Goal: Transaction & Acquisition: Register for event/course

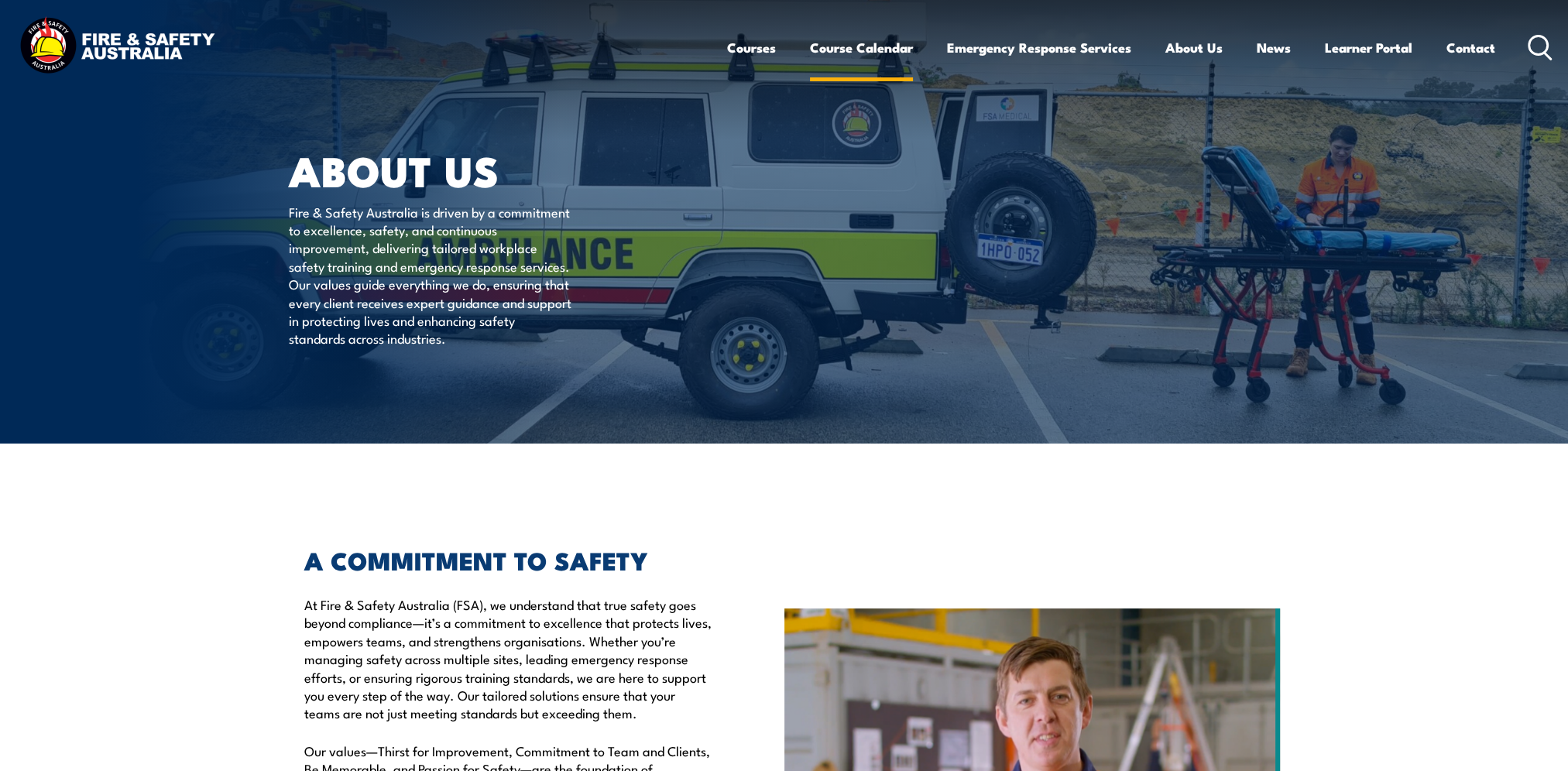
click at [821, 43] on link "Course Calendar" at bounding box center [861, 48] width 103 height 41
click at [820, 50] on link "Course Calendar" at bounding box center [861, 48] width 103 height 41
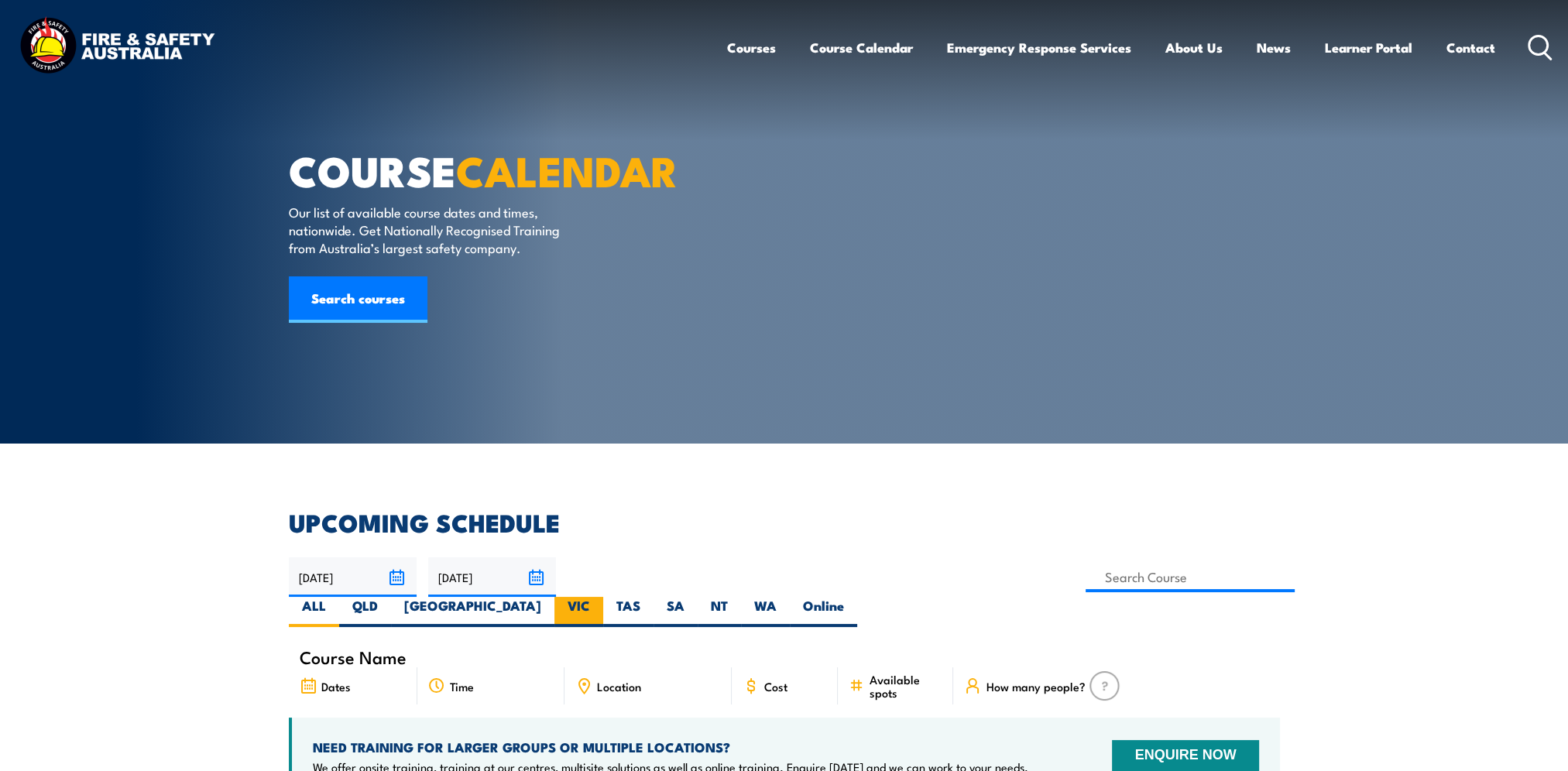
click at [603, 597] on label "VIC" at bounding box center [578, 612] width 48 height 30
click at [600, 597] on input "VIC" at bounding box center [594, 601] width 10 height 10
radio input "true"
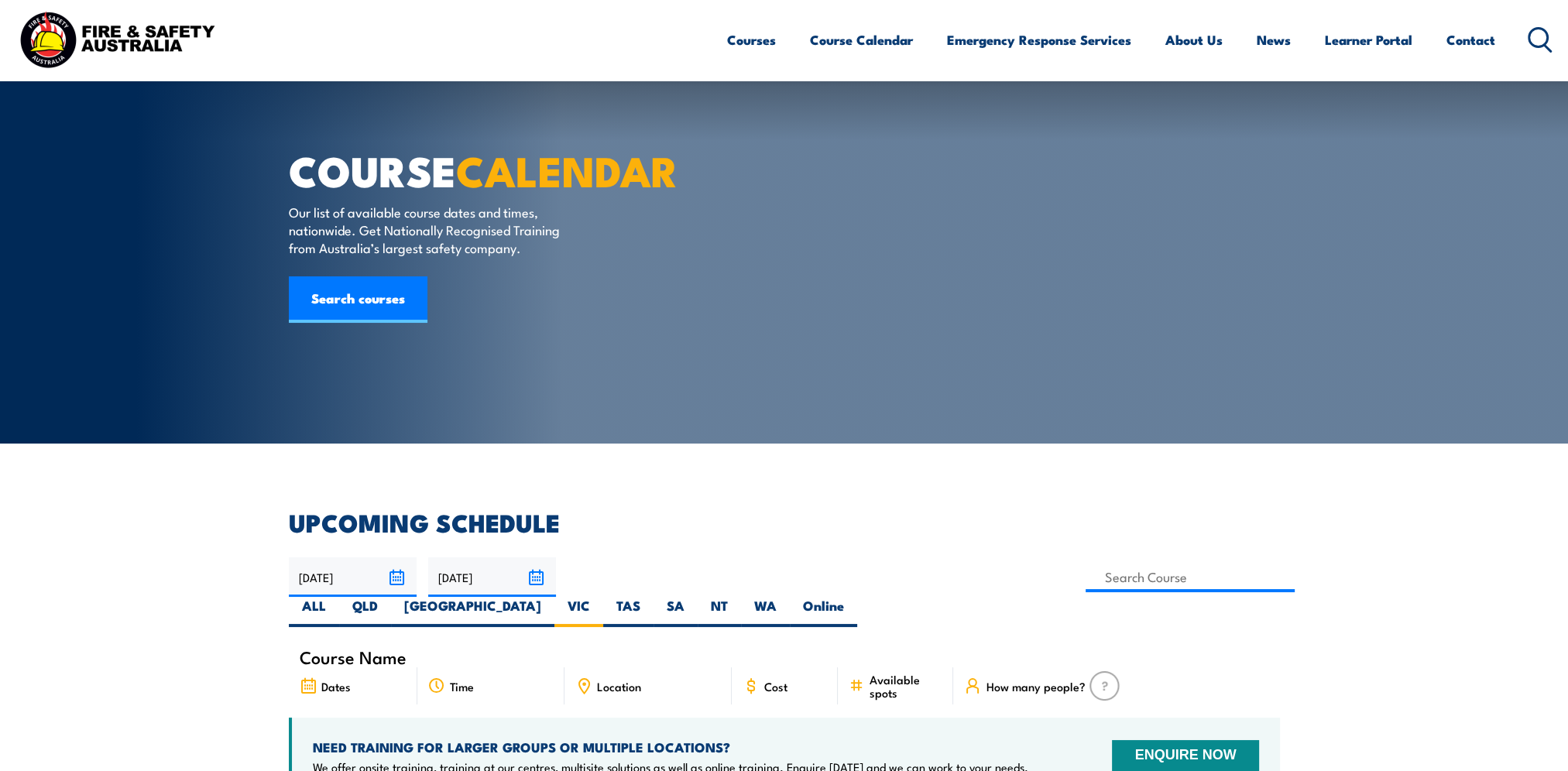
scroll to position [155, 0]
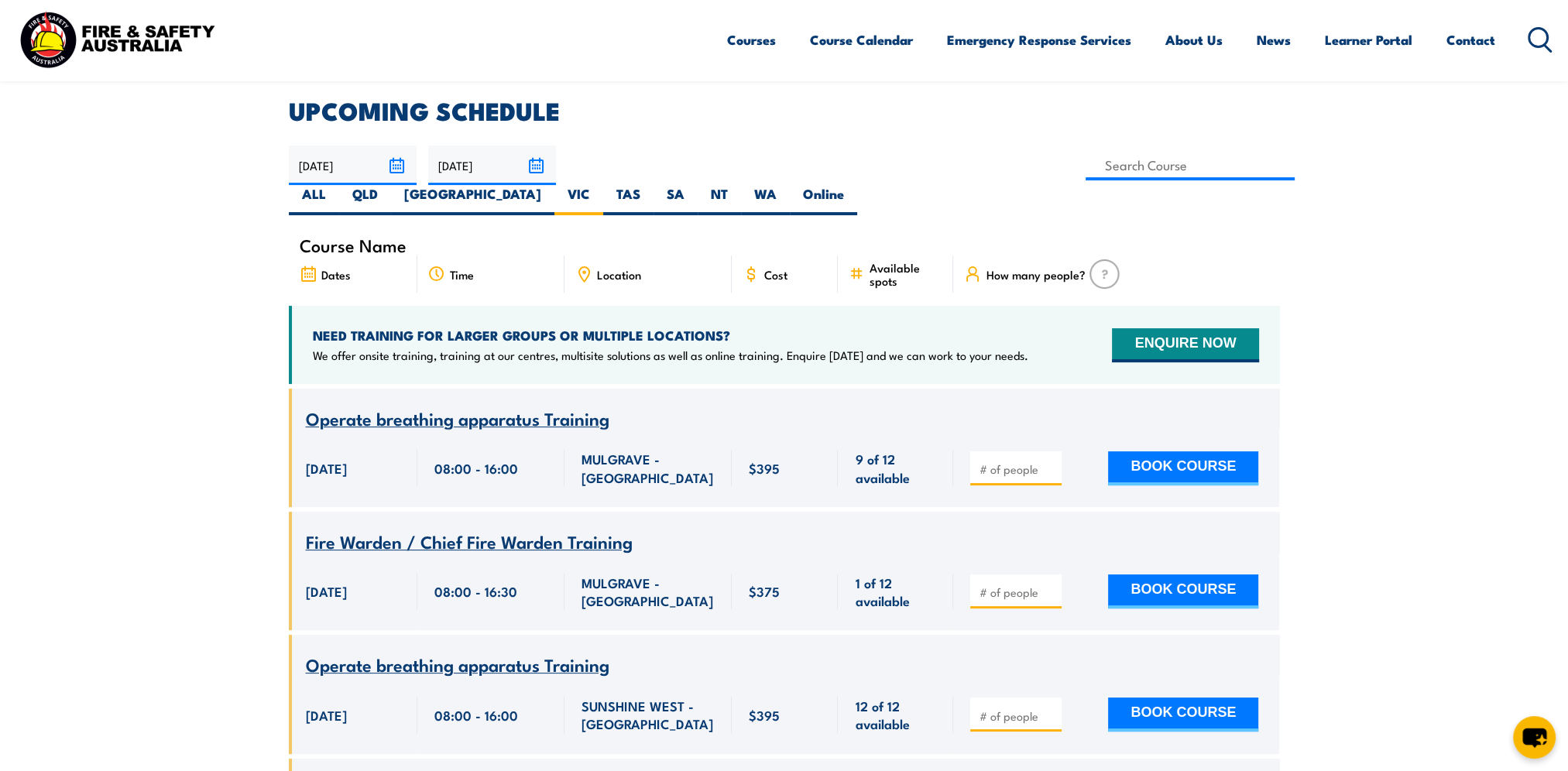
scroll to position [356, 0]
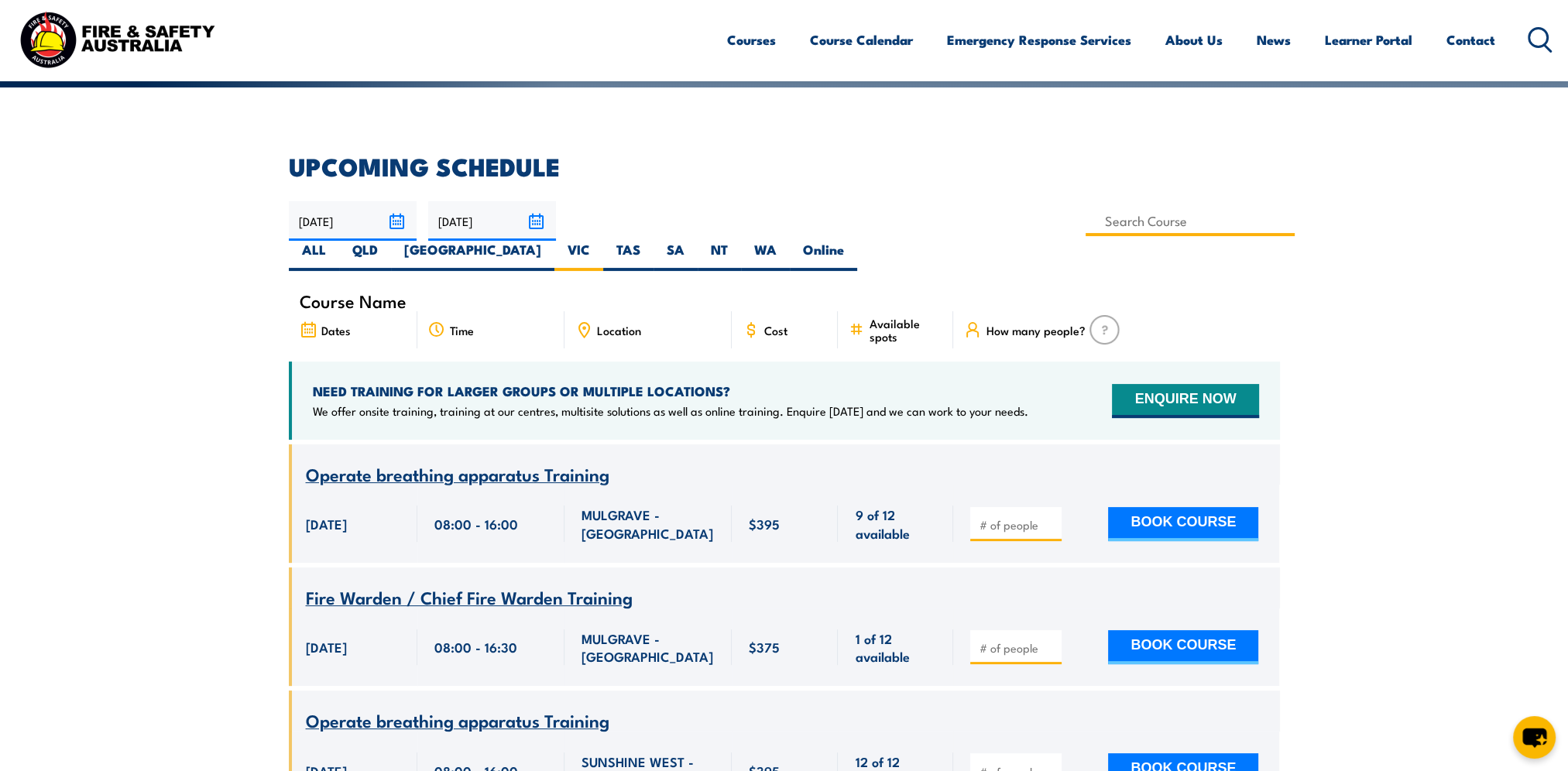
click at [1086, 216] on input at bounding box center [1191, 221] width 209 height 30
type input "fire extinguisher"
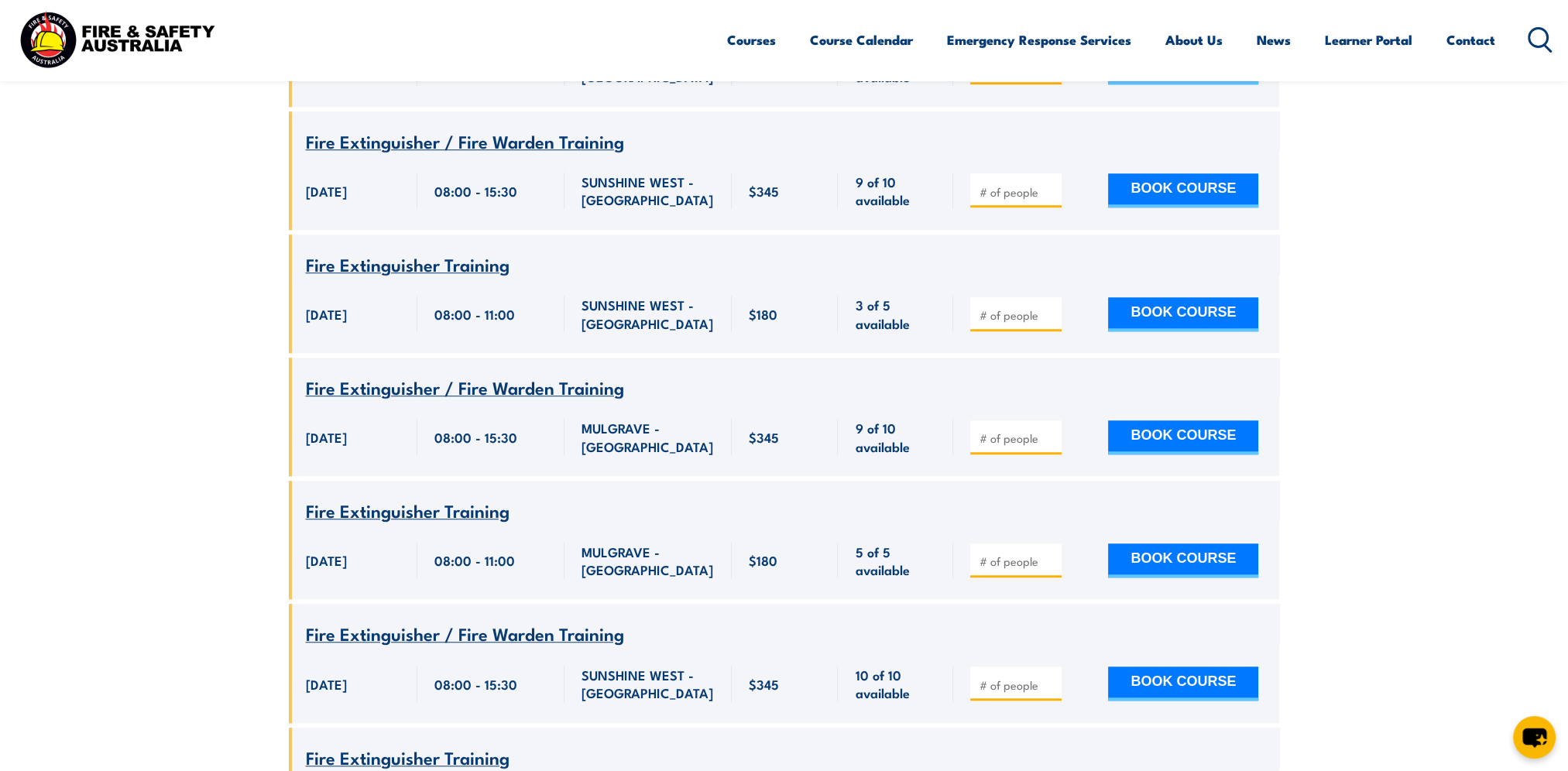
scroll to position [1518, 0]
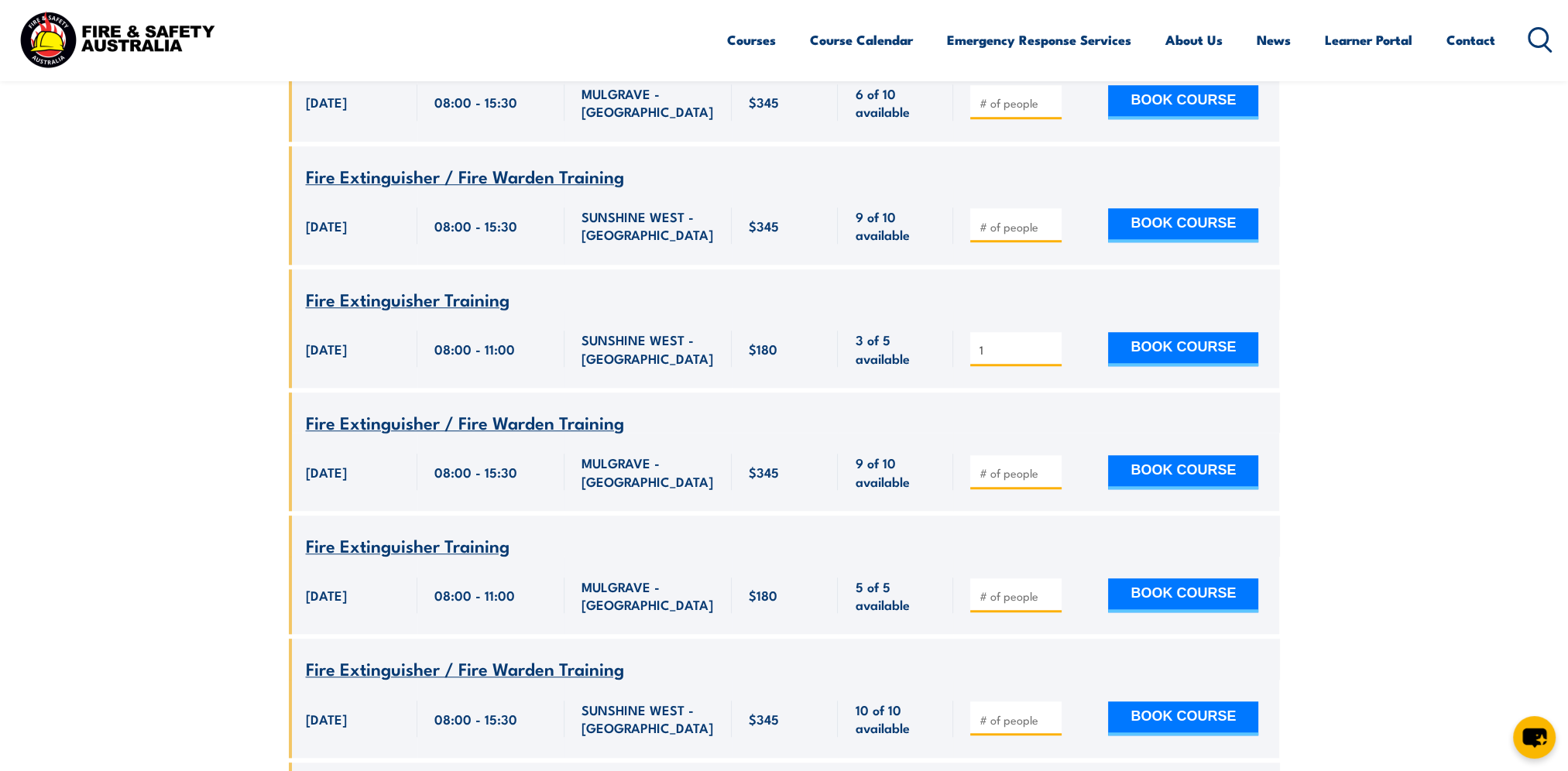
type input "1"
click at [1050, 342] on input "1" at bounding box center [1017, 350] width 77 height 16
click at [1161, 332] on button "BOOK COURSE" at bounding box center [1183, 349] width 150 height 34
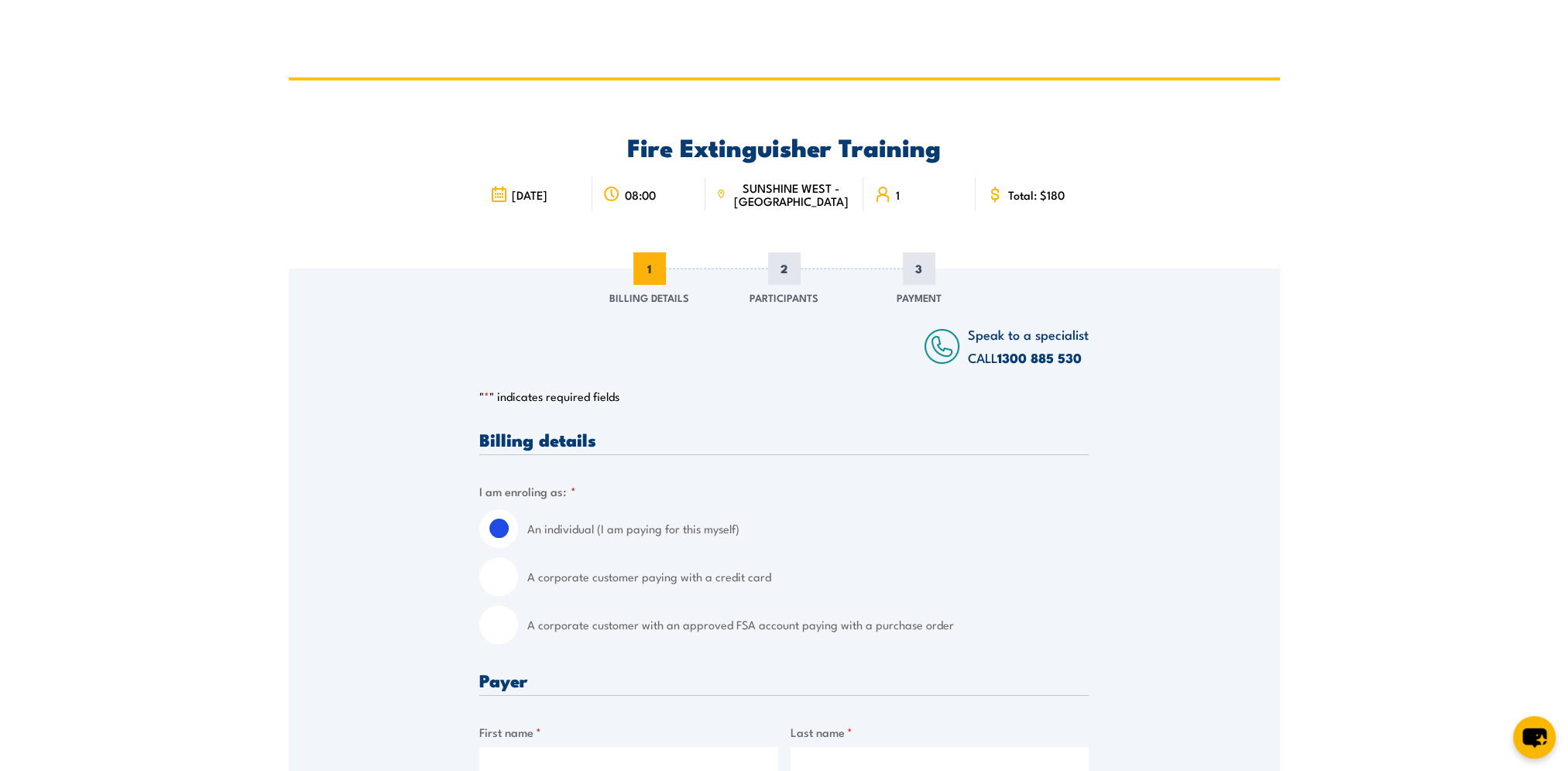
click at [511, 632] on input "A corporate customer with an approved FSA account paying with a purchase order" at bounding box center [499, 625] width 39 height 39
radio input "true"
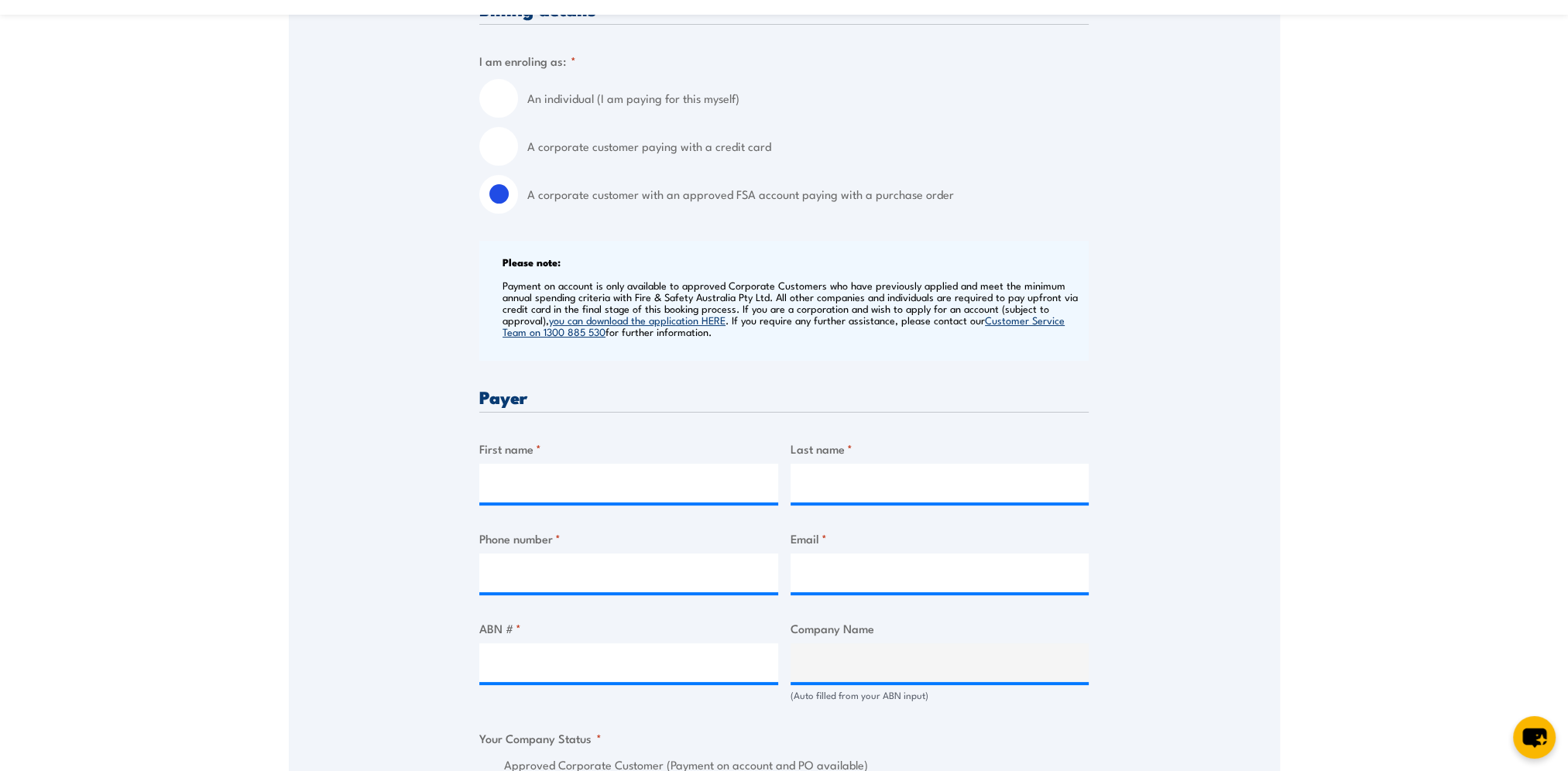
scroll to position [465, 0]
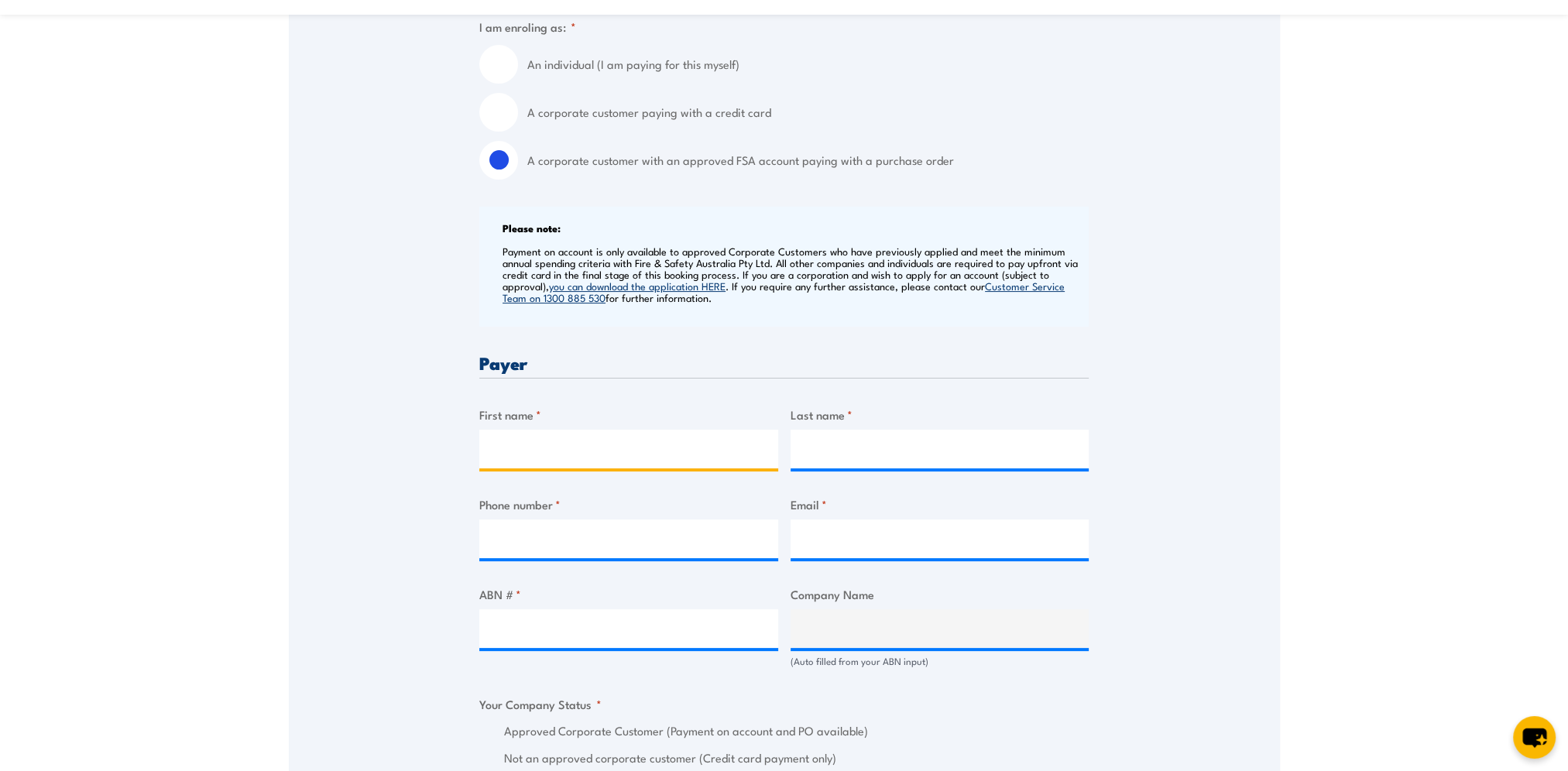
drag, startPoint x: 512, startPoint y: 463, endPoint x: 520, endPoint y: 442, distance: 22.5
click at [514, 458] on input "First name *" at bounding box center [629, 449] width 299 height 39
type input "Lisa"
type input "Nicholson"
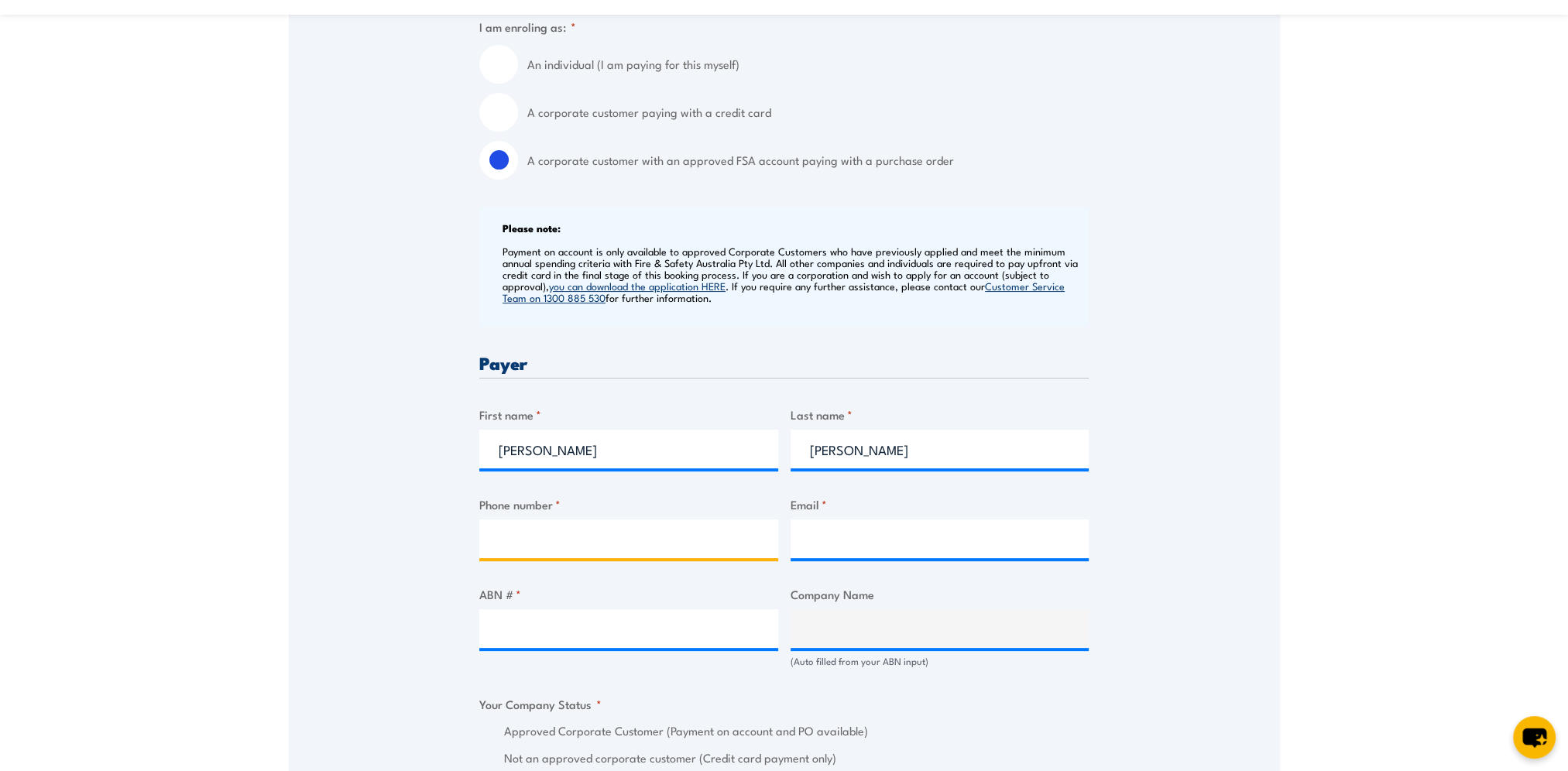
type input "0415944078"
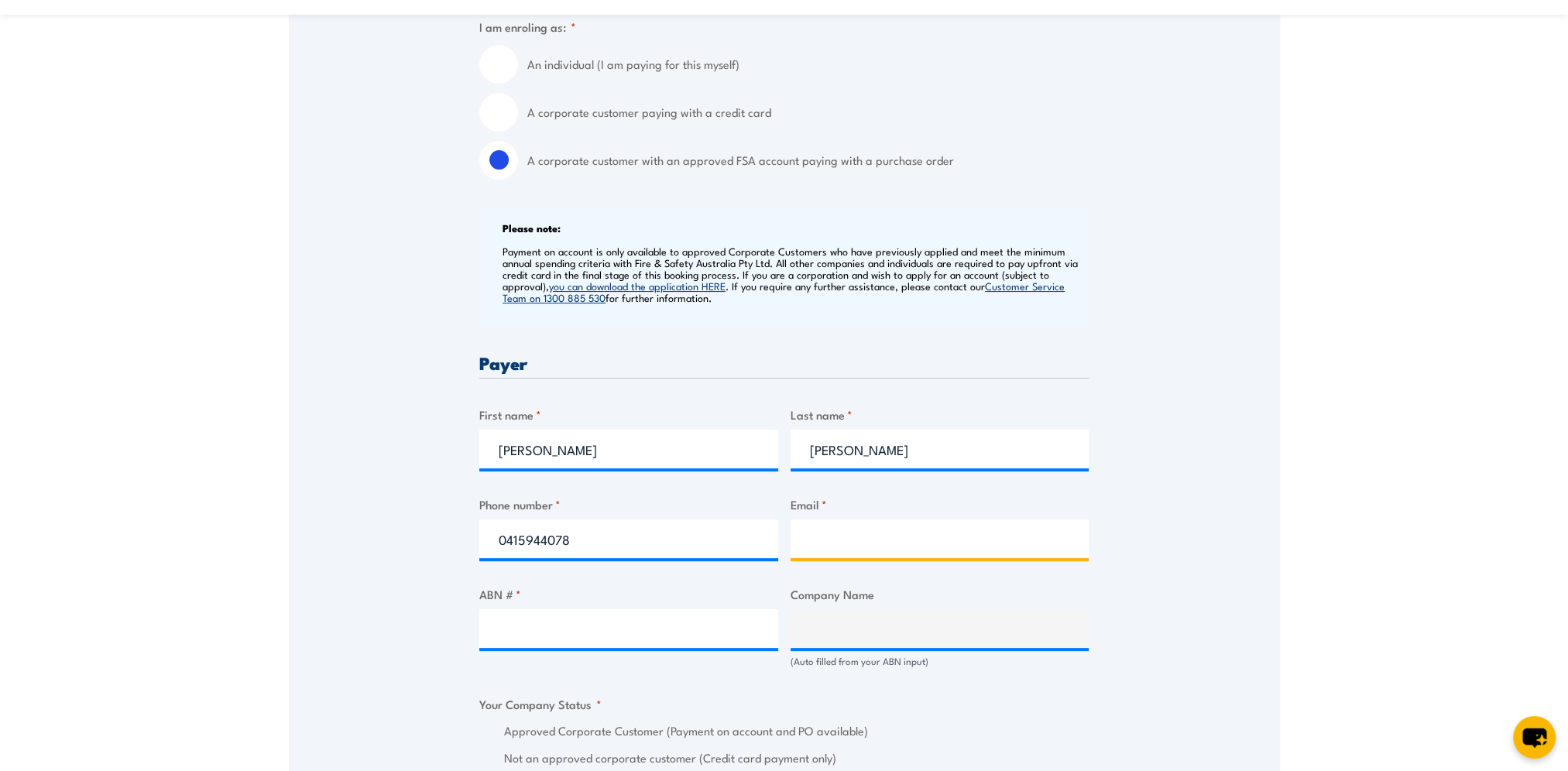
type input "lisa.nicholson@bunnings.com.au"
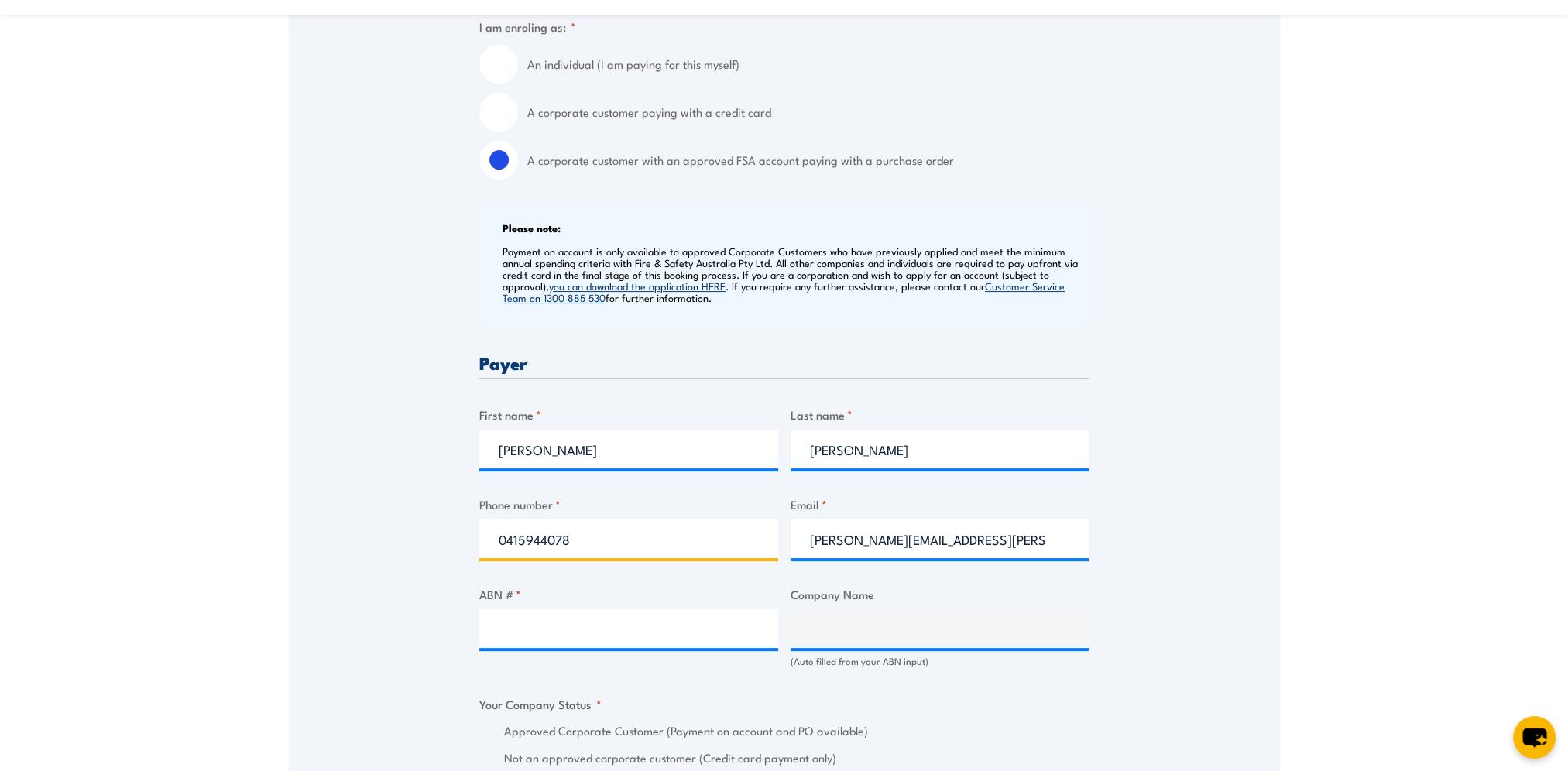
drag, startPoint x: 597, startPoint y: 539, endPoint x: 399, endPoint y: 546, distance: 198.1
click at [403, 546] on div "Speak to a specialist CALL 1300 885 530 CALL 1300 885 530 " * " indicates requi…" at bounding box center [784, 768] width 991 height 1930
type input "0383470300"
click at [519, 641] on input "ABN # *" at bounding box center [629, 628] width 299 height 39
type input "26008672179"
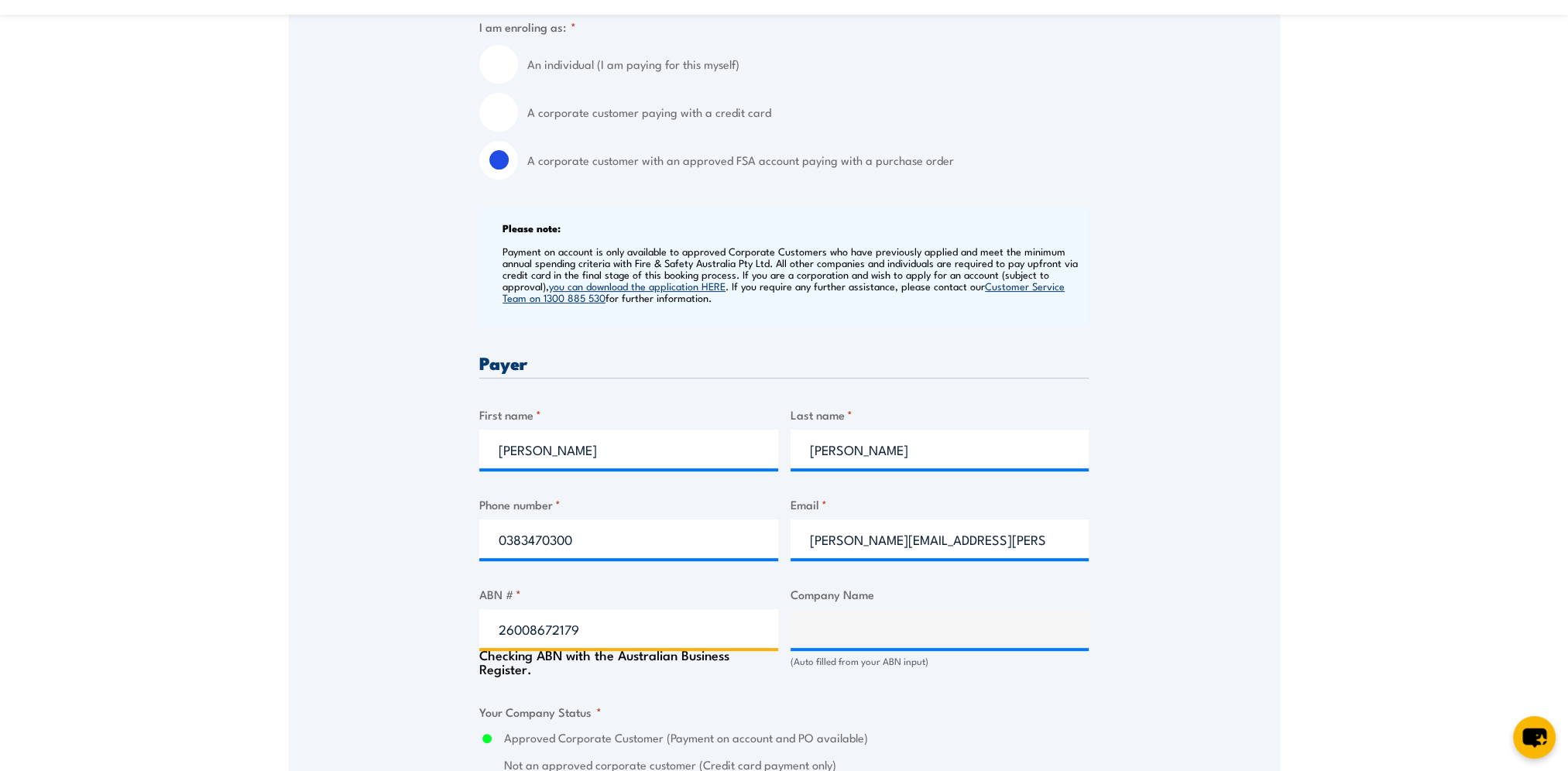
type input "BUNNINGS GROUP LIMITED"
radio input "true"
type input "26008672179"
click at [409, 634] on div "Speak to a specialist CALL 1300 885 530 CALL 1300 885 530 " * " indicates requi…" at bounding box center [784, 772] width 991 height 1937
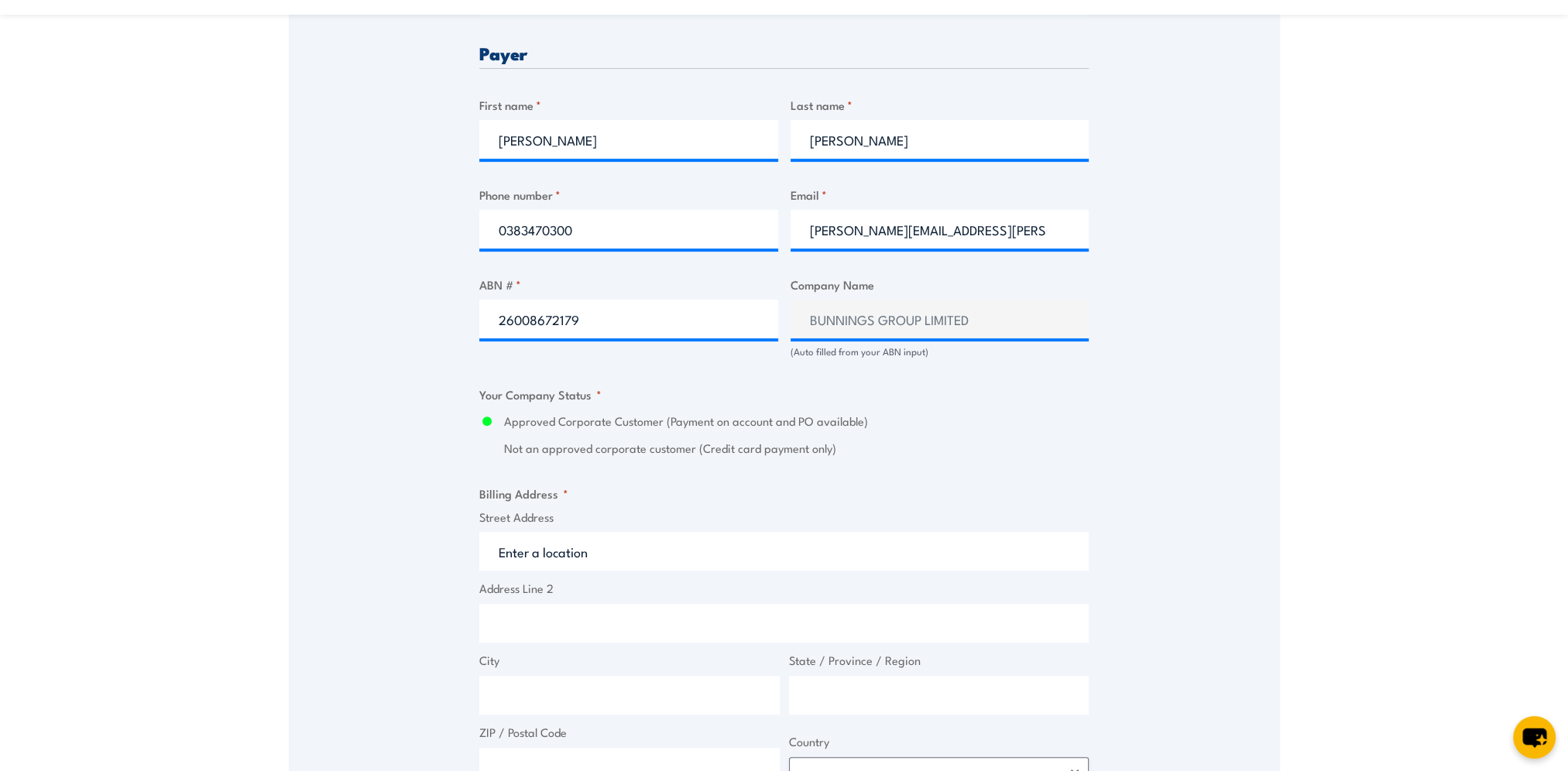
scroll to position [929, 0]
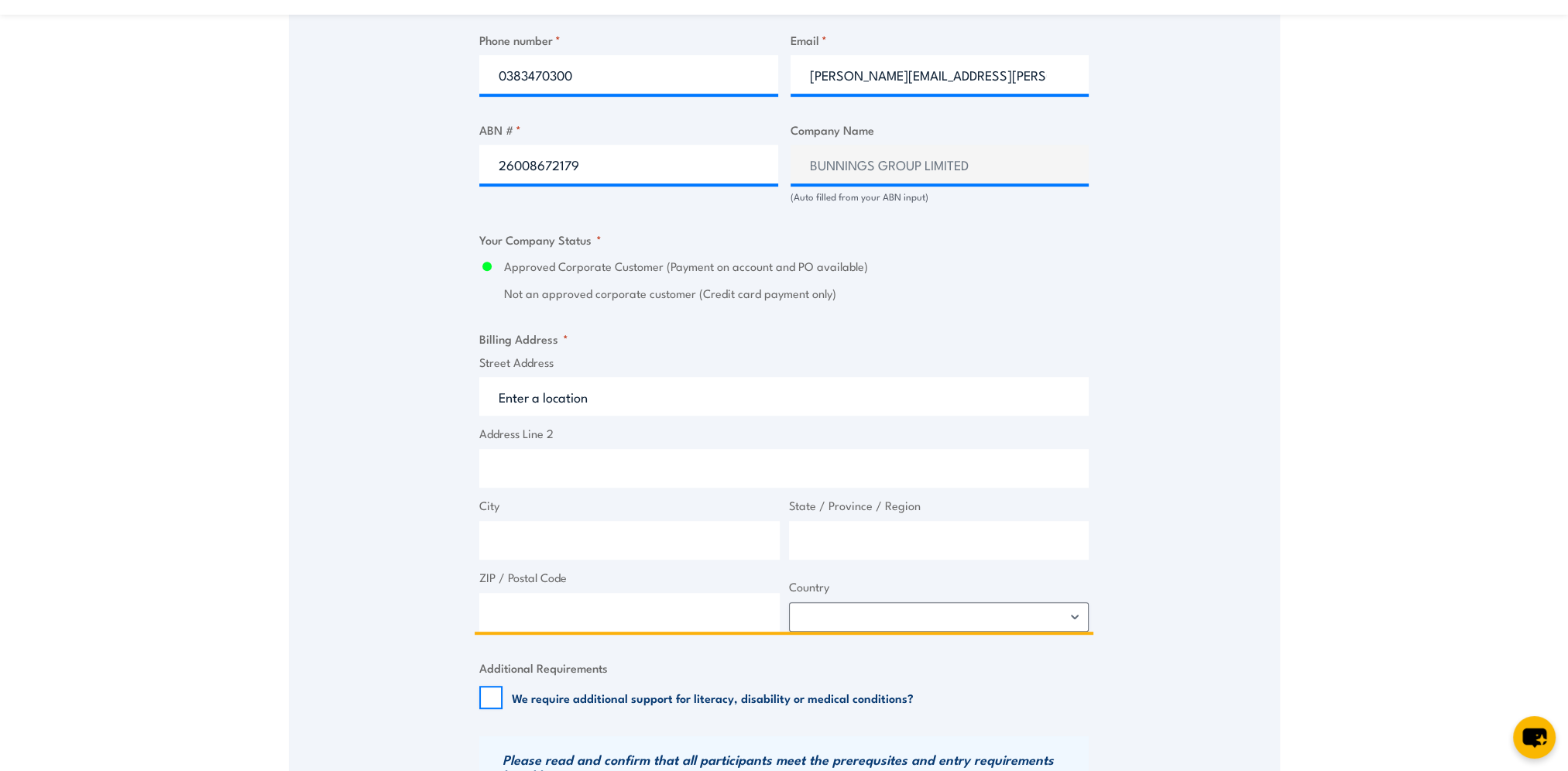
click at [517, 400] on input "Street Address" at bounding box center [784, 397] width 609 height 39
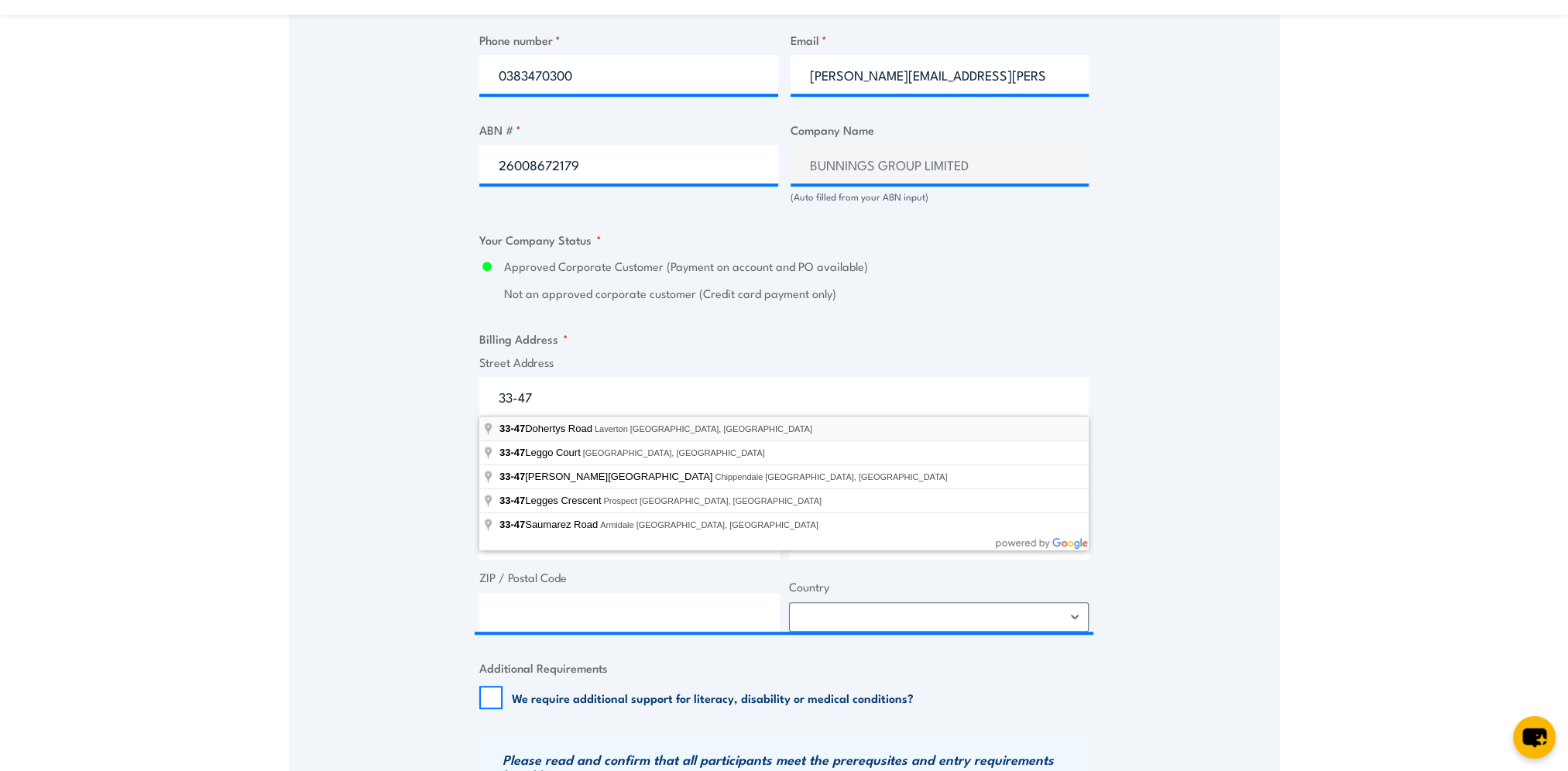
type input "33-47 Dohertys Road, Laverton North VIC, Australia"
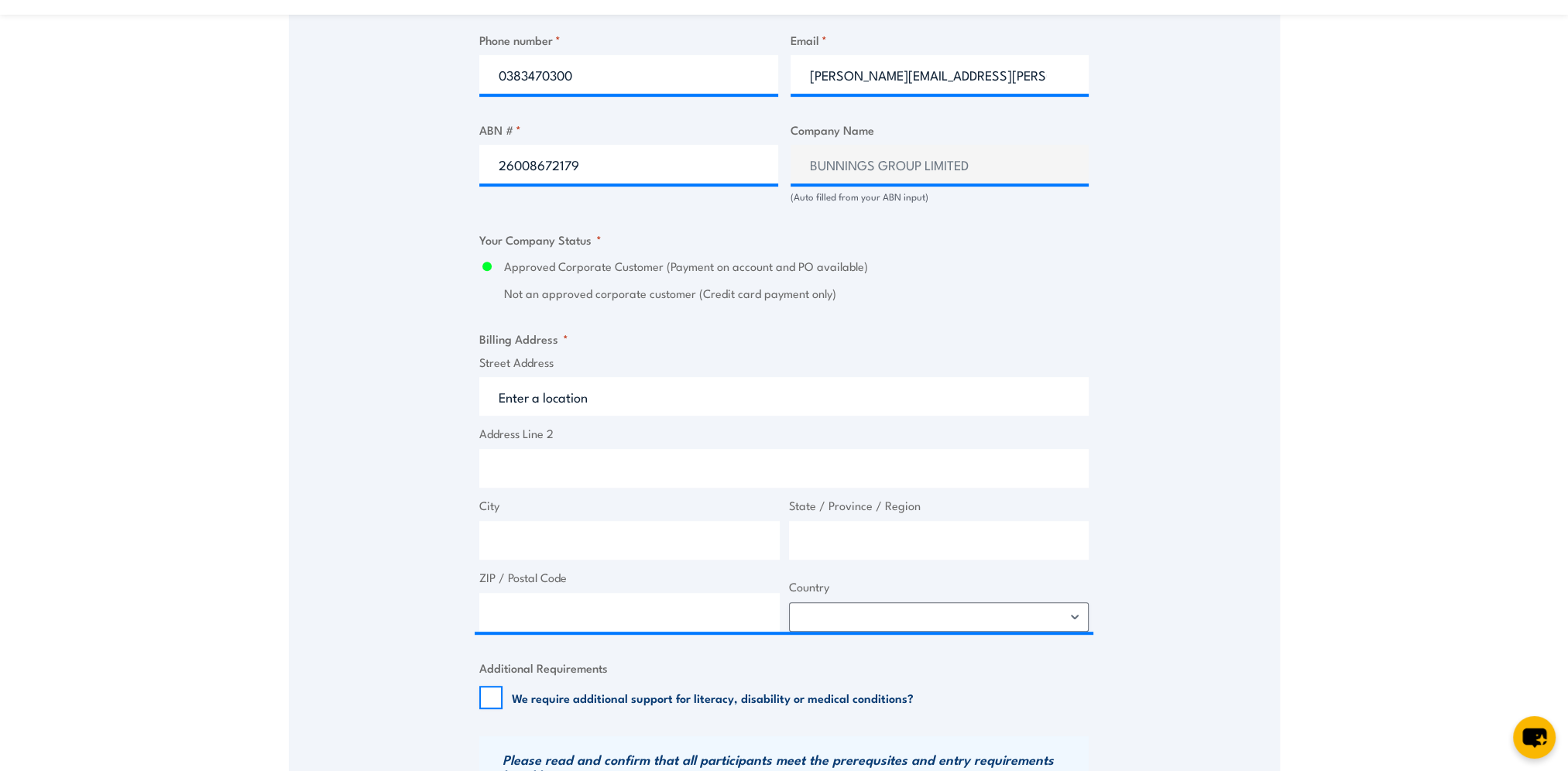
type input "33-47 Dohertys Rd"
type input "Laverton North"
type input "Victoria"
type input "3026"
select select "Australia"
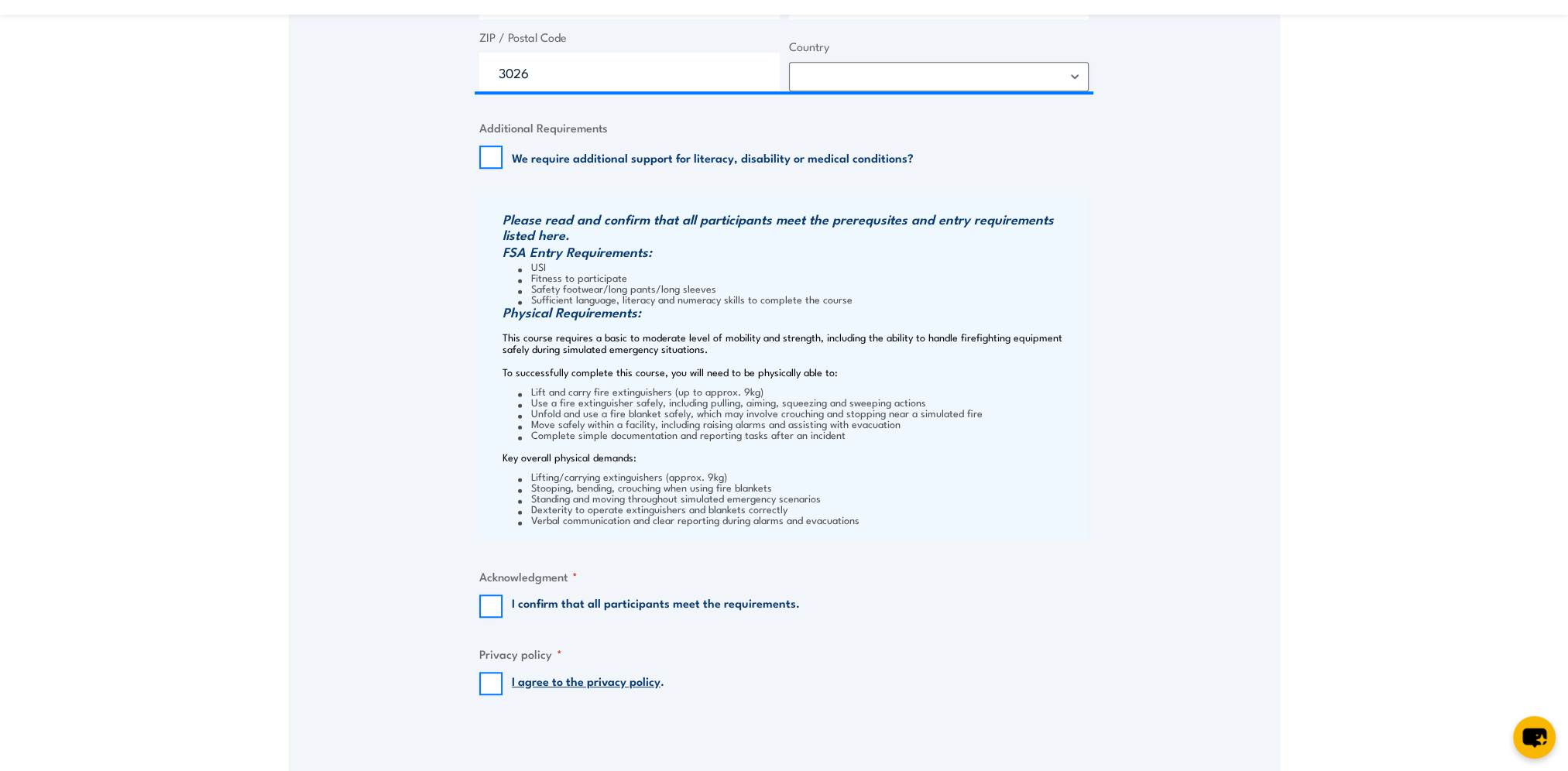
scroll to position [1472, 0]
drag, startPoint x: 489, startPoint y: 603, endPoint x: 495, endPoint y: 665, distance: 62.3
click at [489, 606] on input "I confirm that all participants meet the requirements." at bounding box center [491, 605] width 23 height 23
checkbox input "true"
click at [493, 681] on input "I agree to the privacy policy ." at bounding box center [491, 682] width 23 height 23
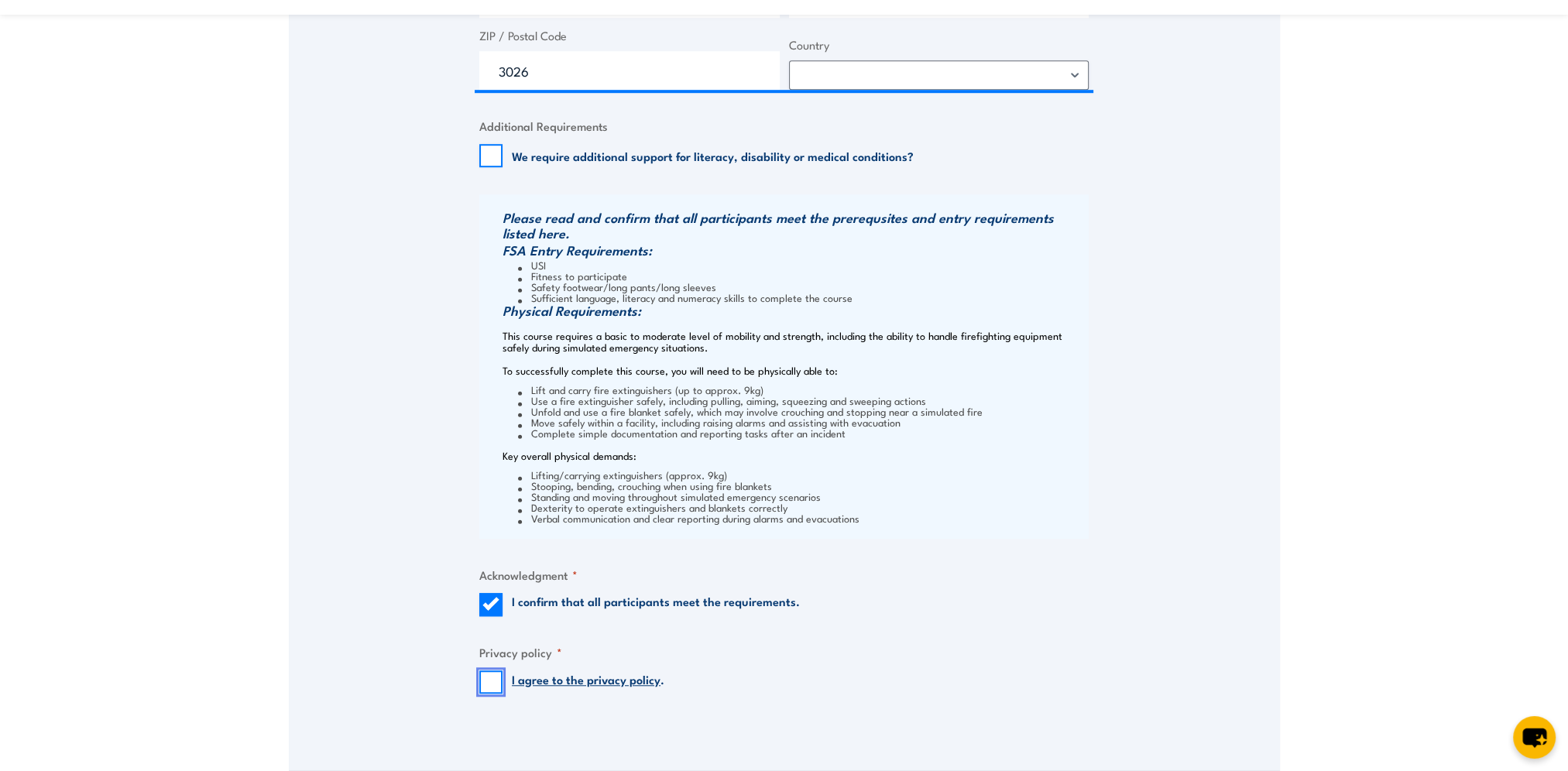
checkbox input "true"
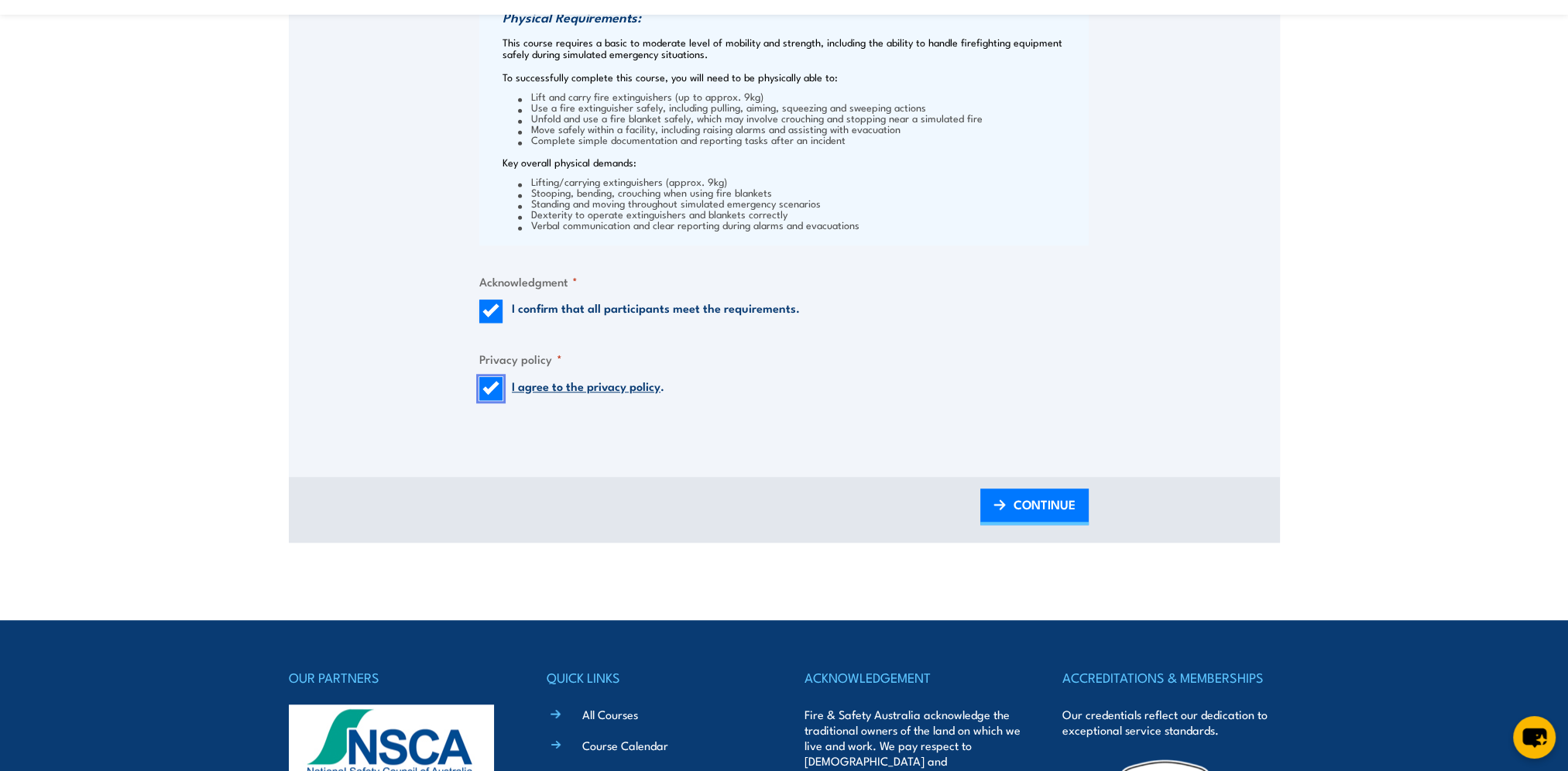
scroll to position [1781, 0]
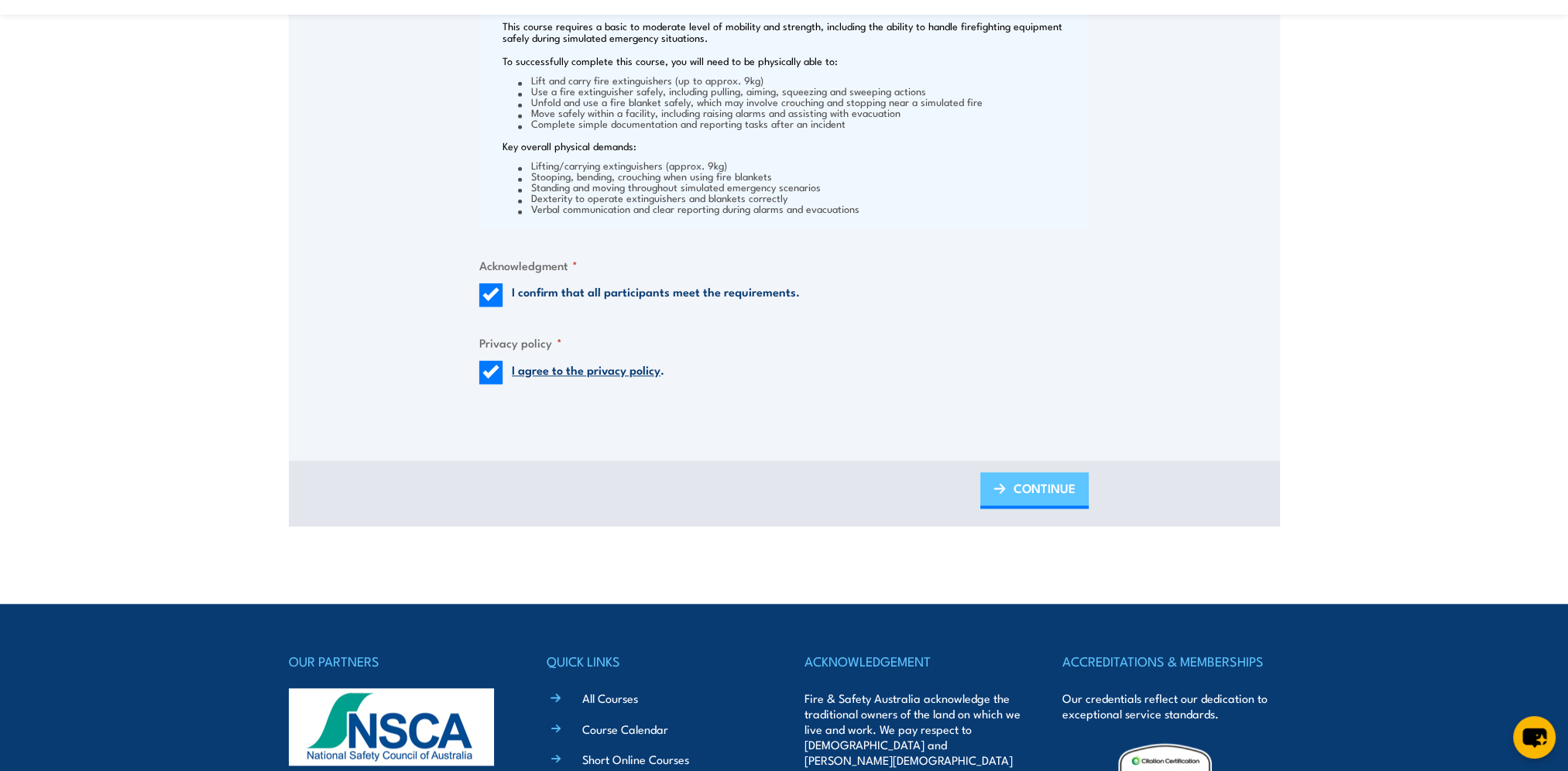
click at [1021, 493] on span "CONTINUE" at bounding box center [1044, 488] width 62 height 41
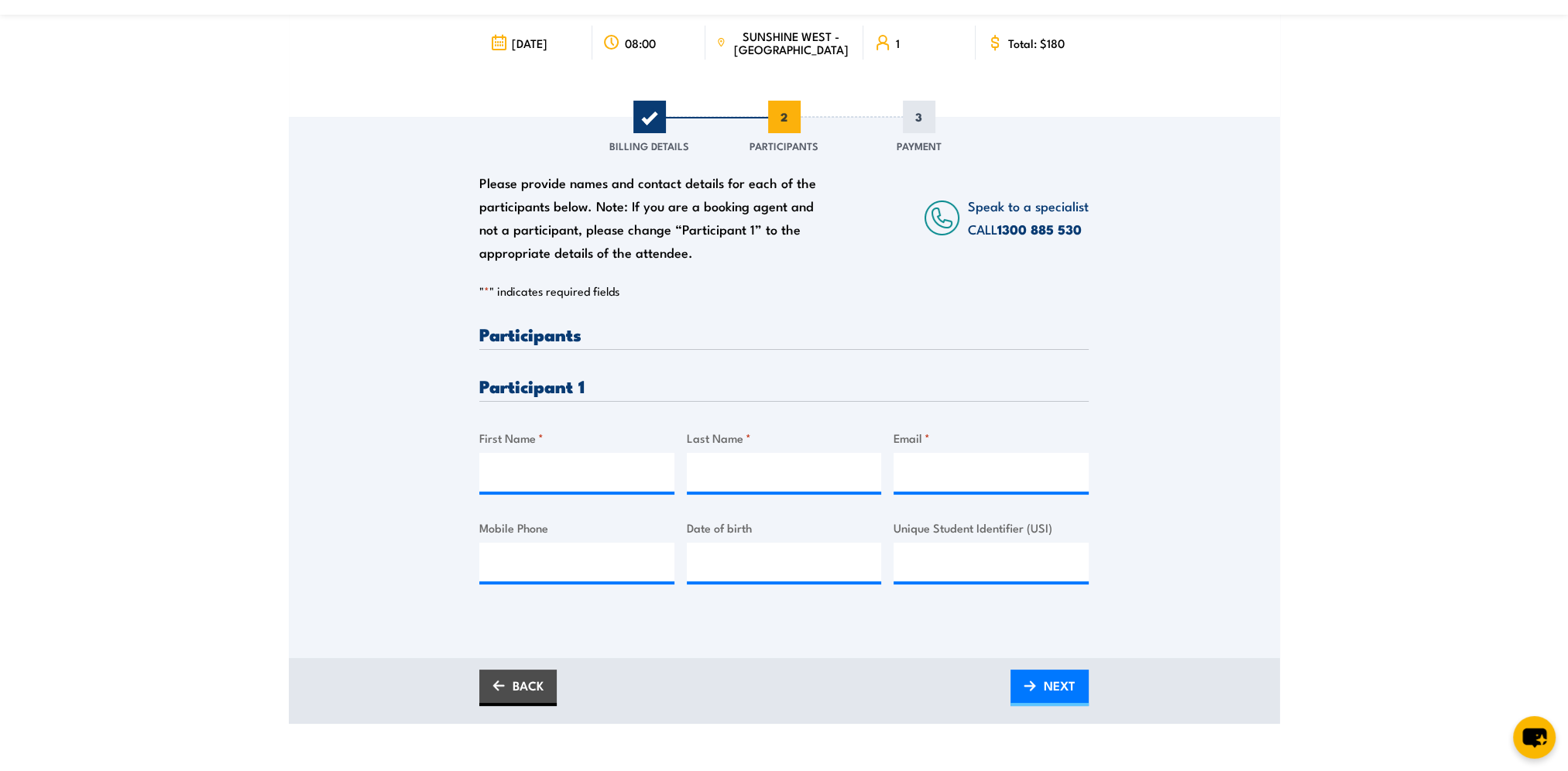
scroll to position [155, 0]
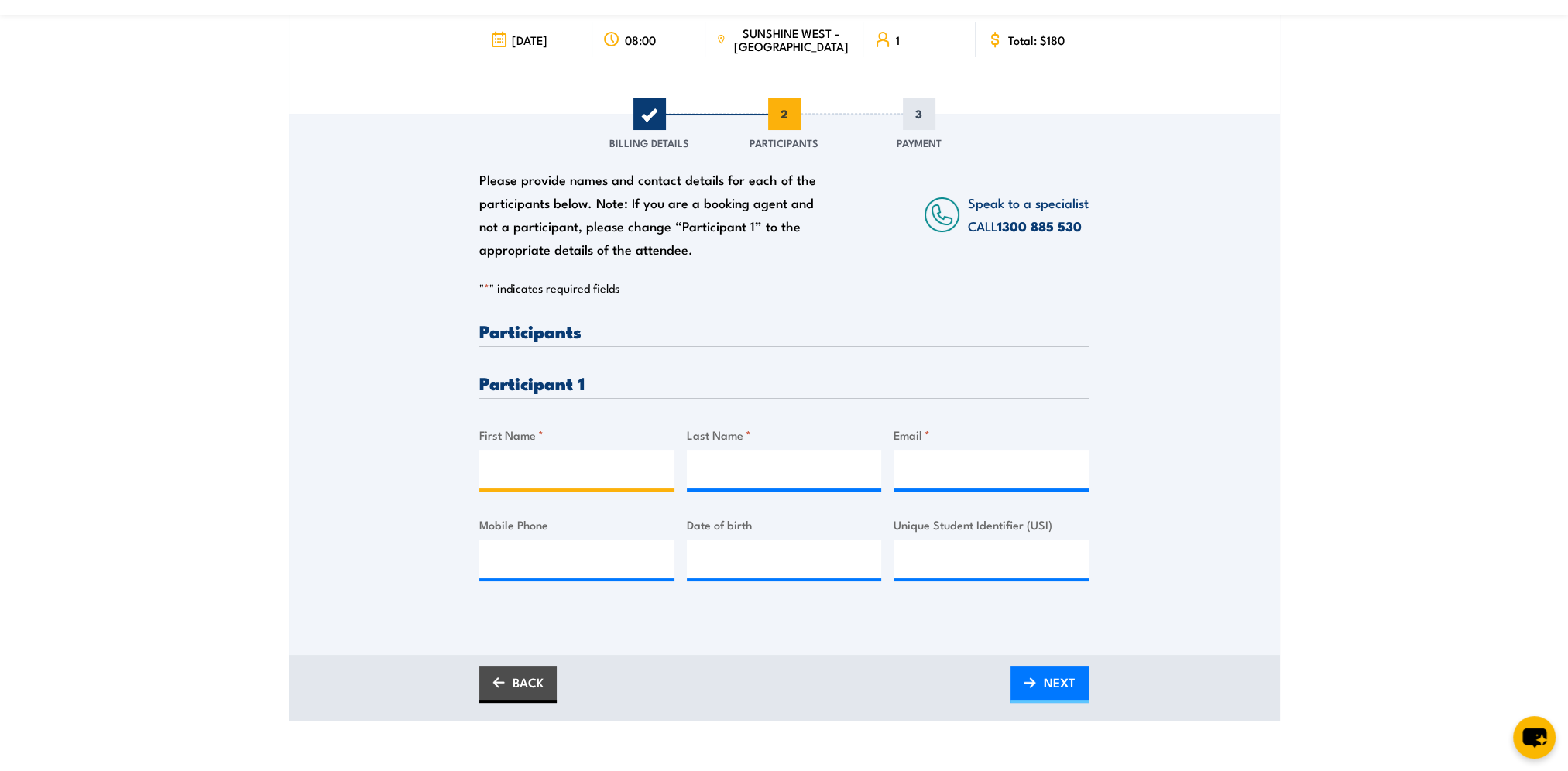
click at [527, 461] on input "First Name *" at bounding box center [577, 469] width 195 height 39
type input "Shaun"
type input "Mills"
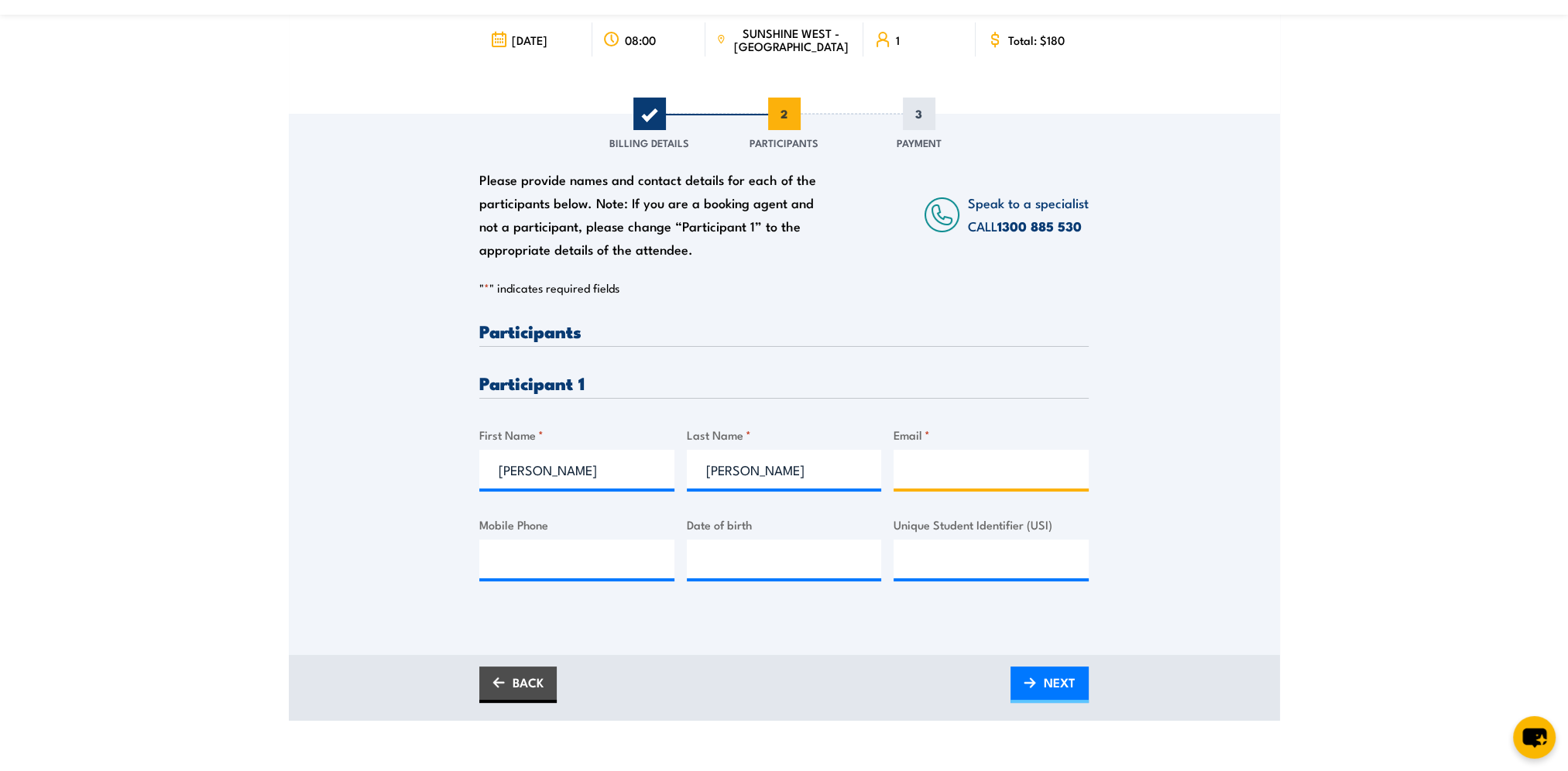
click at [957, 476] on input "Email *" at bounding box center [991, 469] width 195 height 39
click at [526, 558] on input "Mobile Phone" at bounding box center [577, 559] width 195 height 39
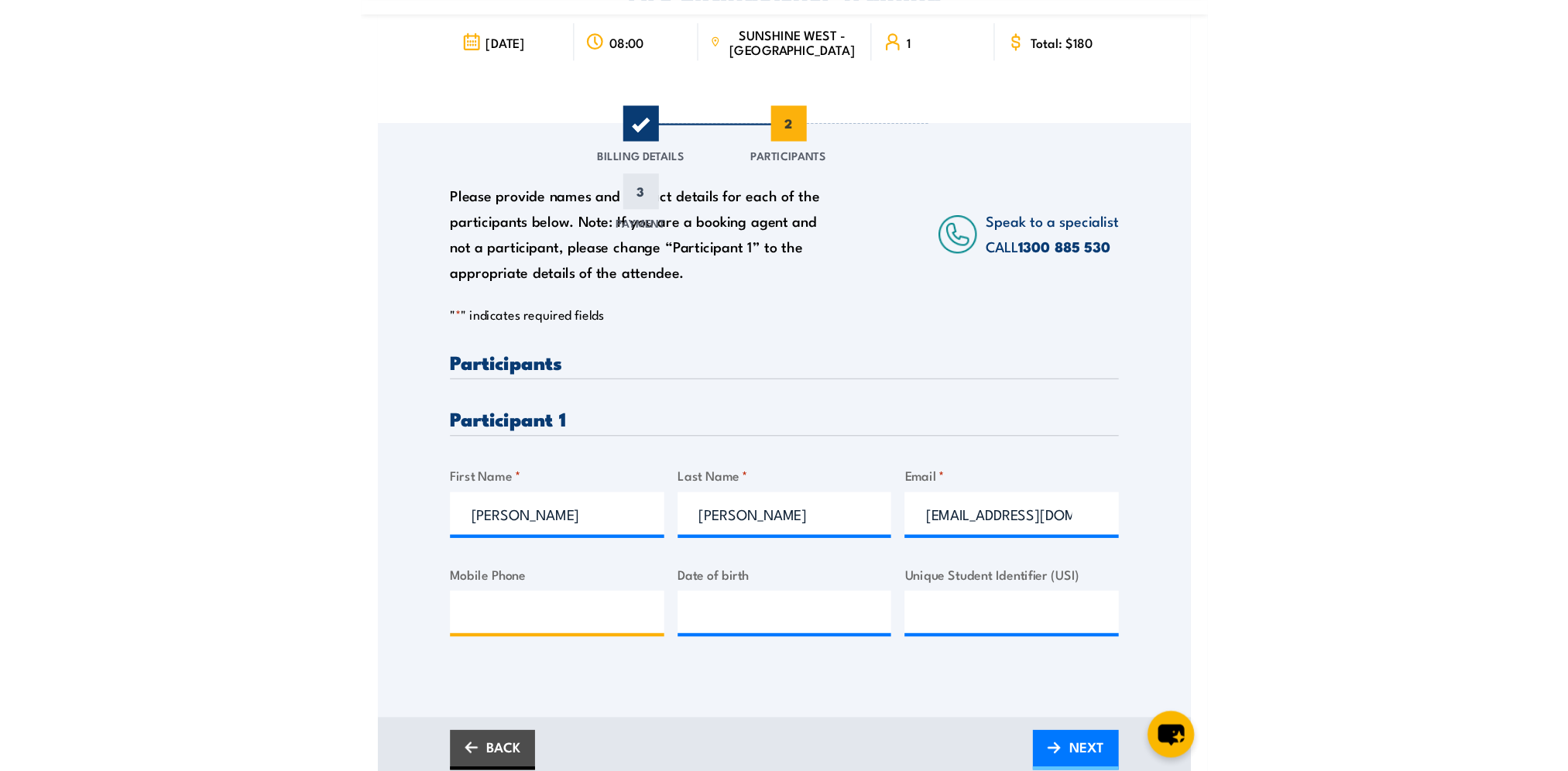
scroll to position [155, 0]
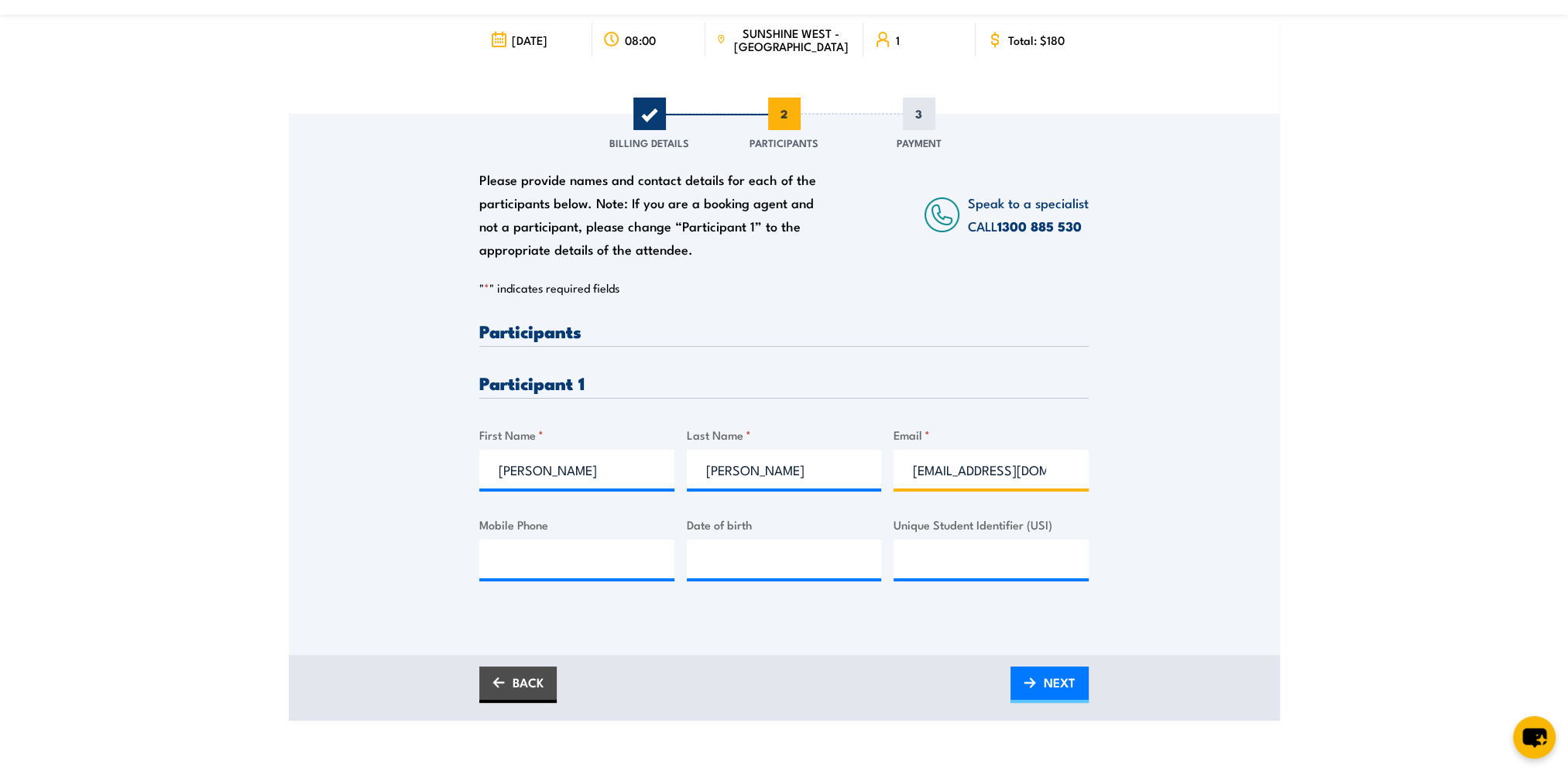
click at [1060, 463] on input "smills@bunnings.com.au" at bounding box center [991, 469] width 195 height 39
click at [1055, 474] on input "smills@bunnings.com.au" at bounding box center [991, 469] width 195 height 39
click at [1042, 473] on input "smills@bunnings.com.au" at bounding box center [991, 469] width 195 height 39
type input "smills@bunnings.com.auu"
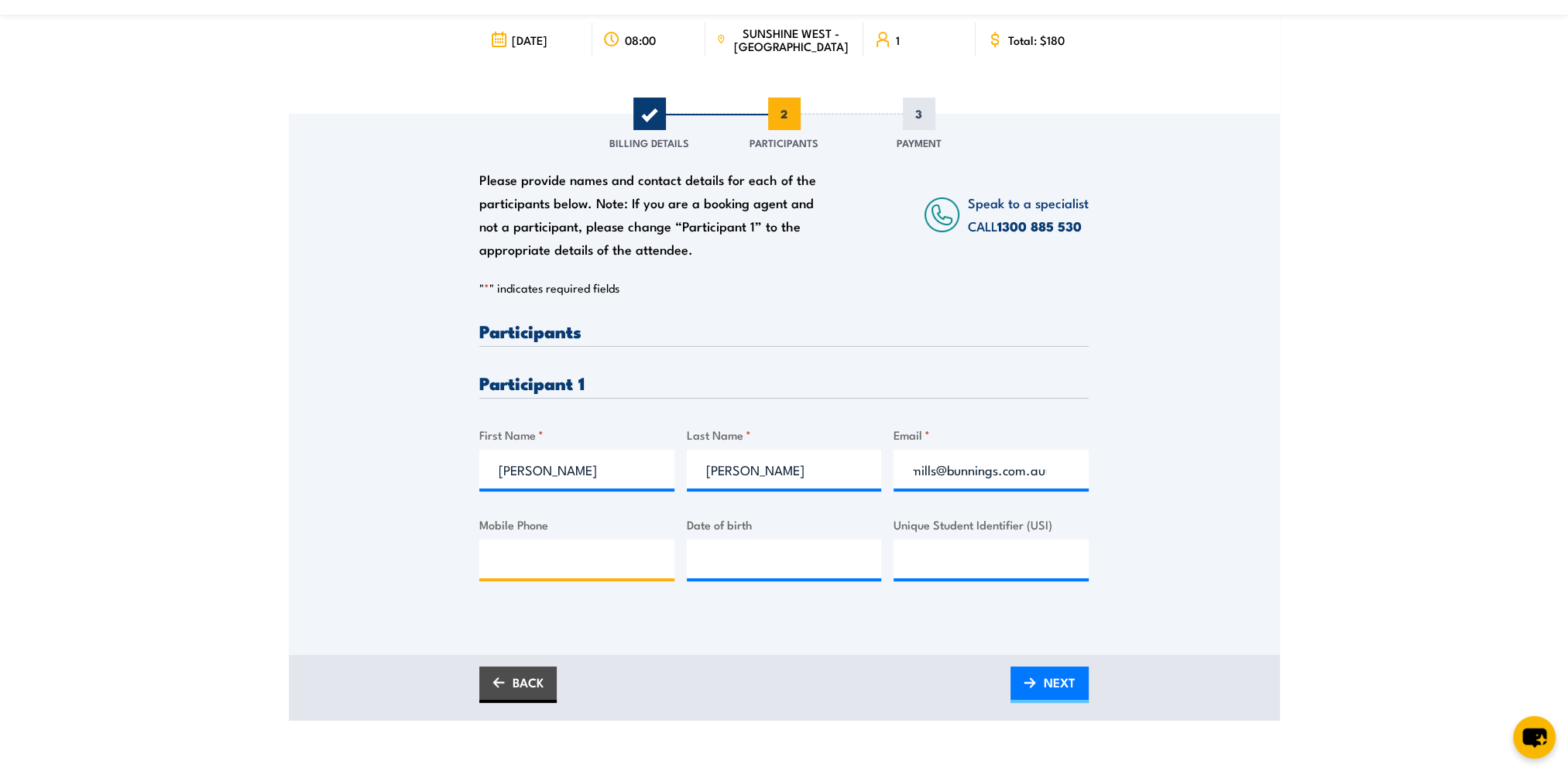
click at [591, 561] on input "Mobile Phone" at bounding box center [577, 559] width 195 height 39
click at [562, 564] on input "Mobile Phone" at bounding box center [577, 559] width 195 height 39
paste input "0410 857 543"
type input "0410 857 543"
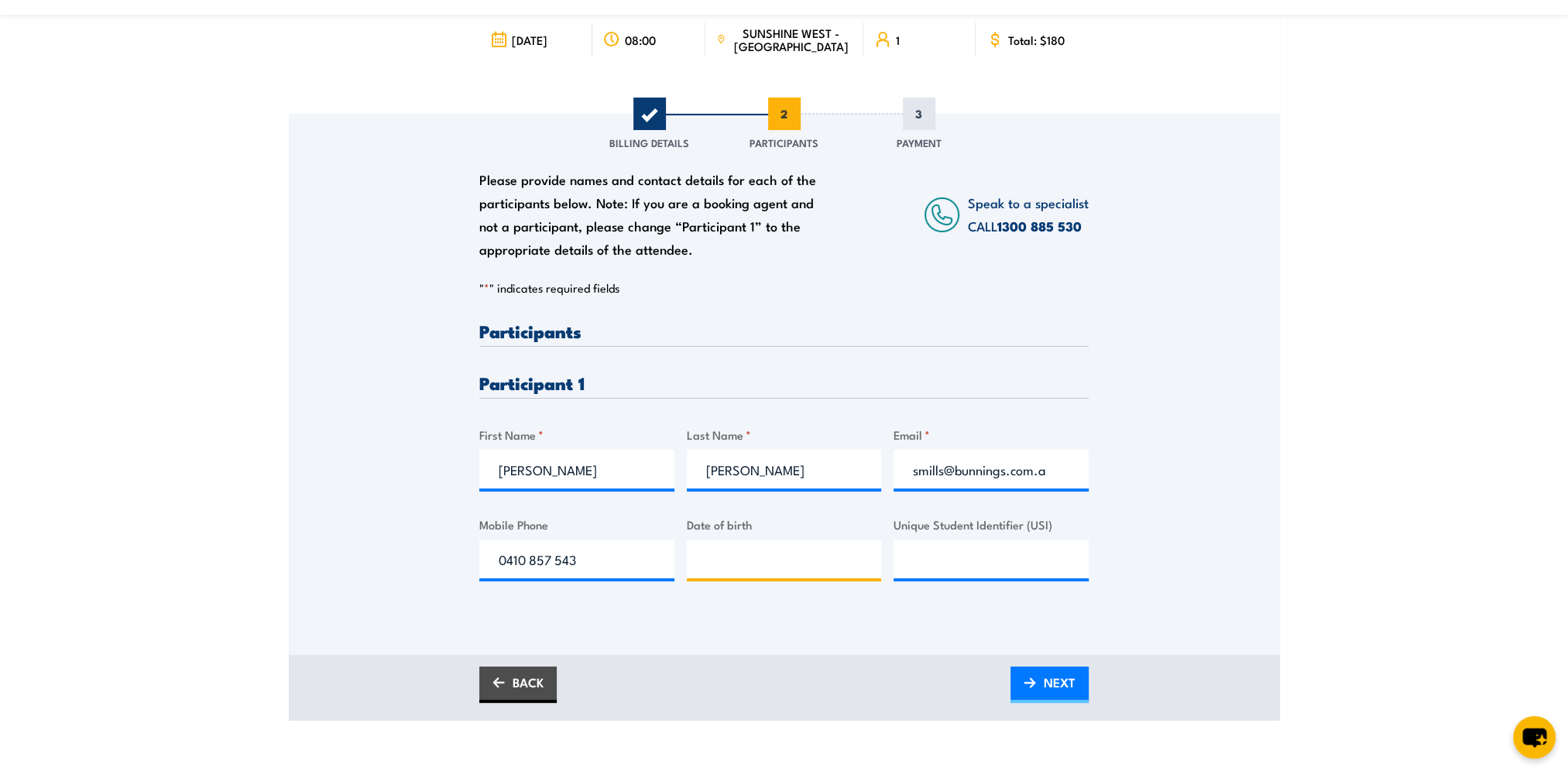
type input "__/__/____"
click at [791, 566] on input "__/__/____" at bounding box center [784, 559] width 195 height 39
click at [764, 567] on input "__/__/____" at bounding box center [784, 559] width 195 height 39
click at [707, 556] on input "__/__/____" at bounding box center [784, 559] width 195 height 39
type input "27/09/1978"
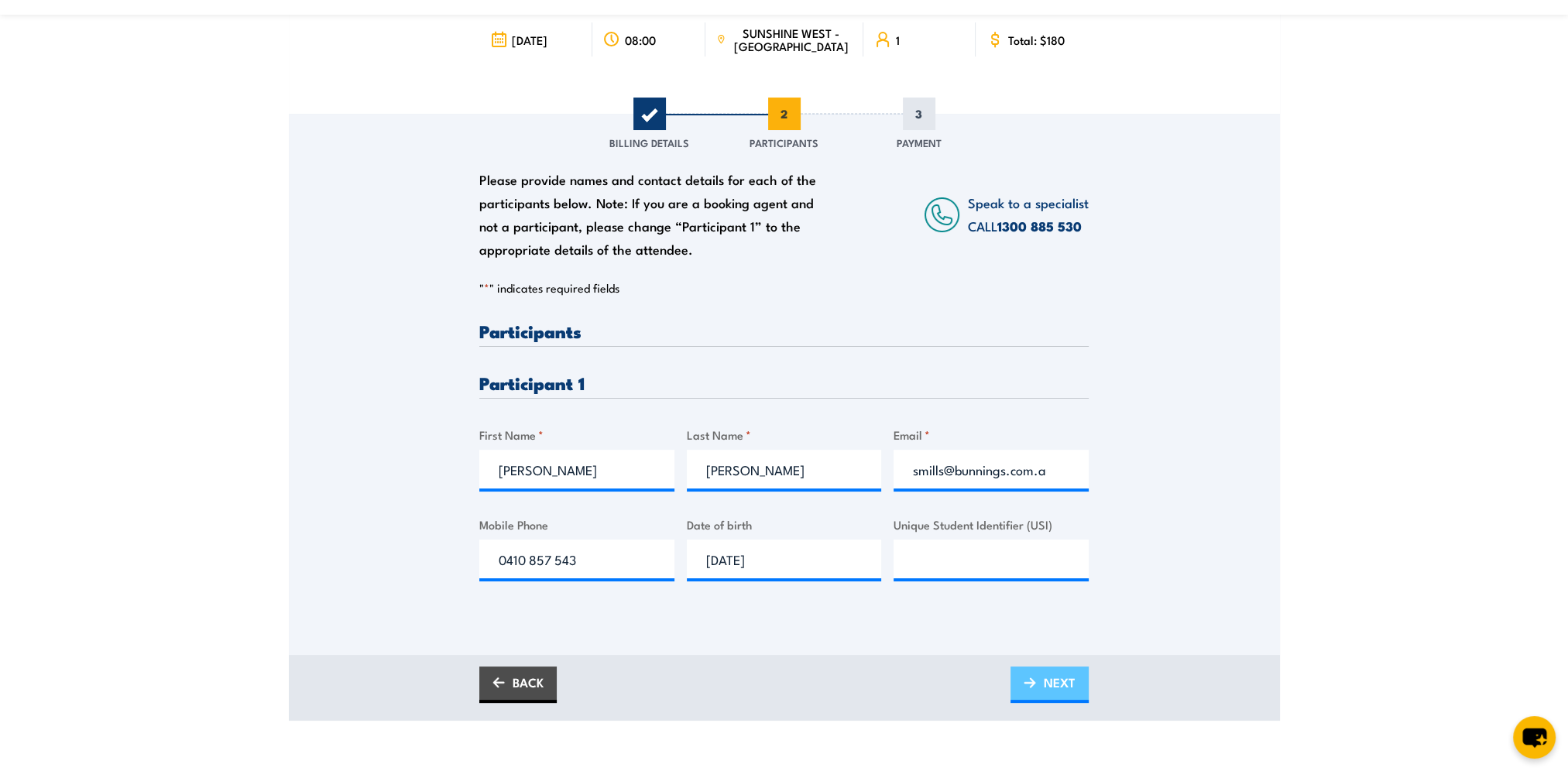
click at [1051, 682] on span "NEXT" at bounding box center [1059, 682] width 32 height 41
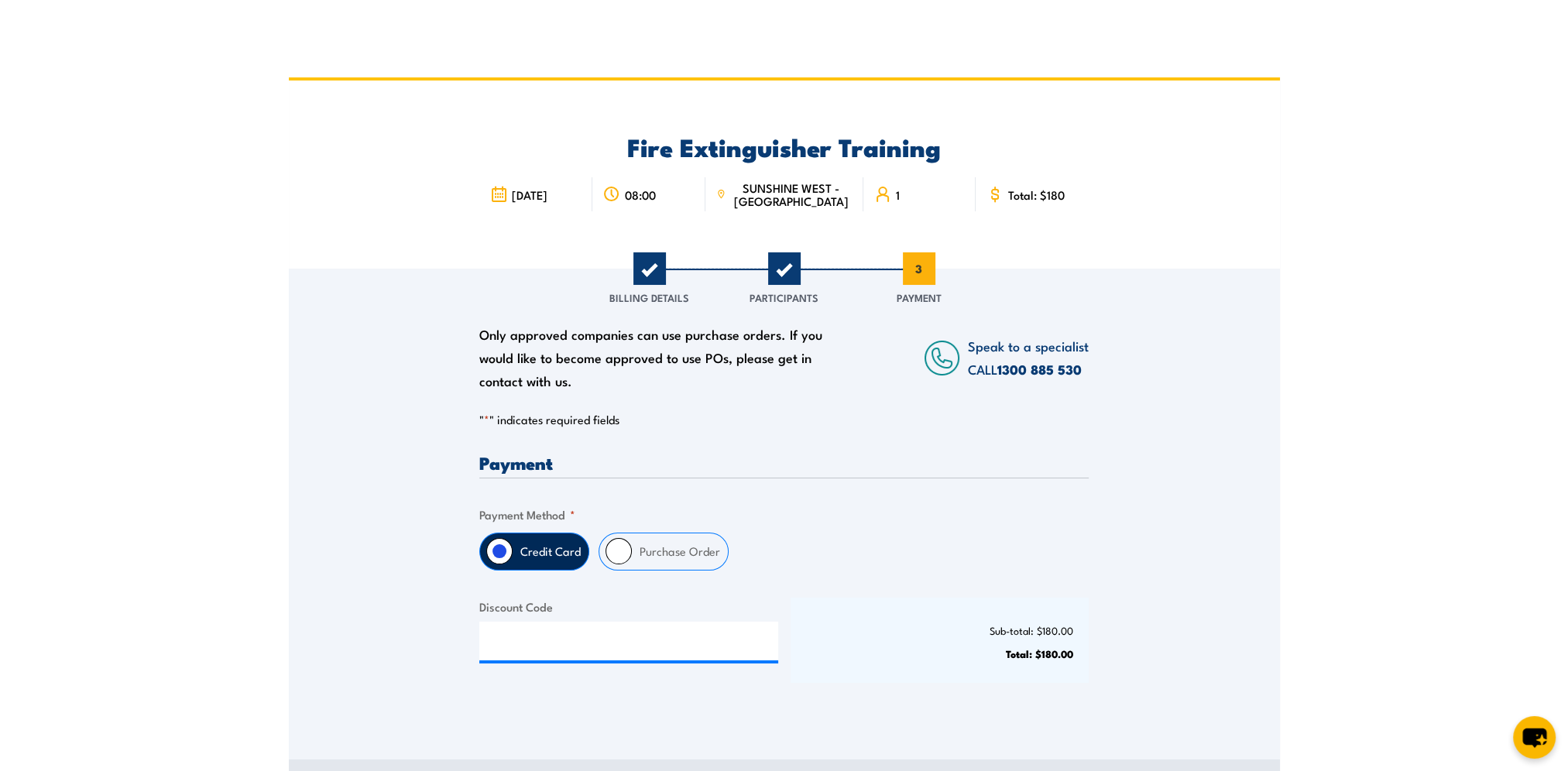
click at [680, 525] on fieldset "Payment Method * Credit Card Purchase Order" at bounding box center [784, 539] width 609 height 65
click at [624, 552] on input "Purchase Order" at bounding box center [619, 552] width 26 height 26
radio input "true"
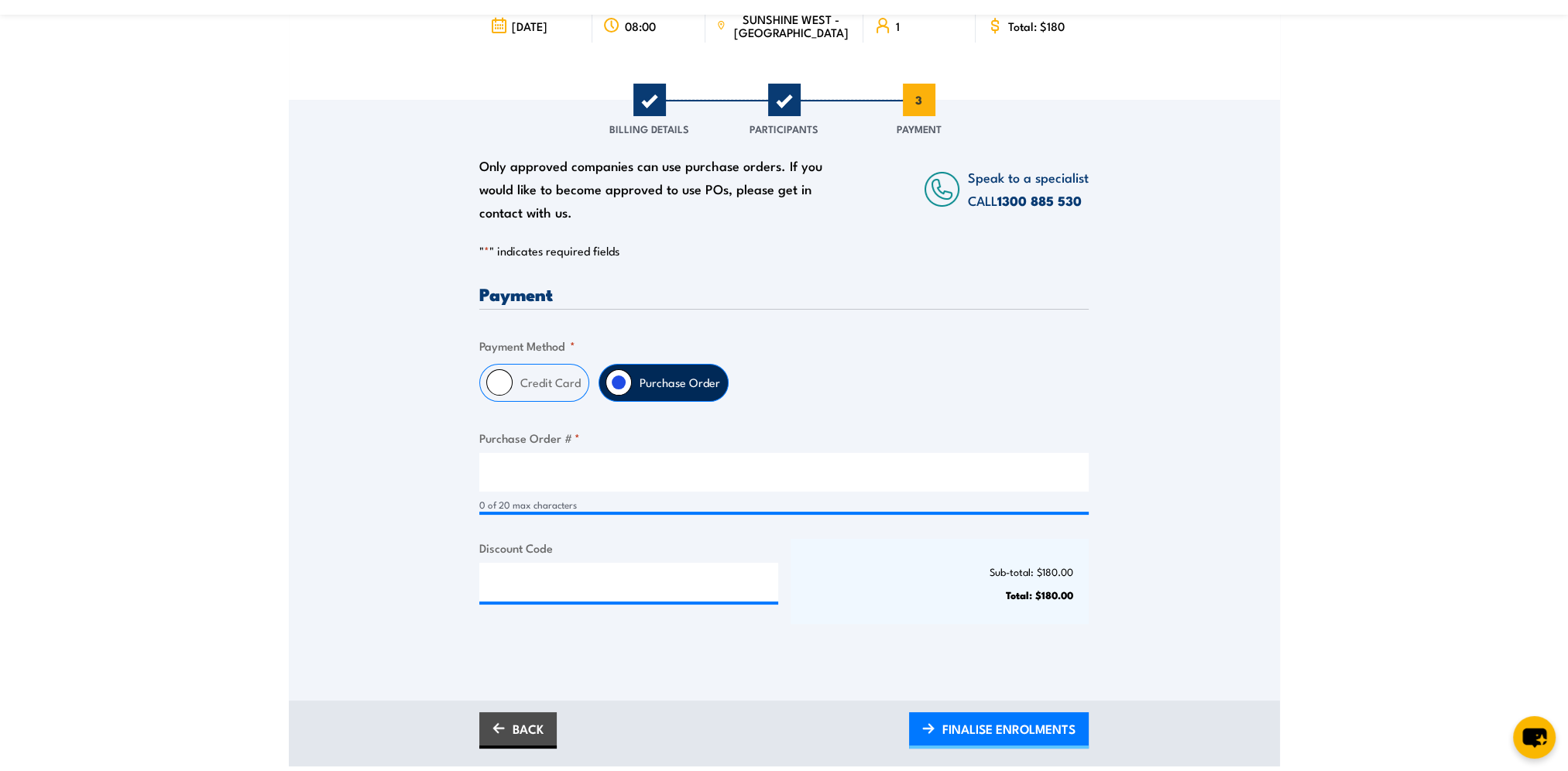
scroll to position [232, 0]
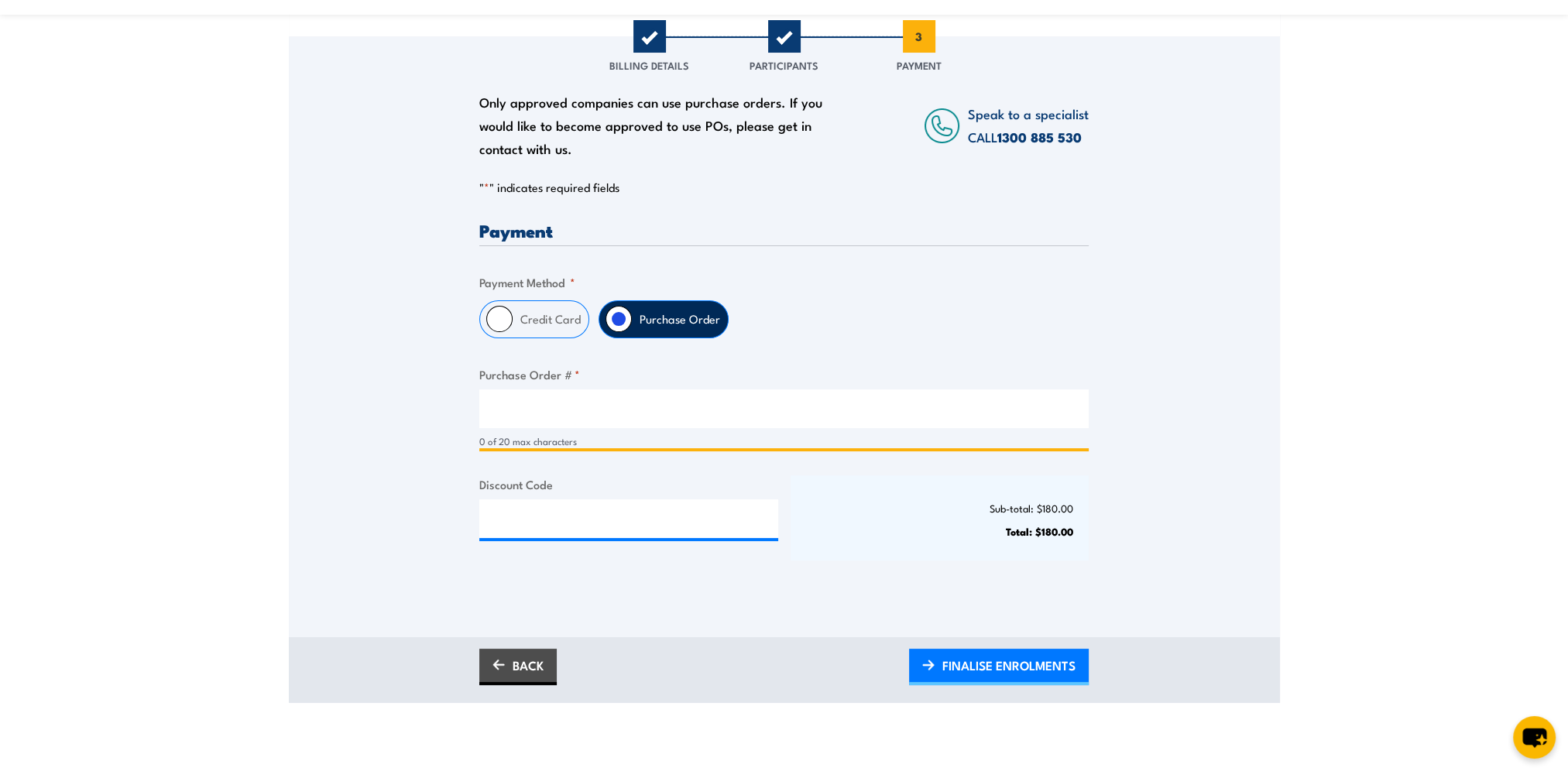
click at [536, 393] on input "Purchase Order # *" at bounding box center [784, 409] width 609 height 39
type input "656573"
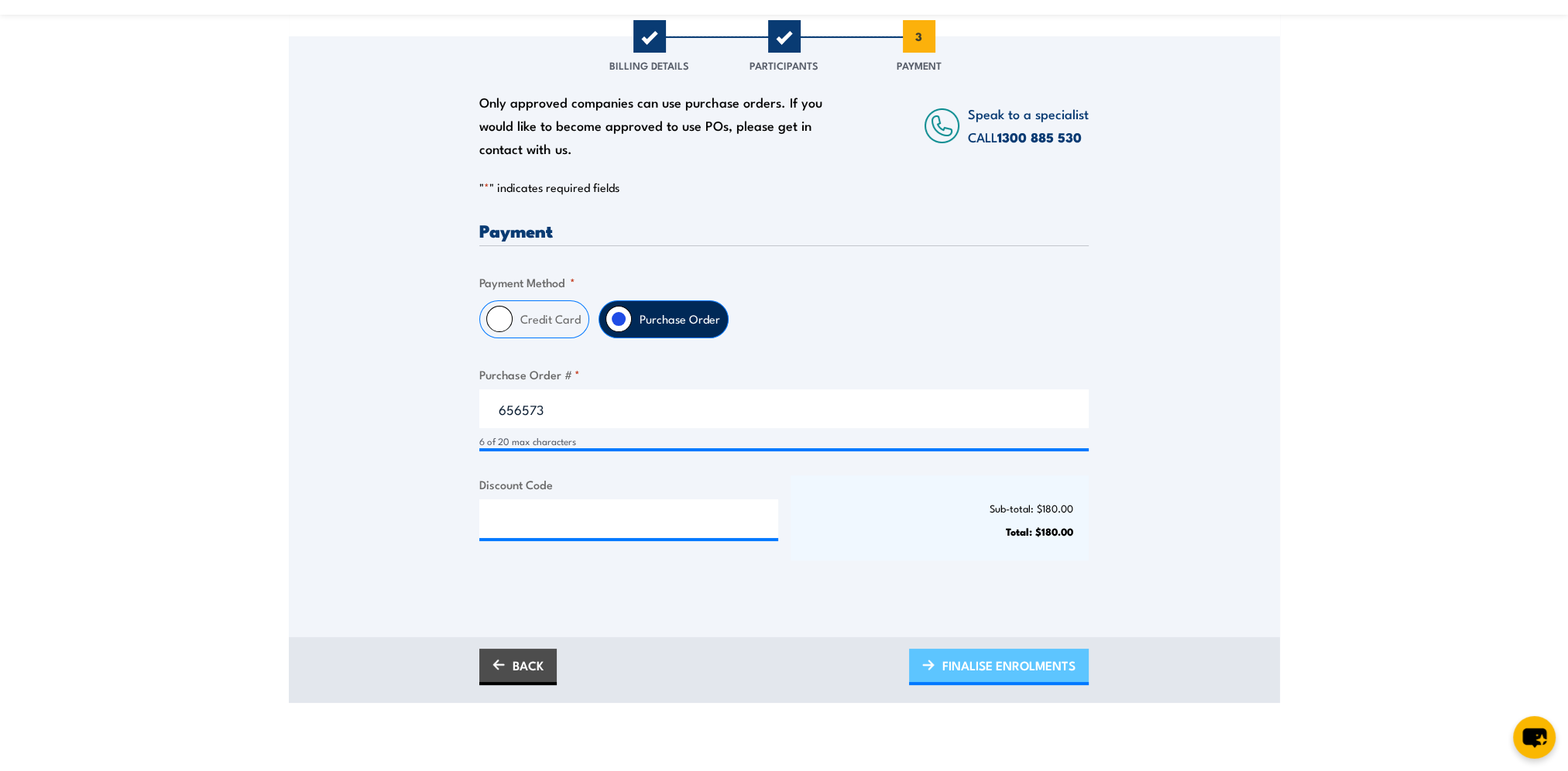
click at [987, 661] on span "FINALISE ENROLMENTS" at bounding box center [1008, 665] width 133 height 41
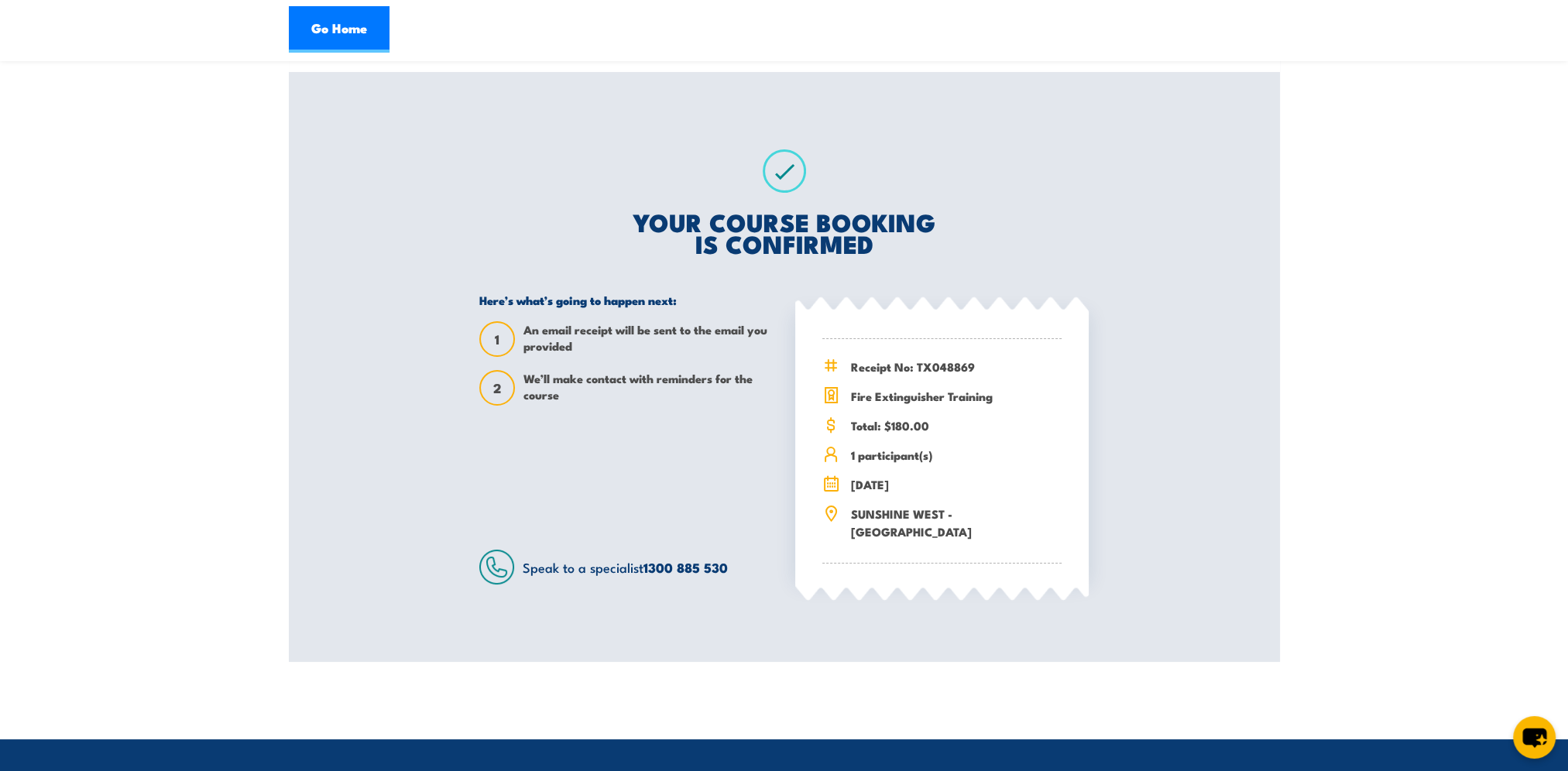
scroll to position [232, 0]
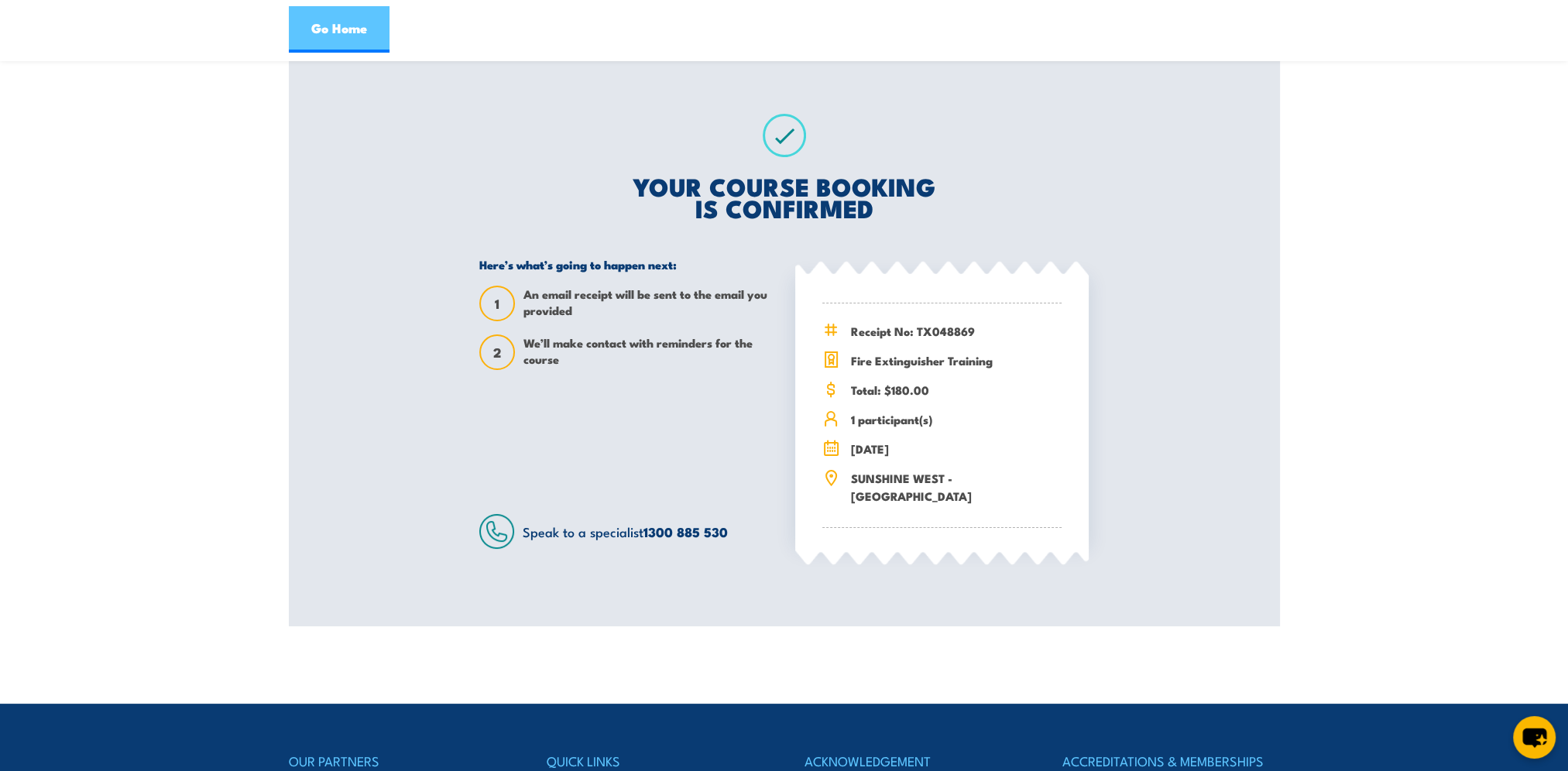
click at [319, 25] on link "Go Home" at bounding box center [339, 29] width 100 height 47
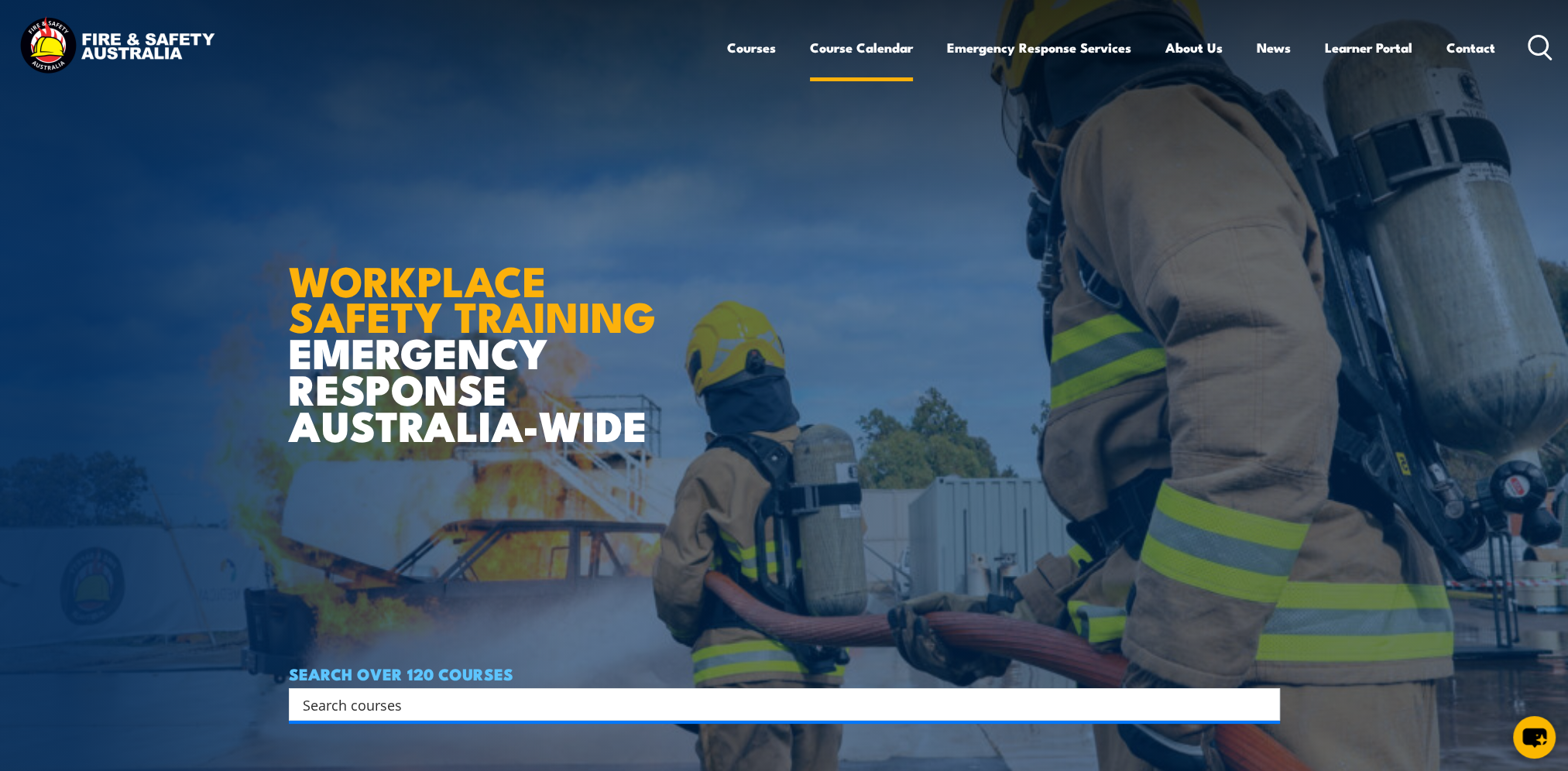
click at [836, 40] on link "Course Calendar" at bounding box center [861, 48] width 103 height 41
click at [847, 51] on link "Course Calendar" at bounding box center [861, 48] width 103 height 41
click at [314, 713] on input "Search input" at bounding box center [774, 705] width 943 height 23
type input "fi"
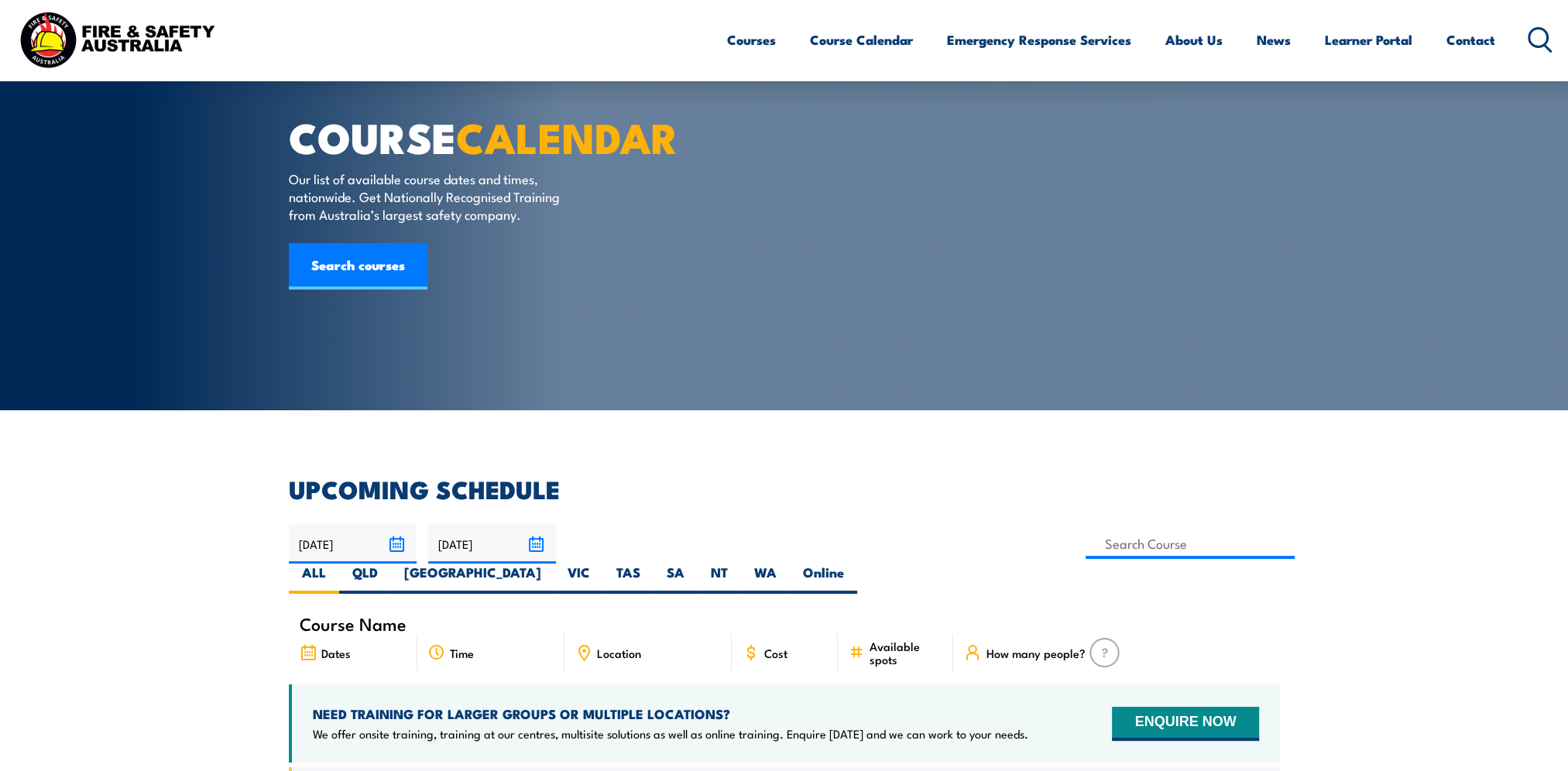
scroll to position [232, 0]
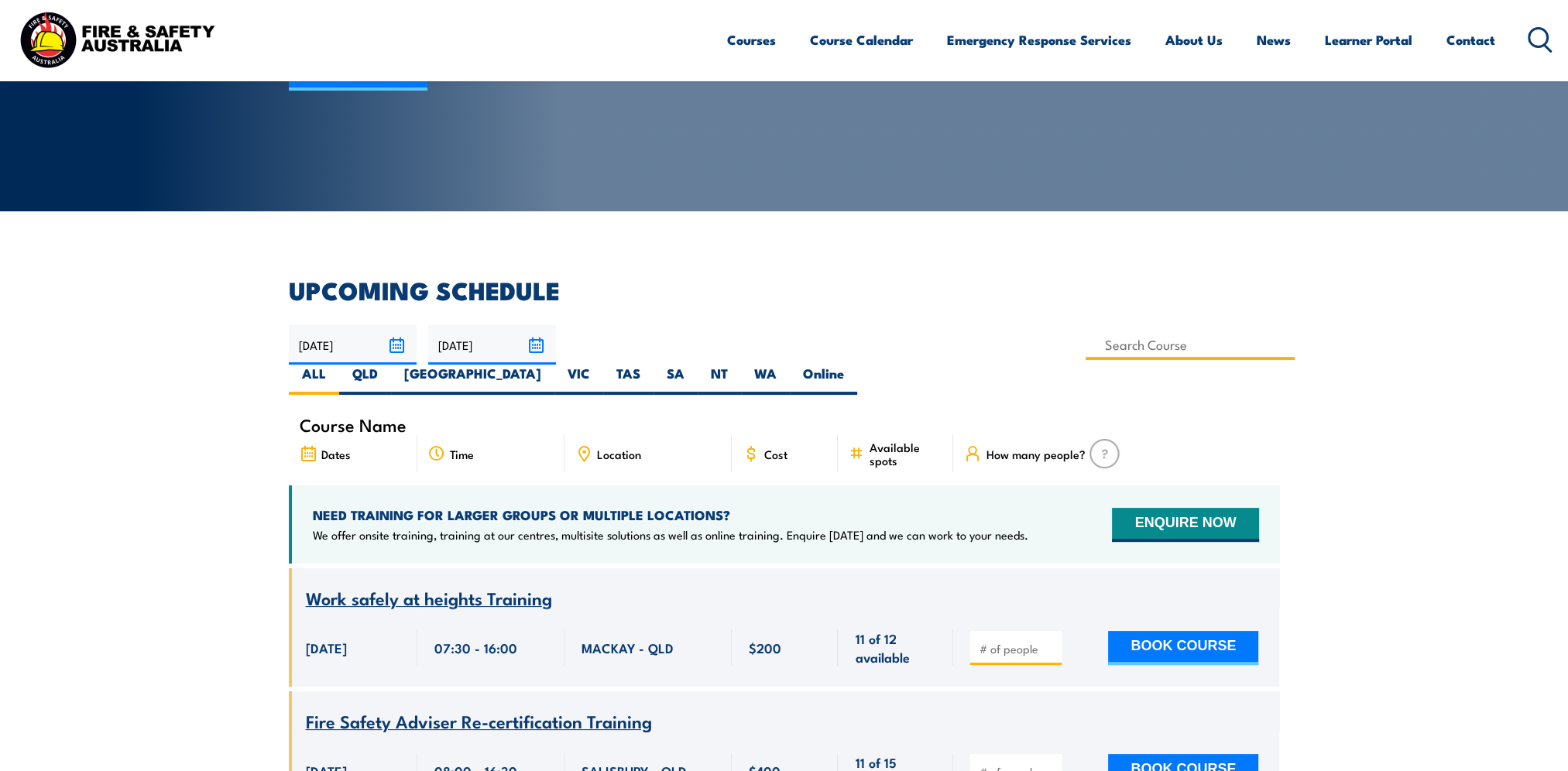
click at [1086, 338] on input at bounding box center [1191, 345] width 209 height 30
type input "Fire Warden Training"
click at [603, 364] on label "VIC" at bounding box center [578, 379] width 48 height 30
click at [600, 364] on input "VIC" at bounding box center [594, 369] width 10 height 10
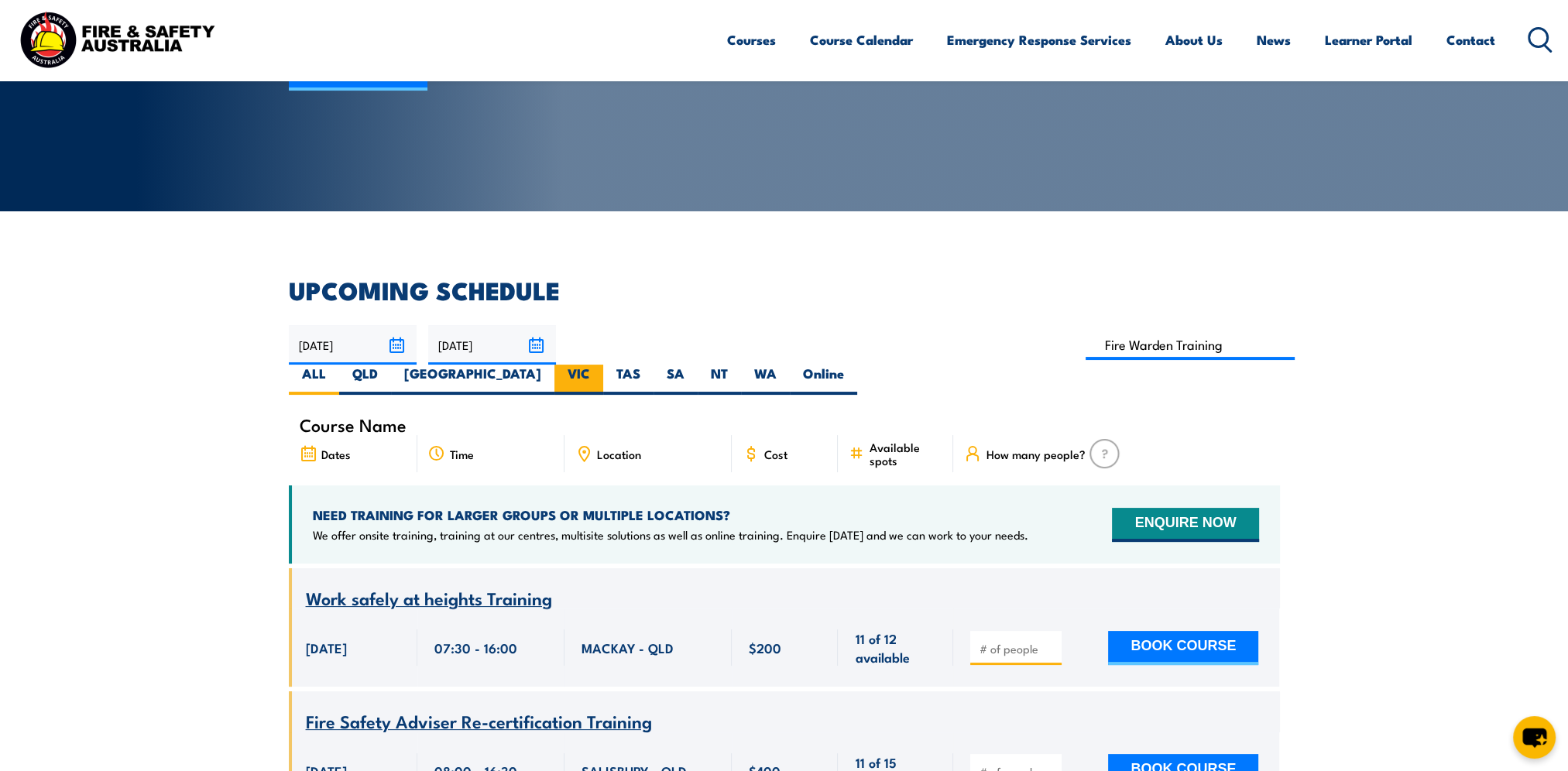
radio input "true"
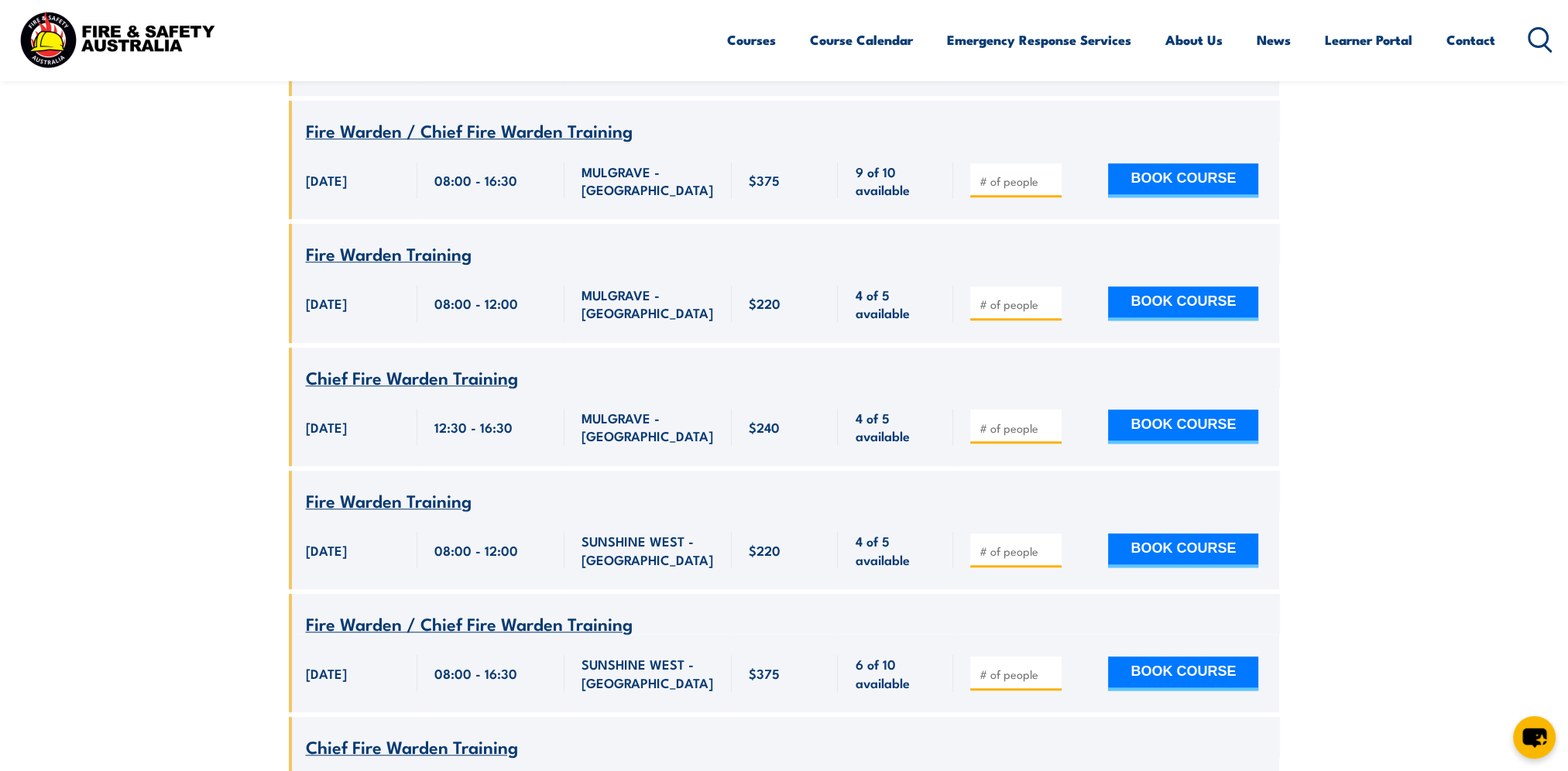
scroll to position [1363, 0]
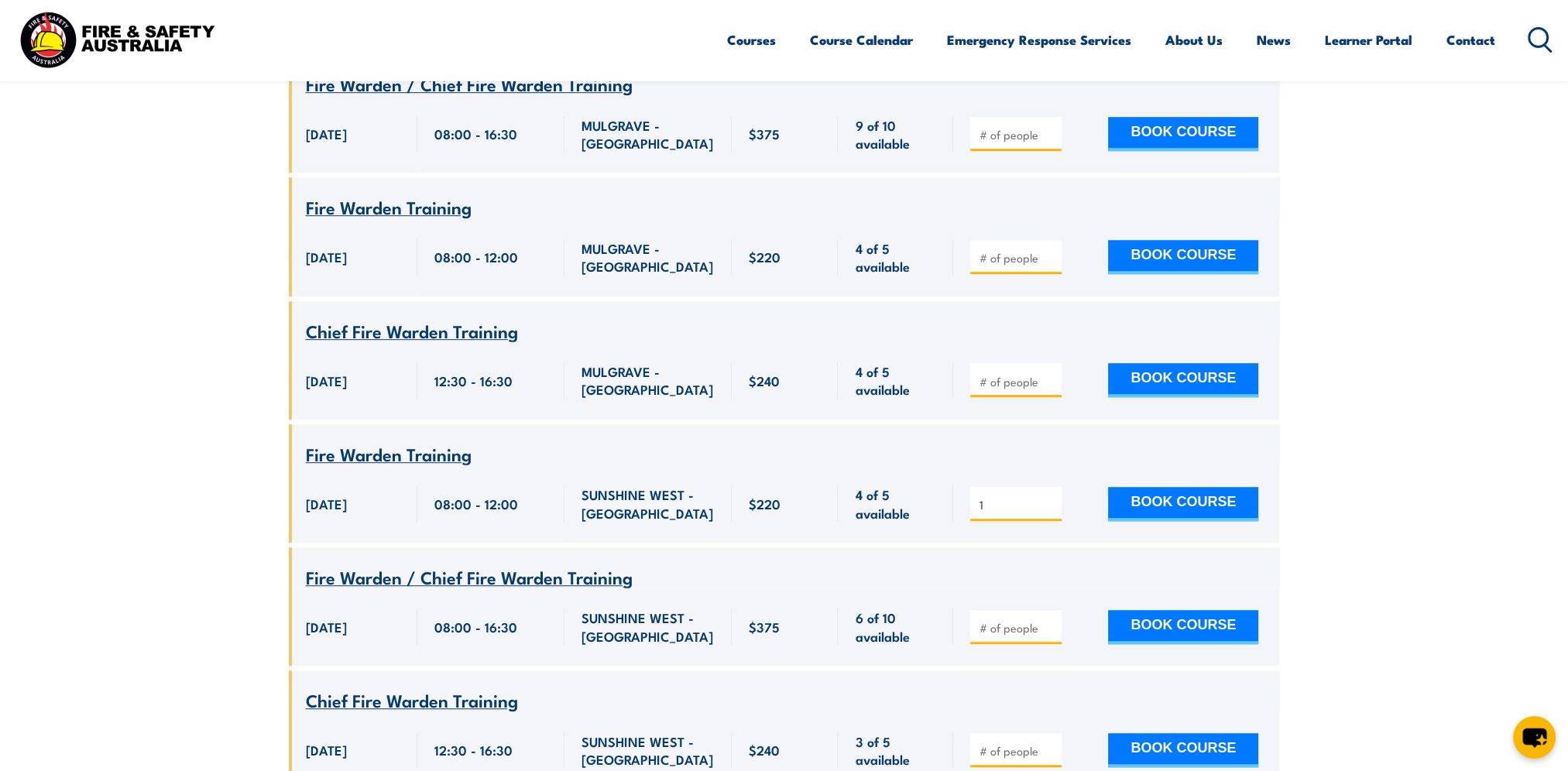
type input "1"
click at [1051, 497] on input "1" at bounding box center [1017, 505] width 77 height 16
click at [1221, 487] on button "BOOK COURSE" at bounding box center [1183, 503] width 150 height 34
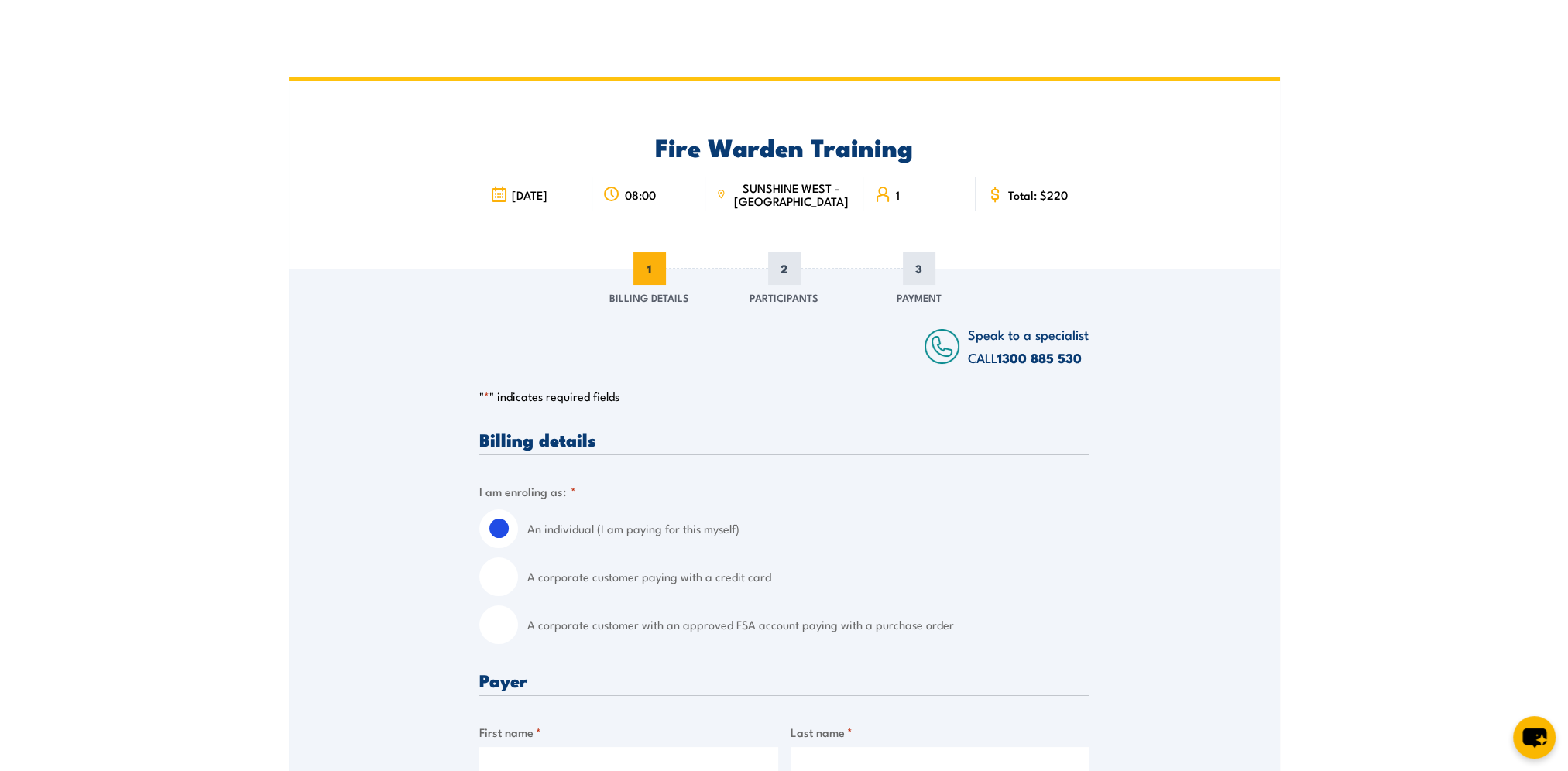
click at [495, 631] on input "A corporate customer with an approved FSA account paying with a purchase order" at bounding box center [499, 625] width 39 height 39
radio input "true"
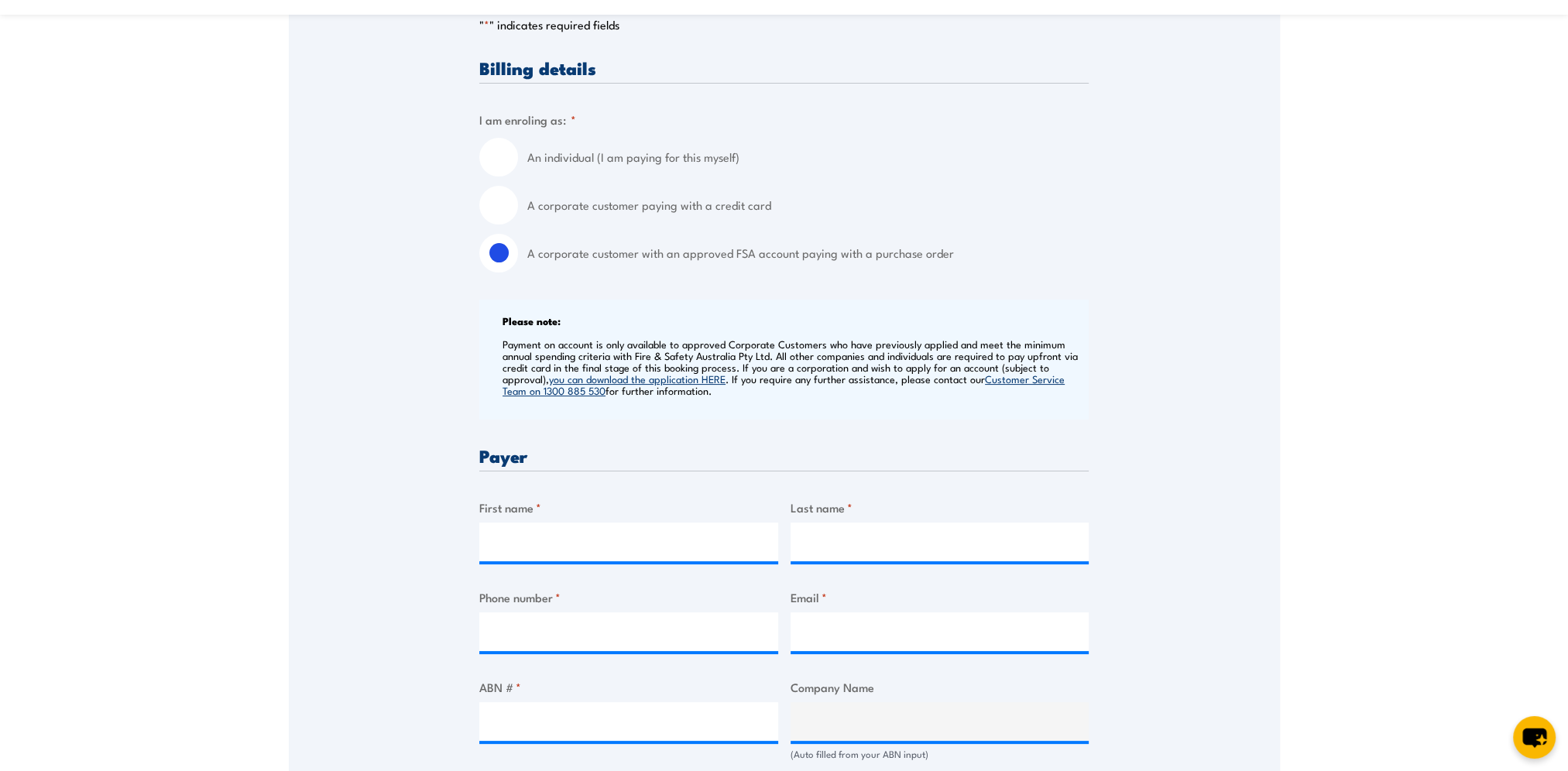
scroll to position [465, 0]
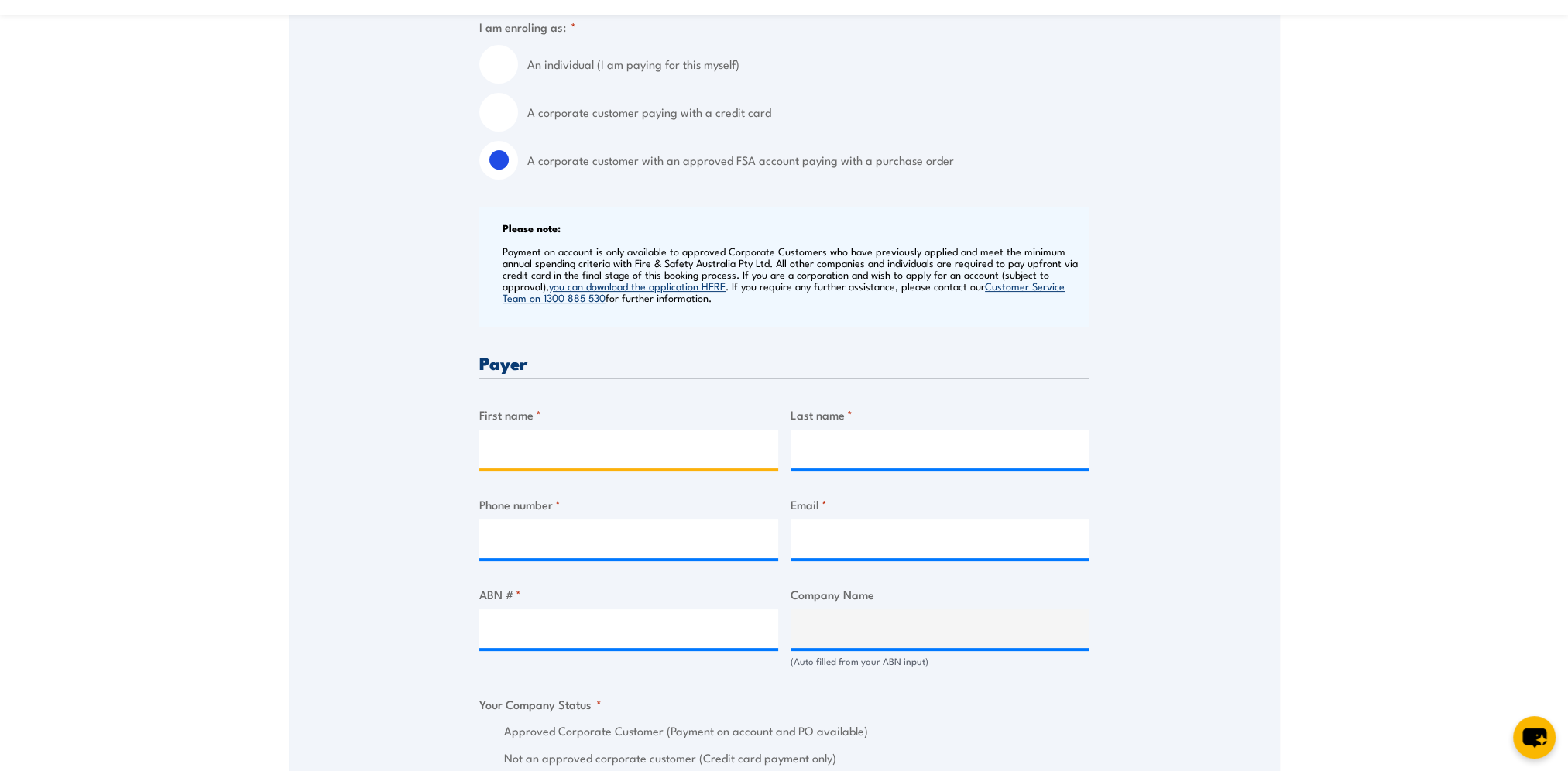
click at [526, 435] on input "First name *" at bounding box center [629, 449] width 299 height 39
type input "[PERSON_NAME]"
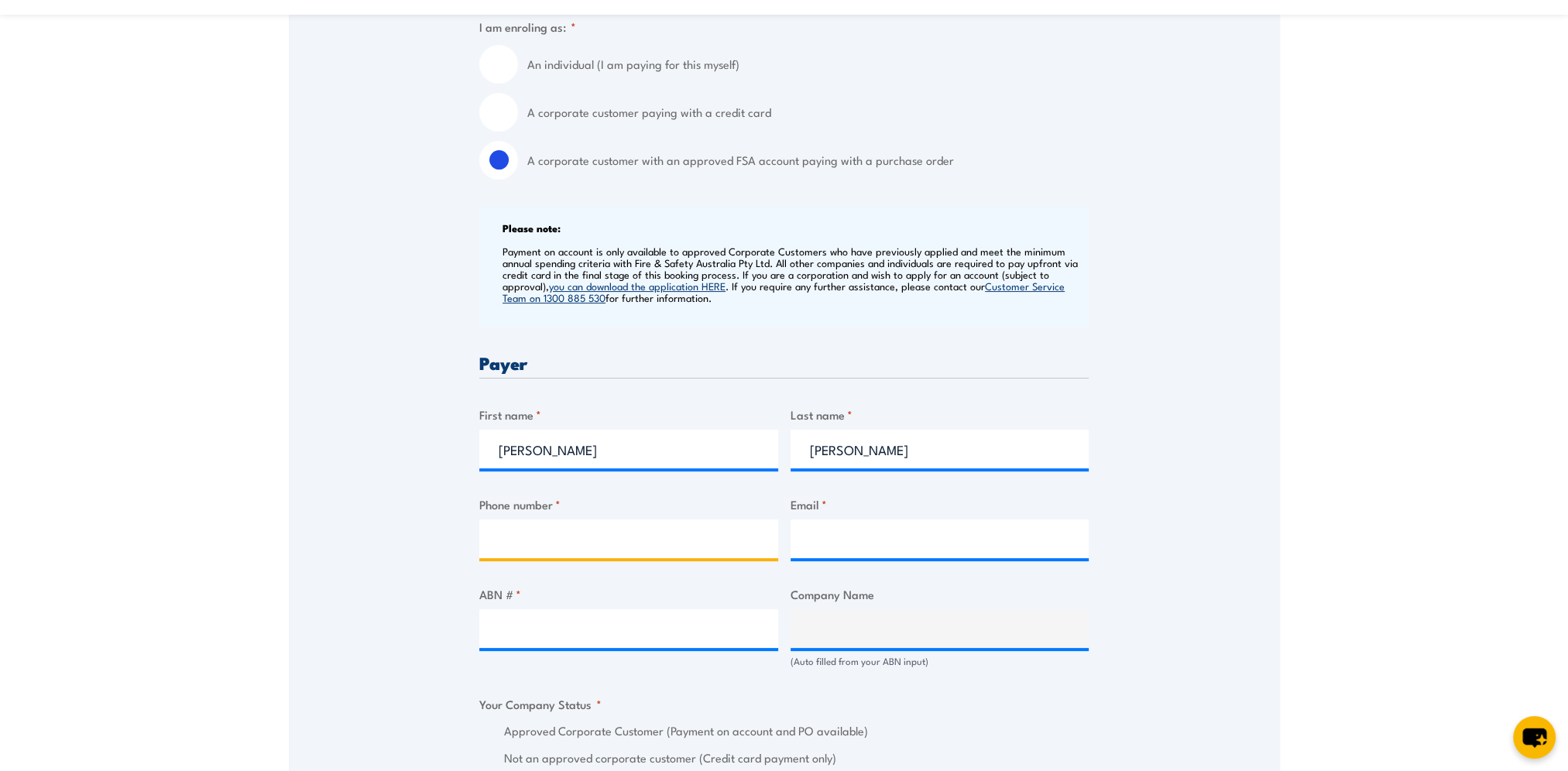
type input "0415944078"
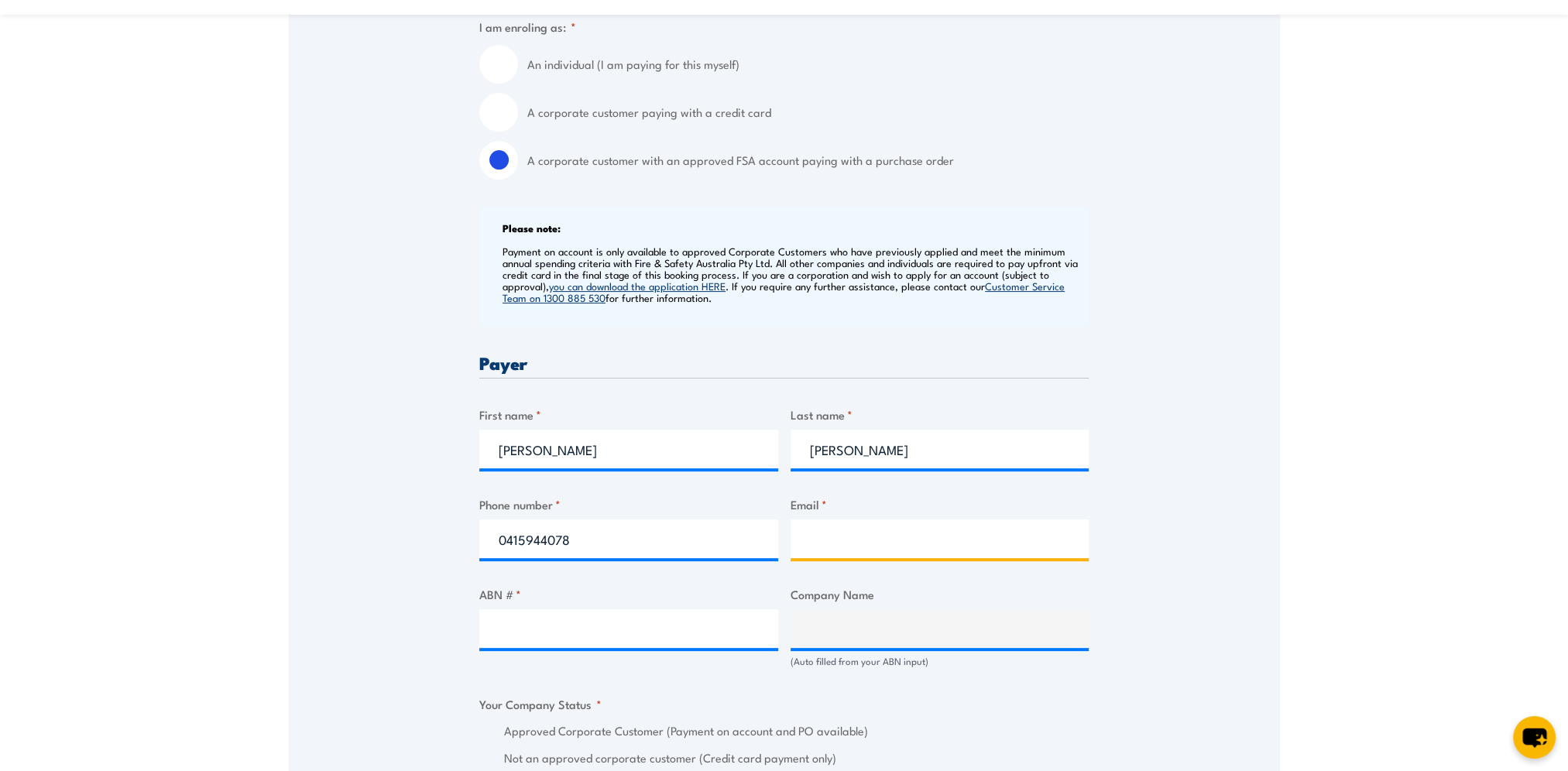
type input "[PERSON_NAME][EMAIL_ADDRESS][PERSON_NAME][DOMAIN_NAME]"
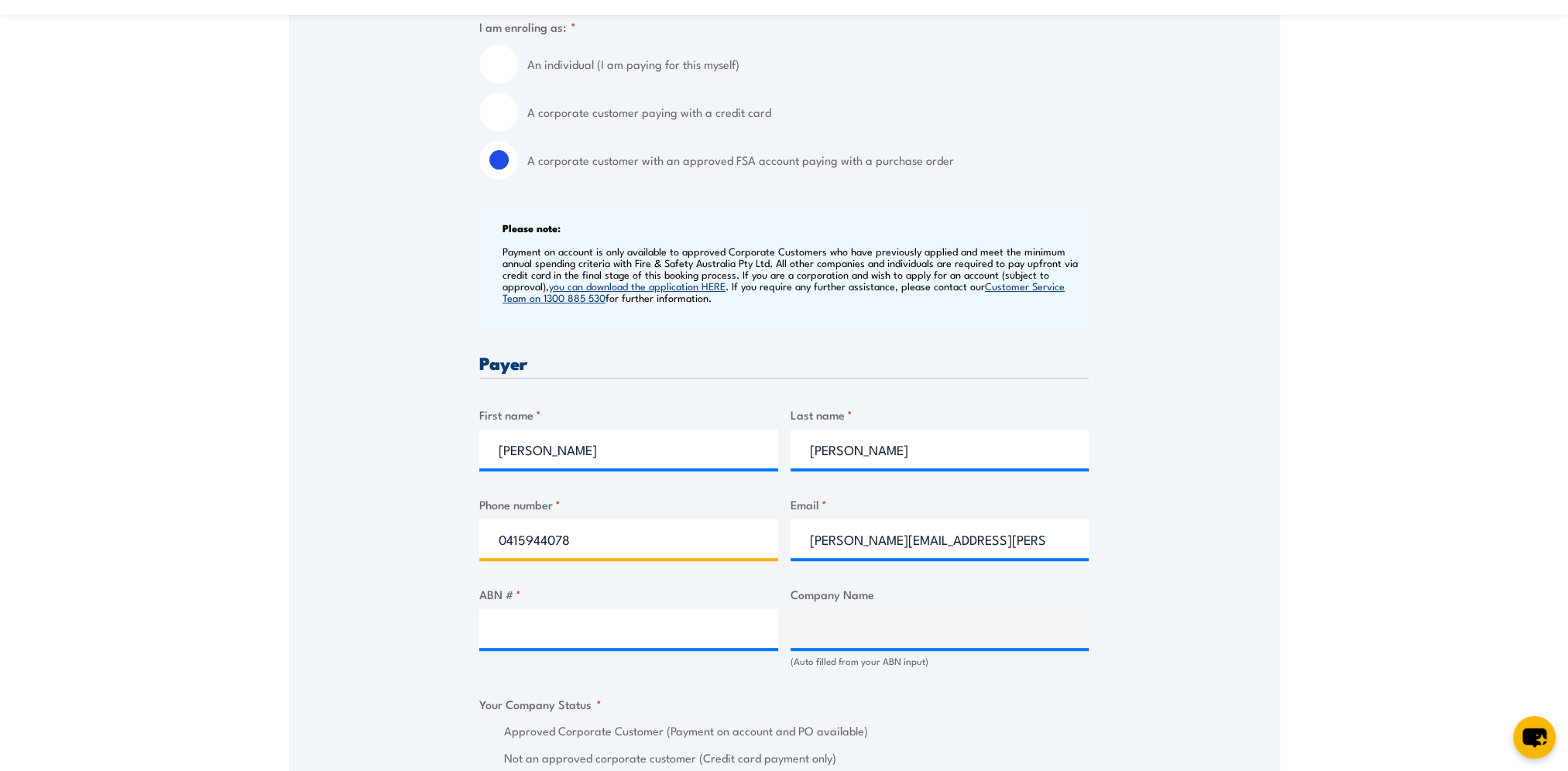
drag, startPoint x: 547, startPoint y: 539, endPoint x: 417, endPoint y: 539, distance: 130.0
click at [417, 539] on div "Speak to a specialist CALL [PHONE_NUMBER] CALL [PHONE_NUMBER] " * " indicates r…" at bounding box center [784, 774] width 991 height 1941
type input "0383470300"
click at [595, 635] on input "ABN # *" at bounding box center [629, 628] width 299 height 39
type input "26008672179"
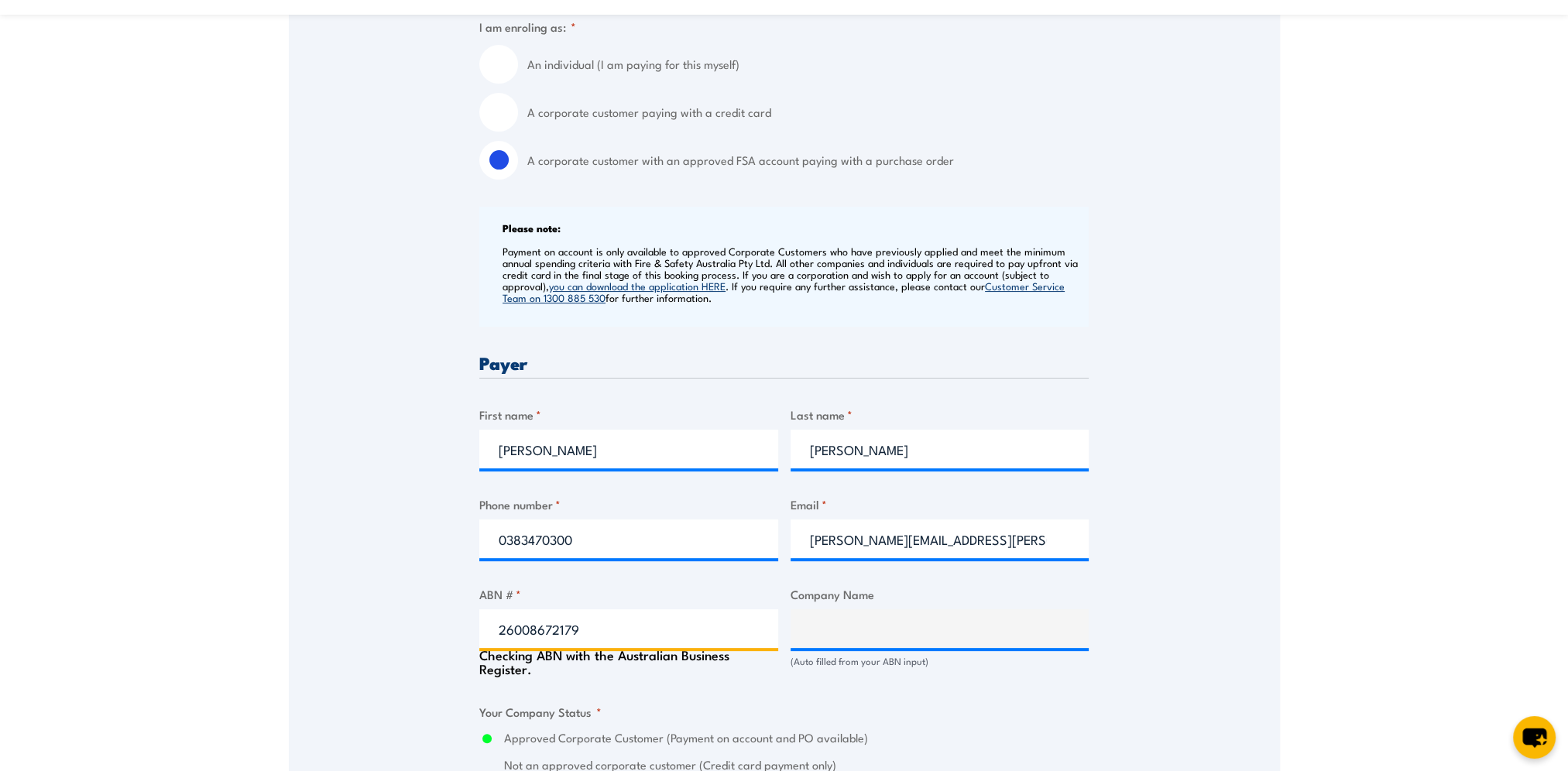
type input "BUNNINGS GROUP LIMITED"
radio input "true"
type input "26008672179"
click at [690, 713] on fieldset "Your Company Status * Approved Corporate Customer (Payment on account and PO av…" at bounding box center [784, 731] width 609 height 72
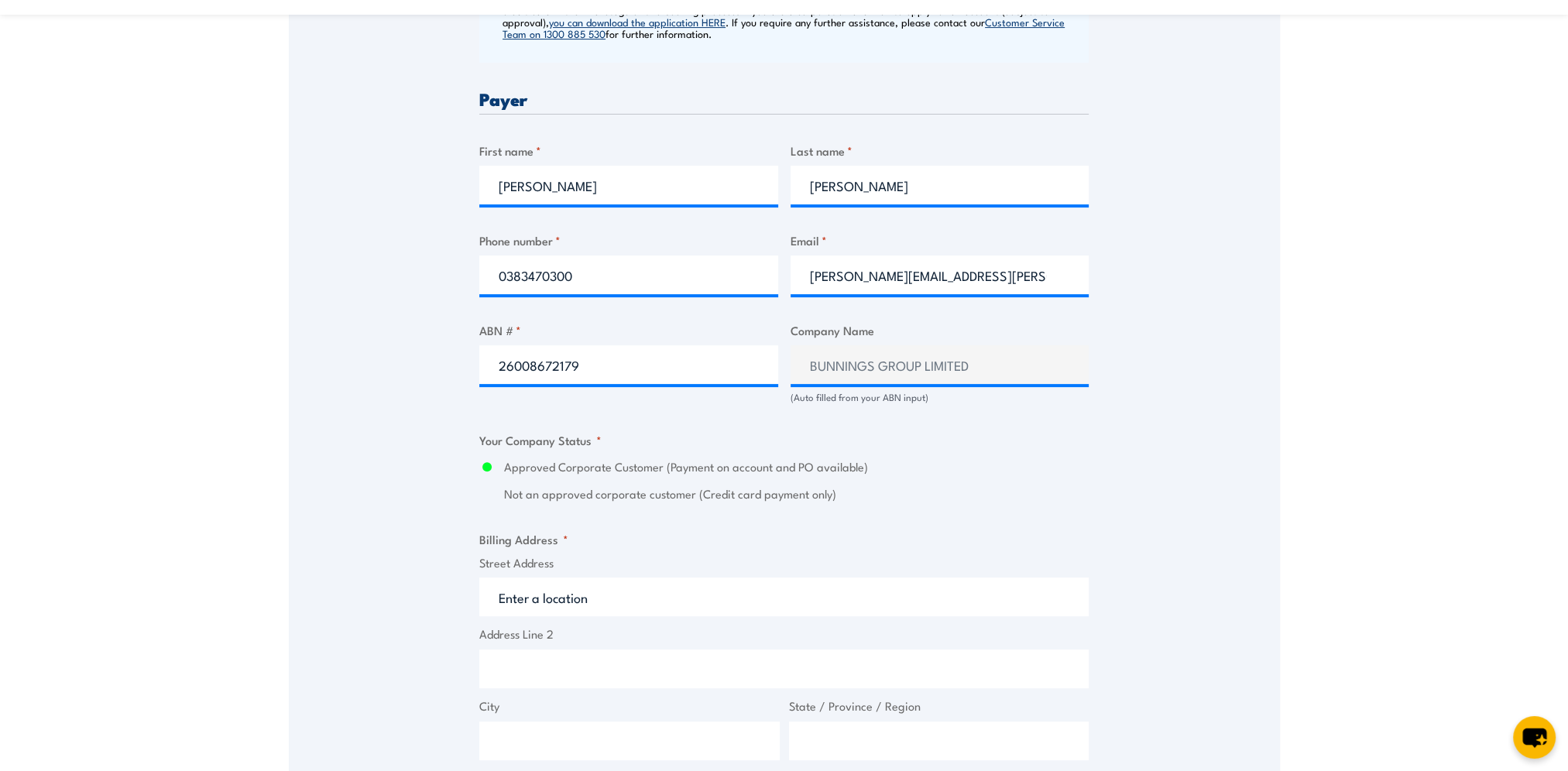
scroll to position [852, 0]
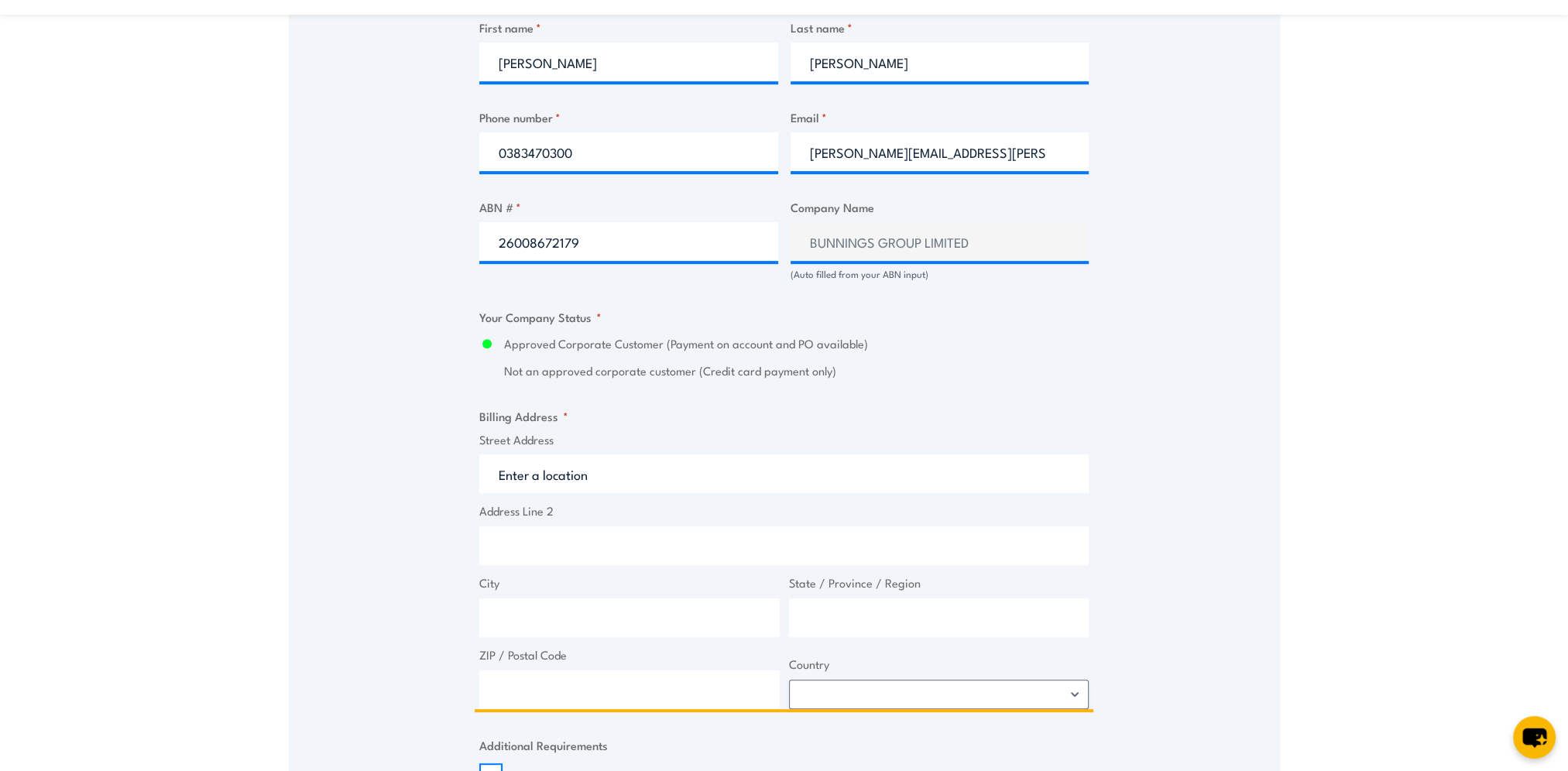
click at [532, 474] on input "Street Address" at bounding box center [784, 474] width 609 height 39
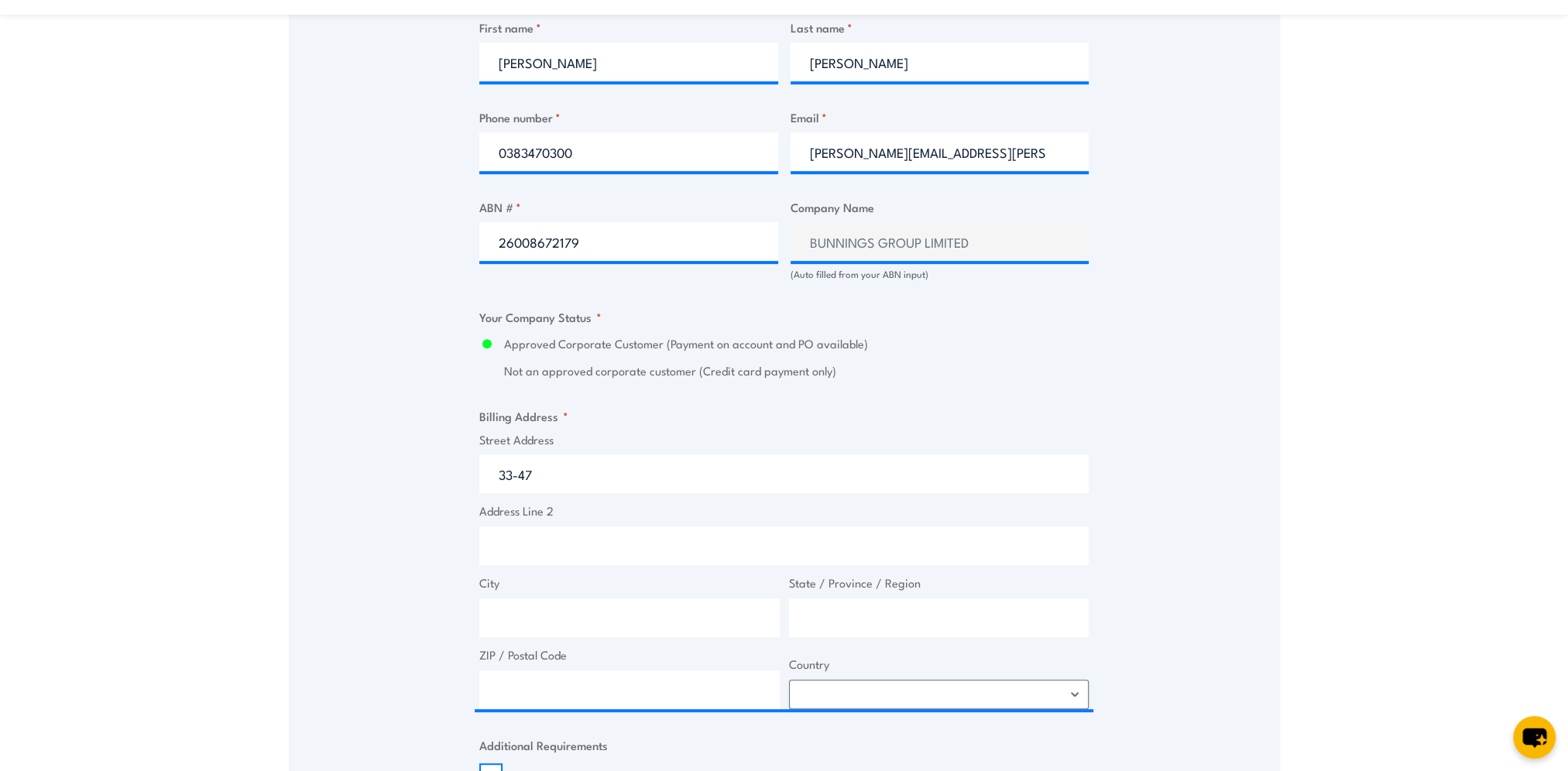
type input "33-47 Dohertys Road, Laverton North VIC, Australia"
type input "33-47 Dohertys Rd"
type input "Laverton North"
type input "Victoria"
type input "3026"
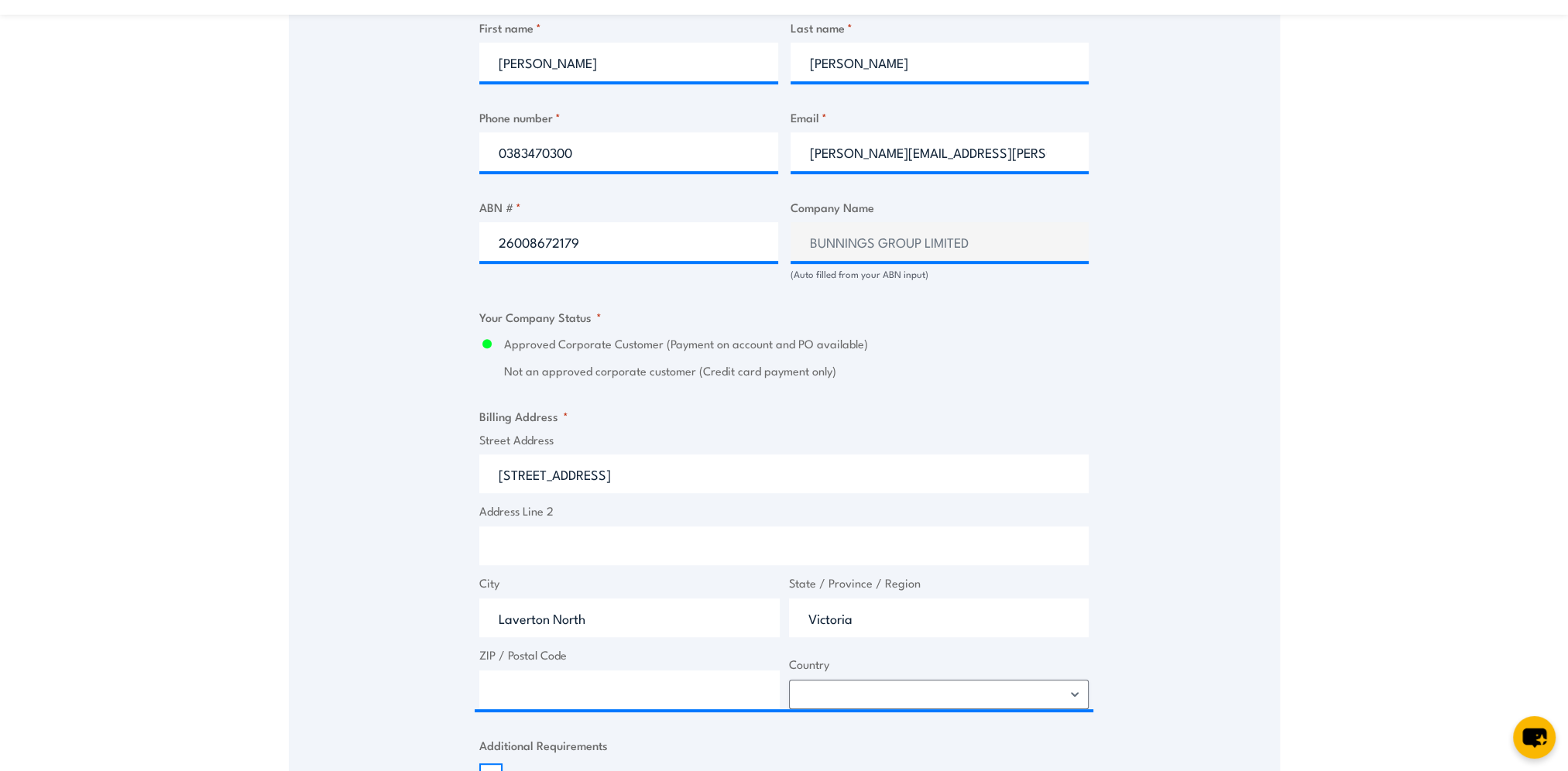
select select "Australia"
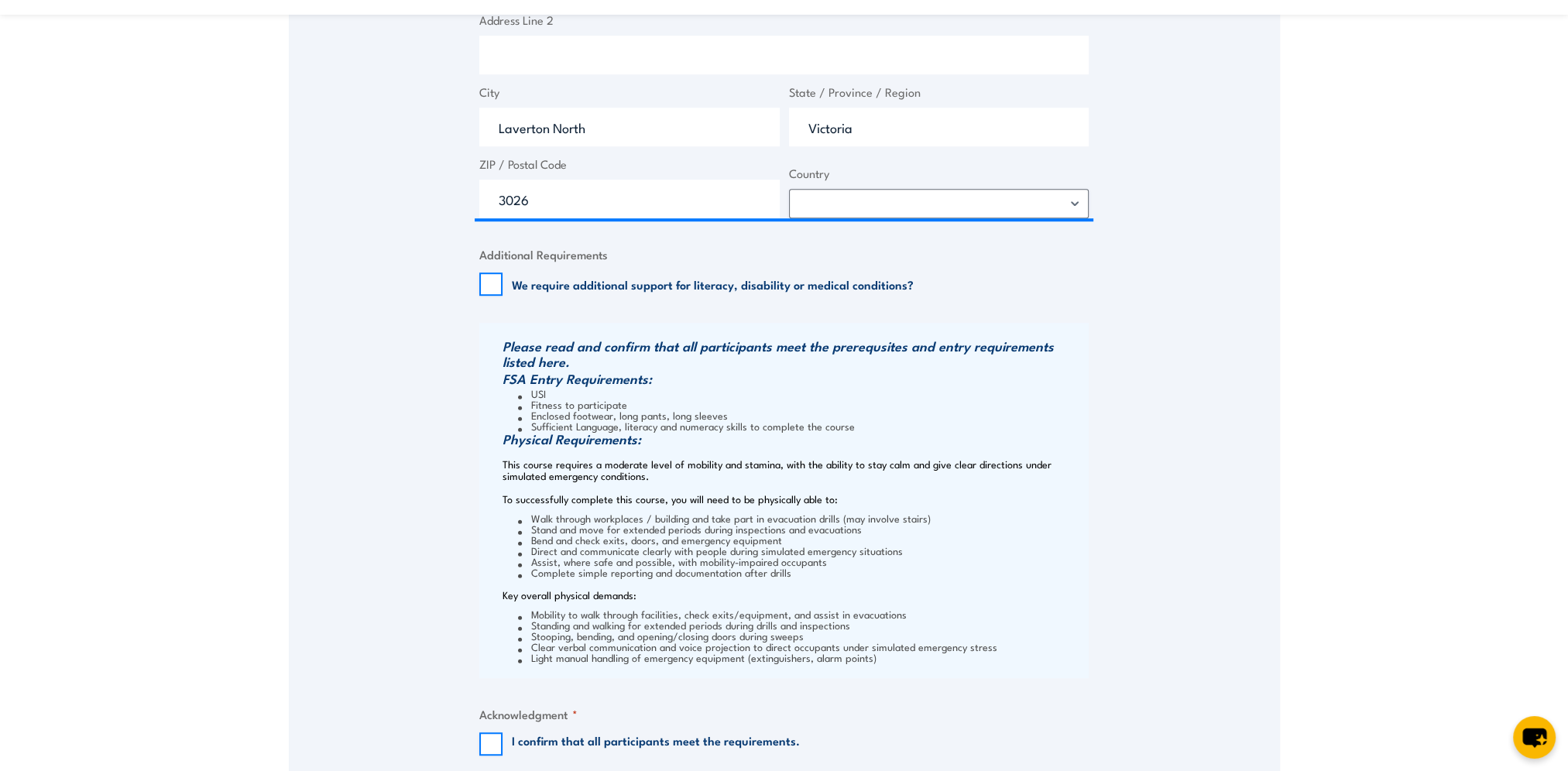
scroll to position [1472, 0]
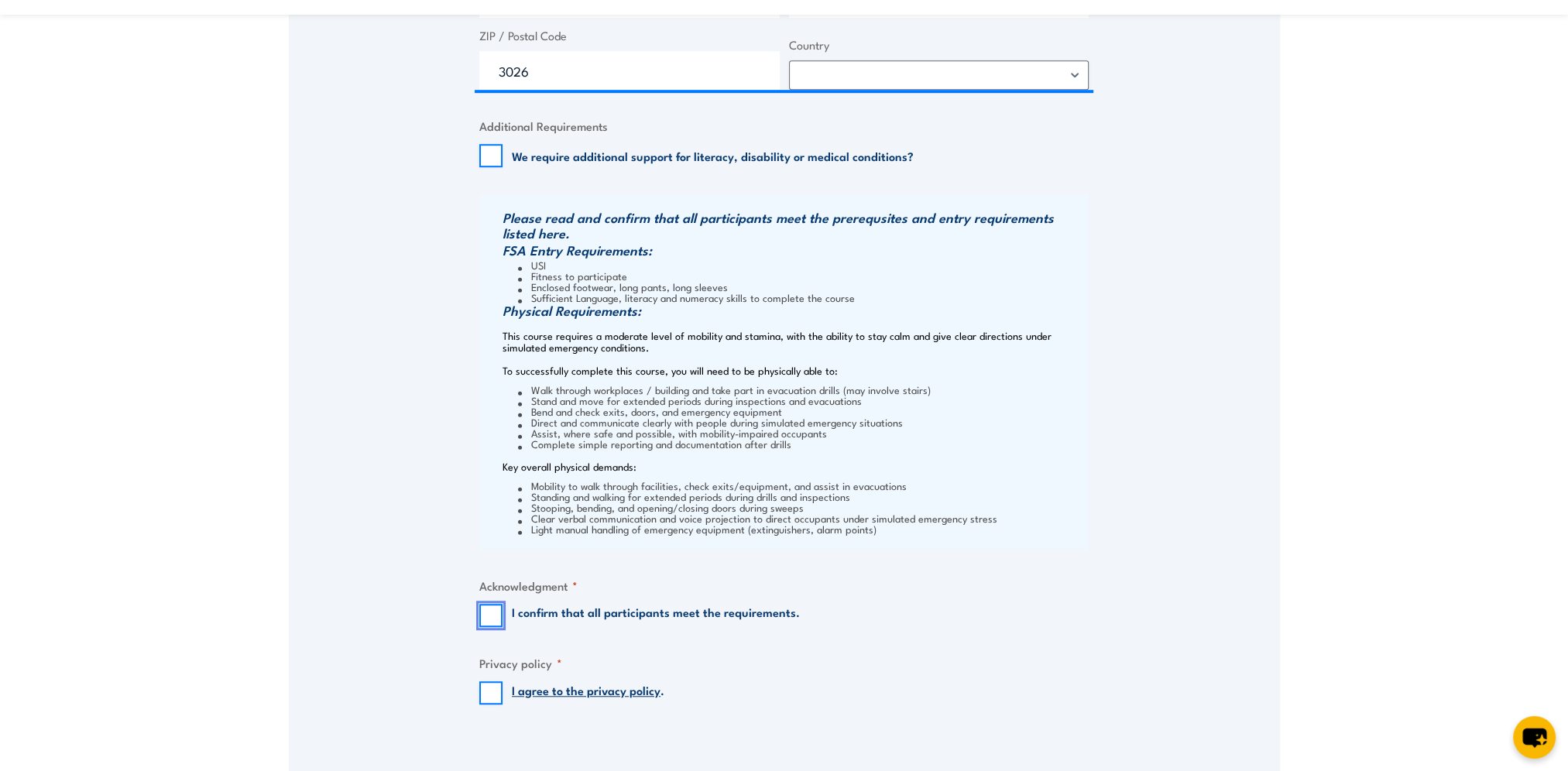
drag, startPoint x: 487, startPoint y: 611, endPoint x: 480, endPoint y: 628, distance: 18.4
click at [487, 613] on input "I confirm that all participants meet the requirements." at bounding box center [491, 615] width 23 height 23
checkbox input "true"
click at [496, 689] on input "I agree to the privacy policy ." at bounding box center [491, 693] width 23 height 23
checkbox input "true"
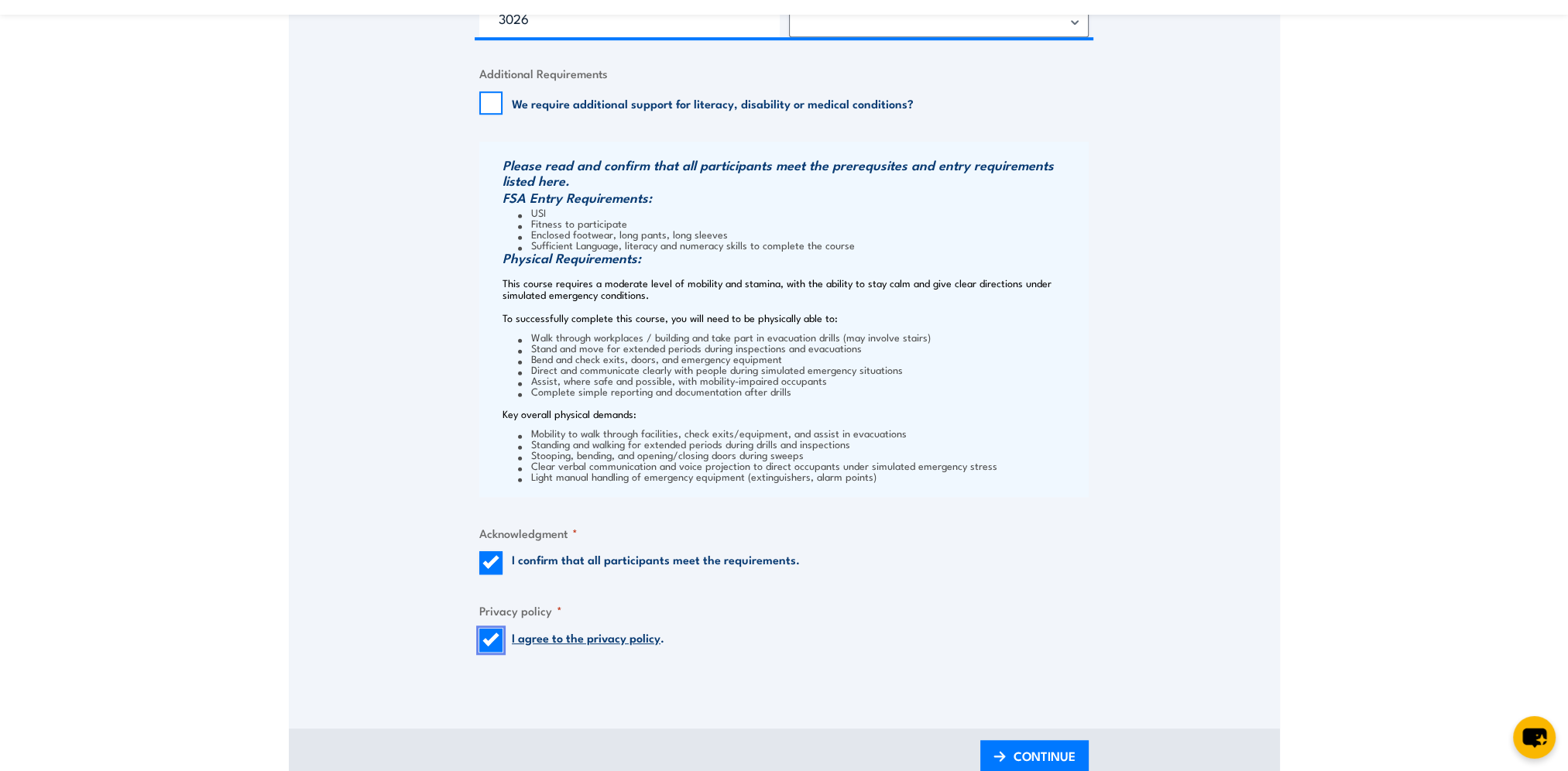
scroll to position [1859, 0]
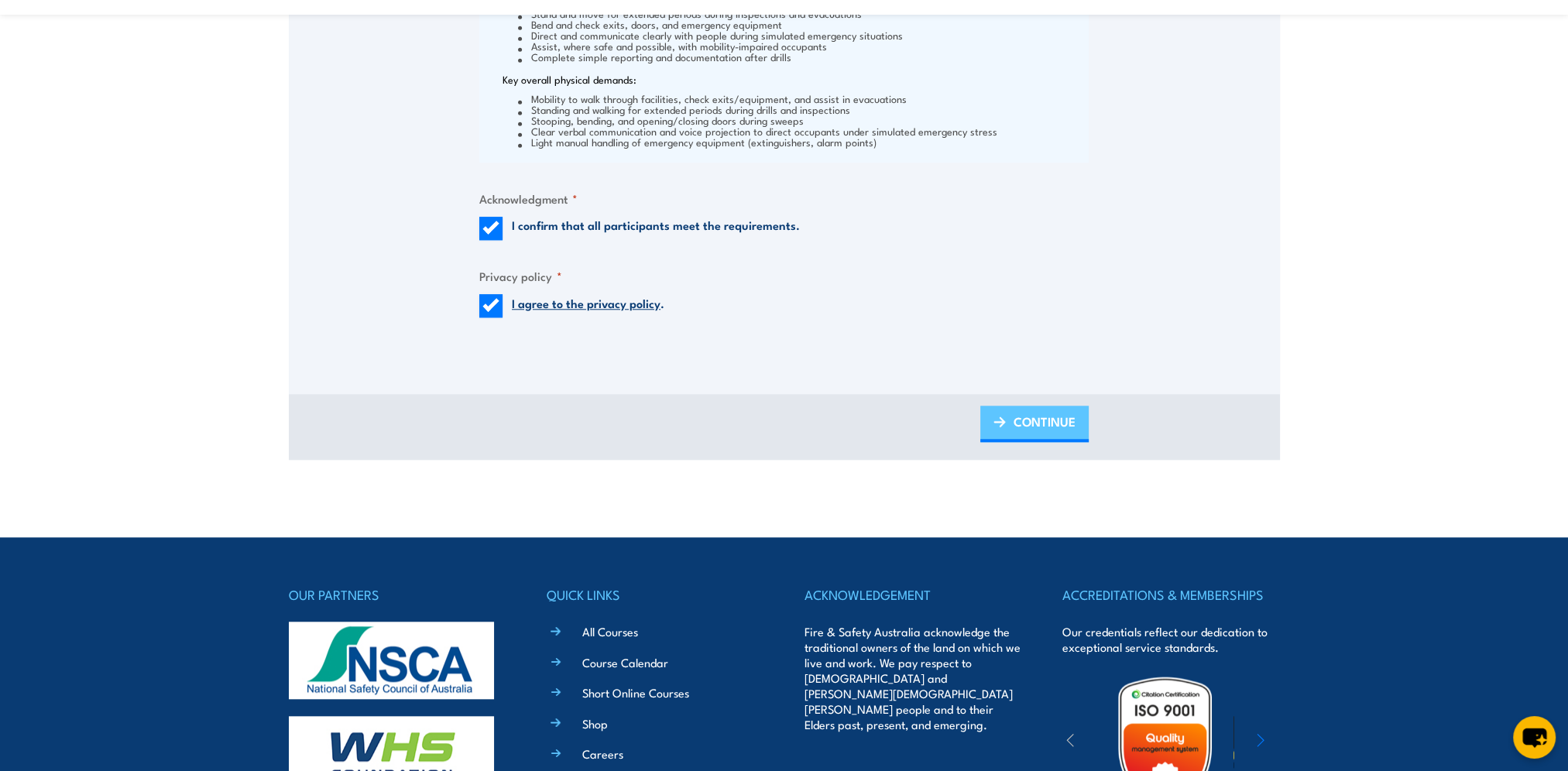
click at [1011, 422] on link "CONTINUE" at bounding box center [1034, 423] width 108 height 36
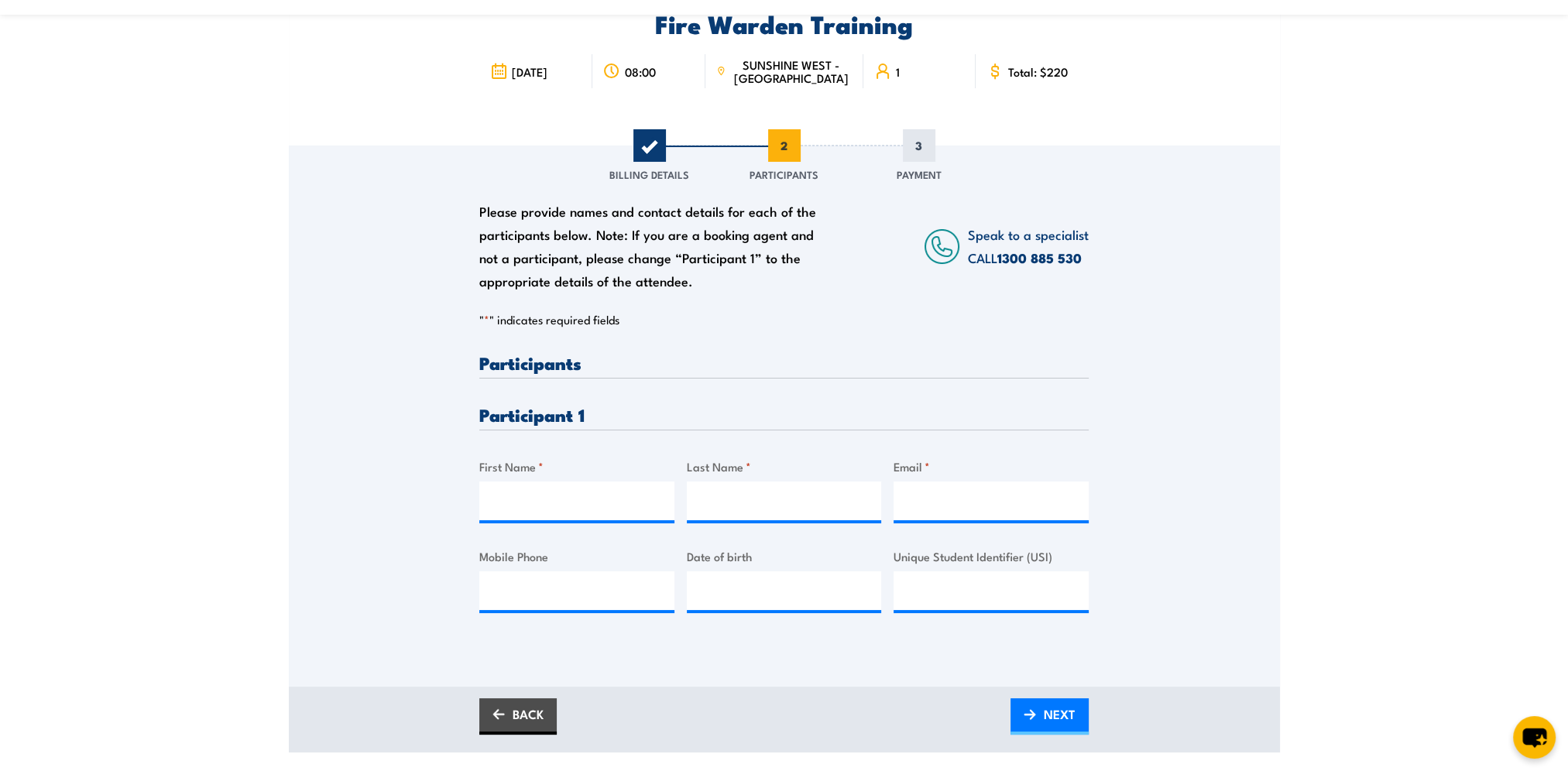
scroll to position [155, 0]
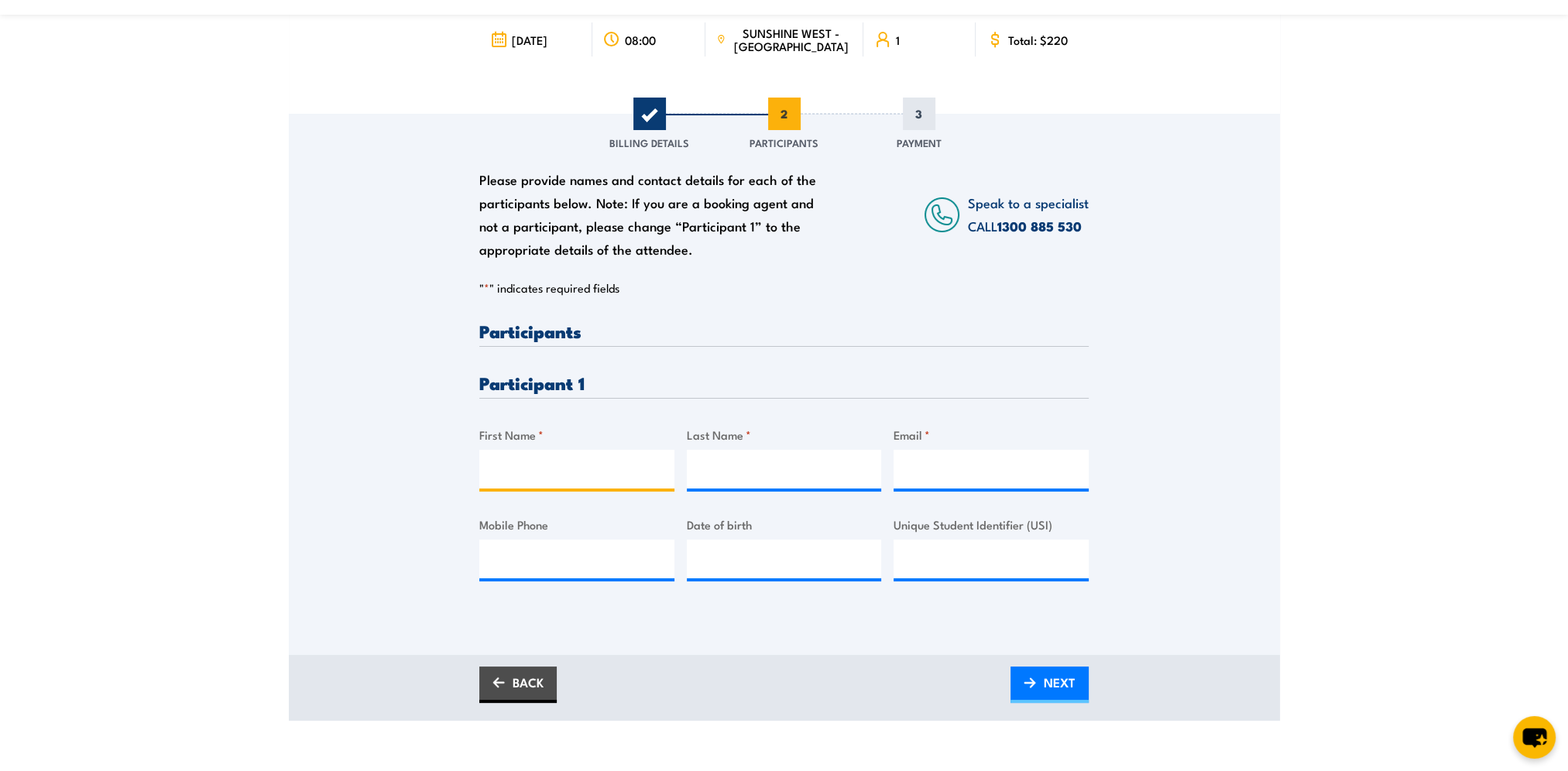
click at [530, 459] on input "First Name *" at bounding box center [577, 469] width 195 height 39
type input "Aaron"
type input "Skoglund"
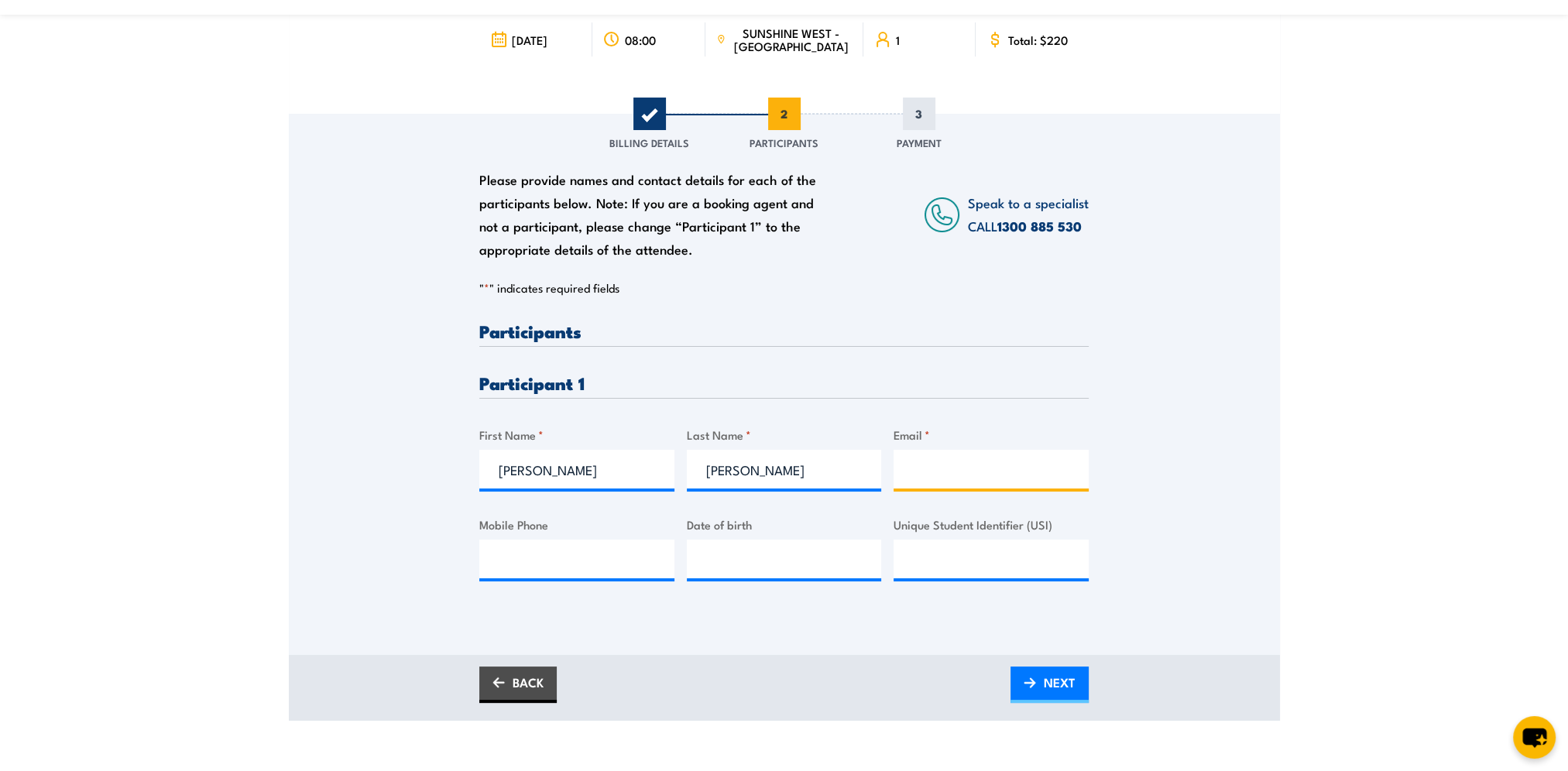
click at [951, 463] on input "Email *" at bounding box center [991, 469] width 195 height 39
paste input "askoglund@live.com"
type input "askoglund@live.com"
click at [591, 566] on input "Mobile Phone" at bounding box center [577, 559] width 195 height 39
click at [564, 553] on input "Mobile Phone" at bounding box center [577, 559] width 195 height 39
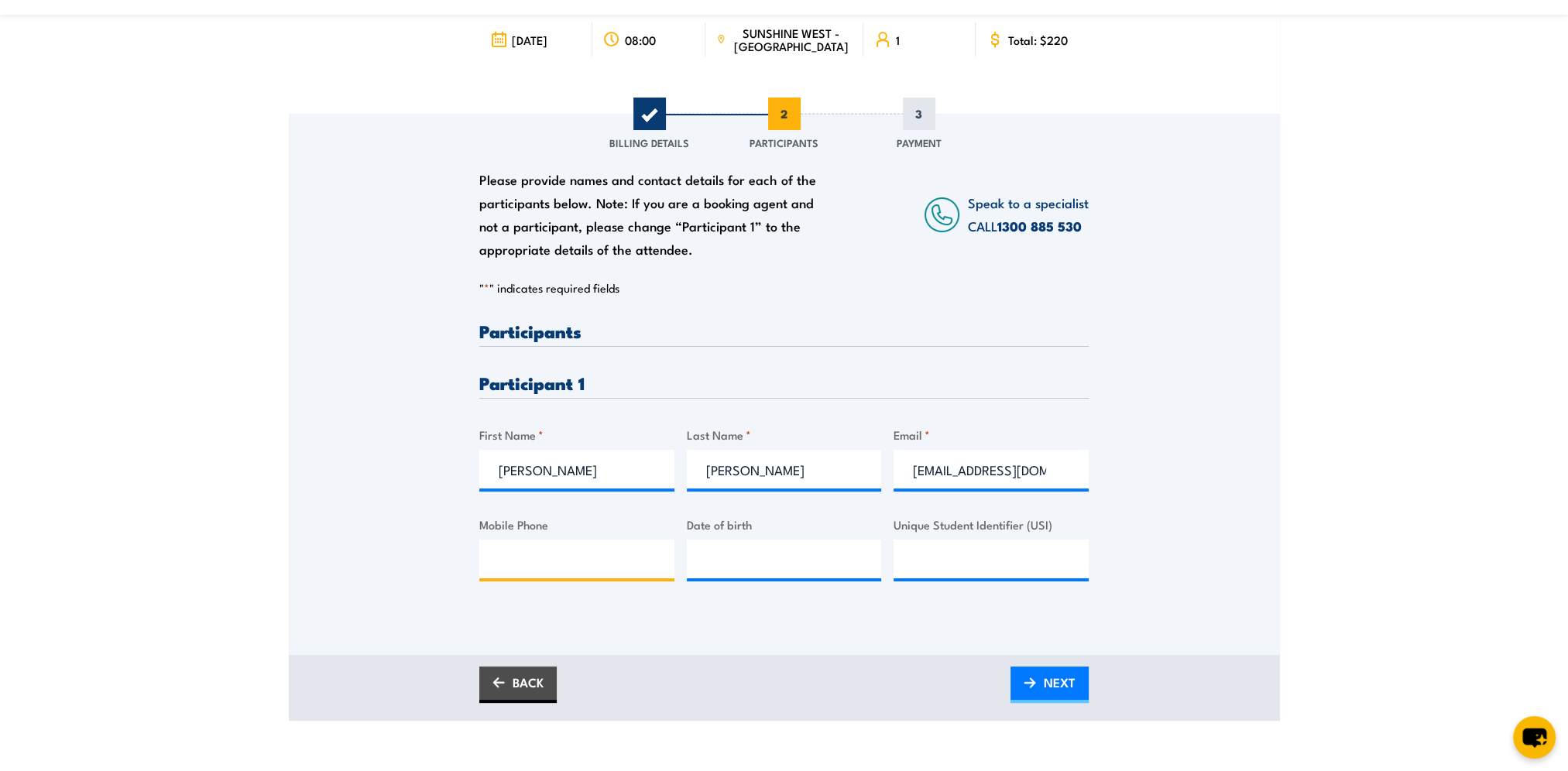
paste input "0416 137 117"
type input "0416 137 117"
click at [765, 562] on input "__/__/____" at bounding box center [784, 559] width 195 height 39
click at [706, 560] on input "__/__/____" at bounding box center [784, 559] width 195 height 39
type input "12/04/1977"
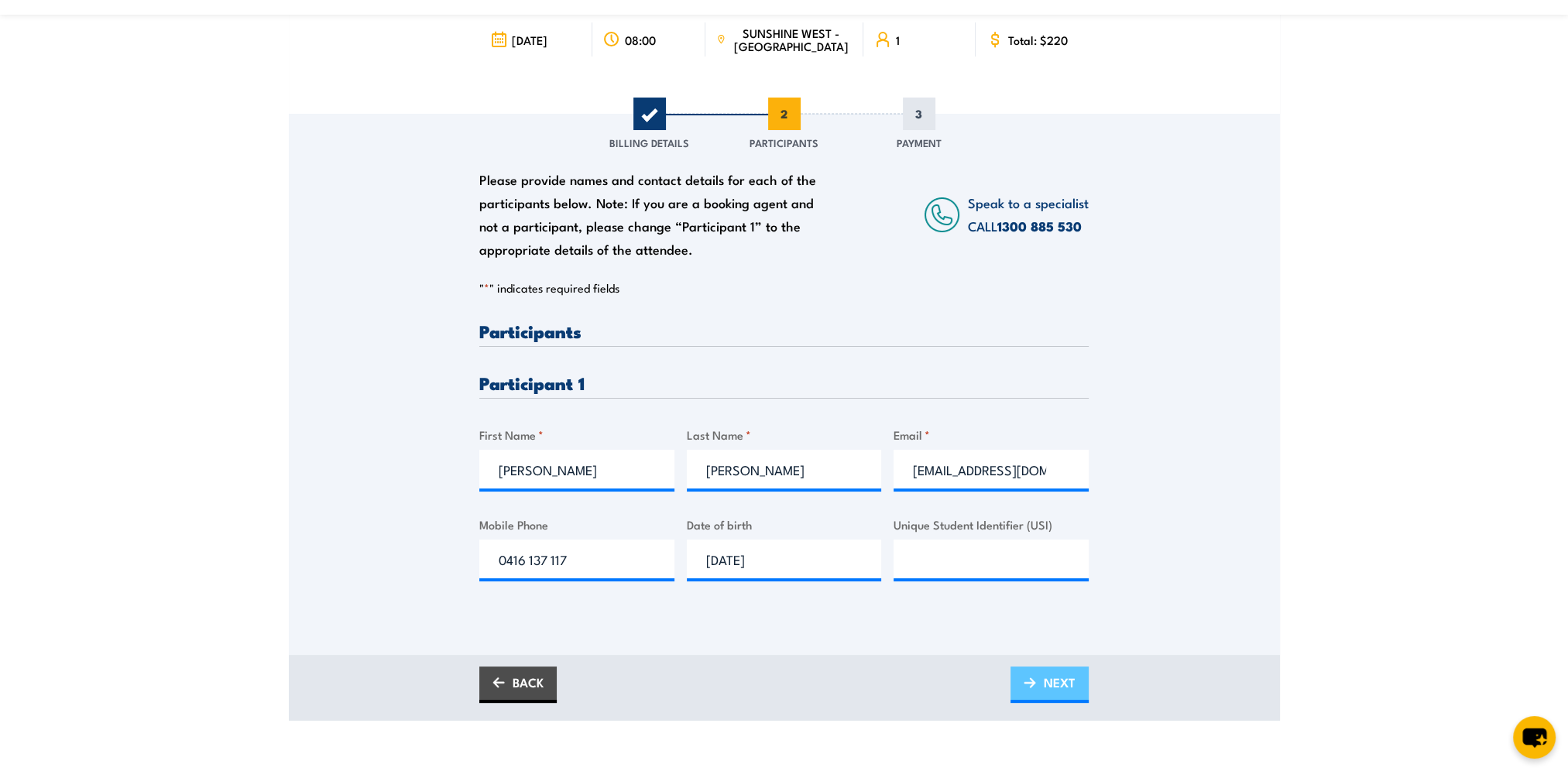
click at [1053, 689] on span "NEXT" at bounding box center [1059, 682] width 32 height 41
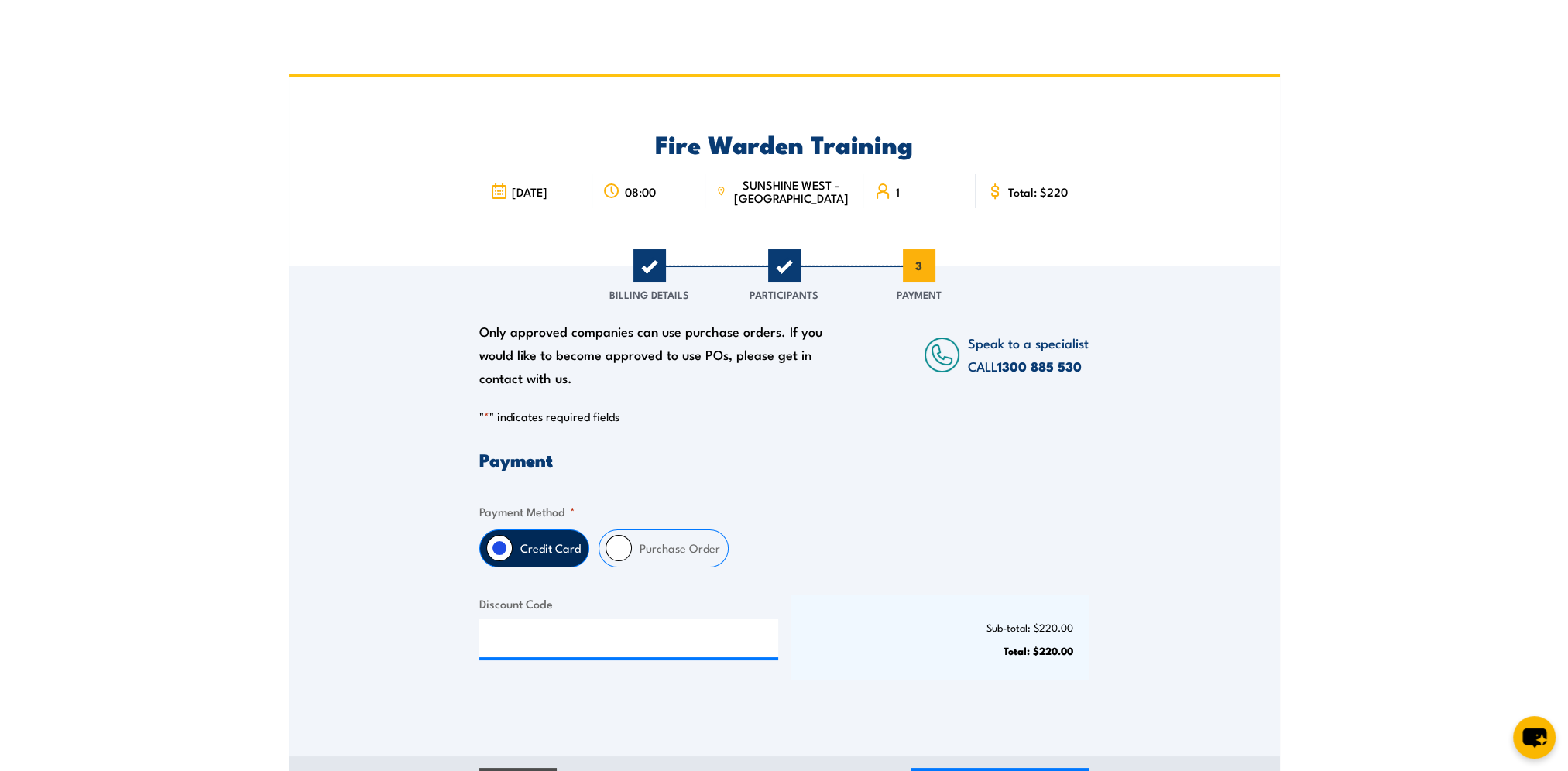
scroll to position [0, 0]
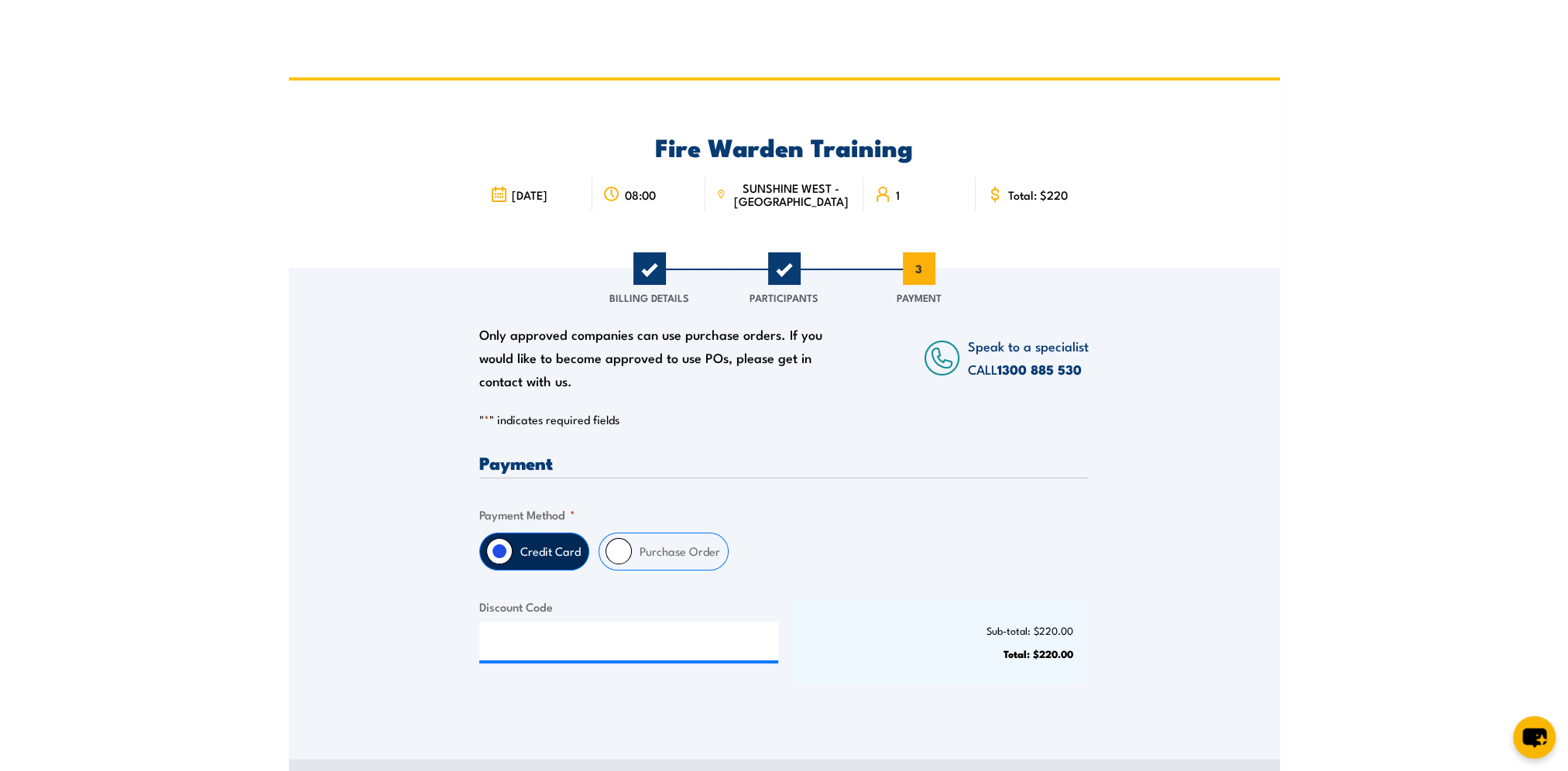
click at [612, 558] on input "Purchase Order" at bounding box center [619, 552] width 26 height 26
radio input "true"
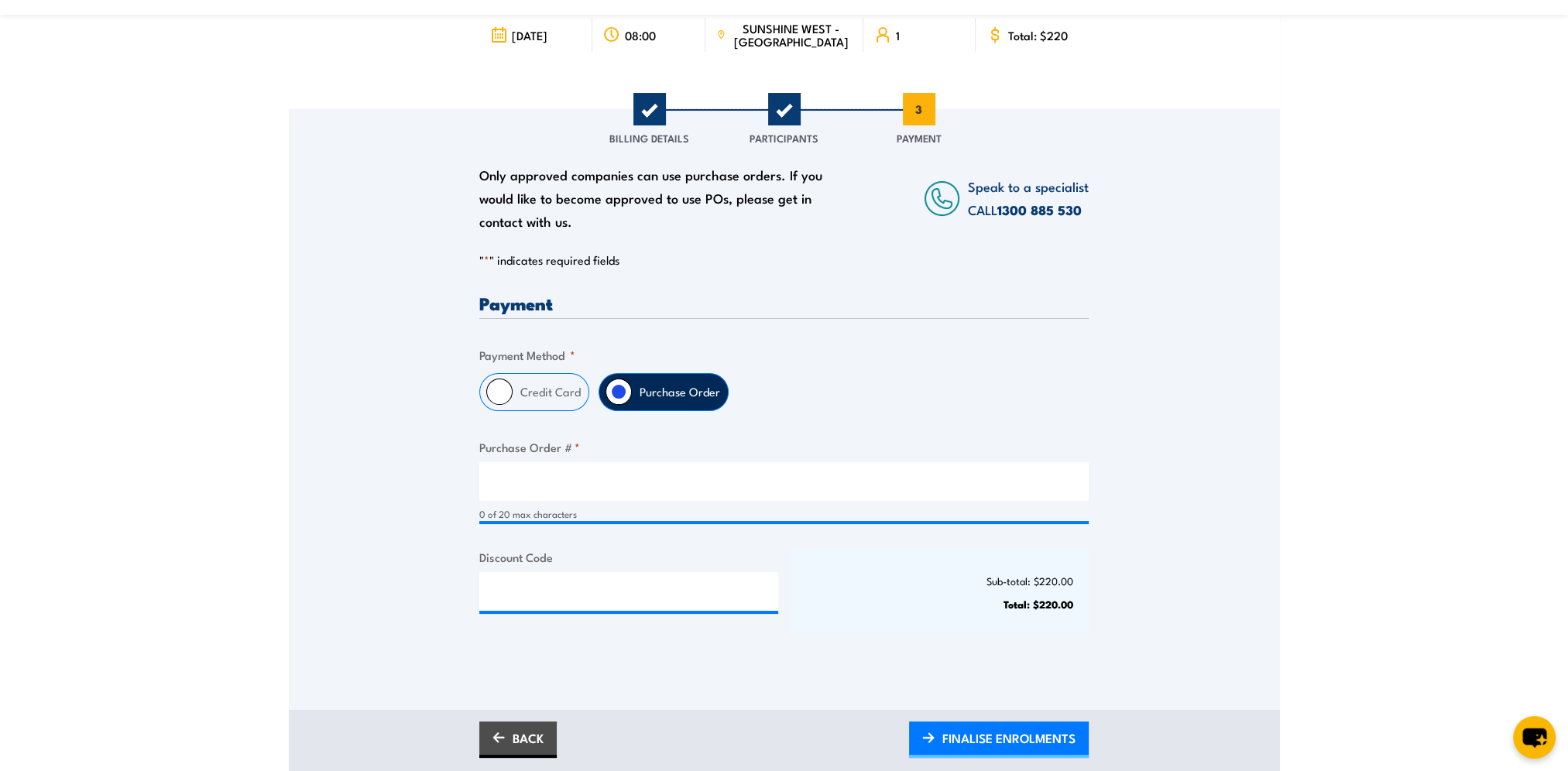
scroll to position [387, 0]
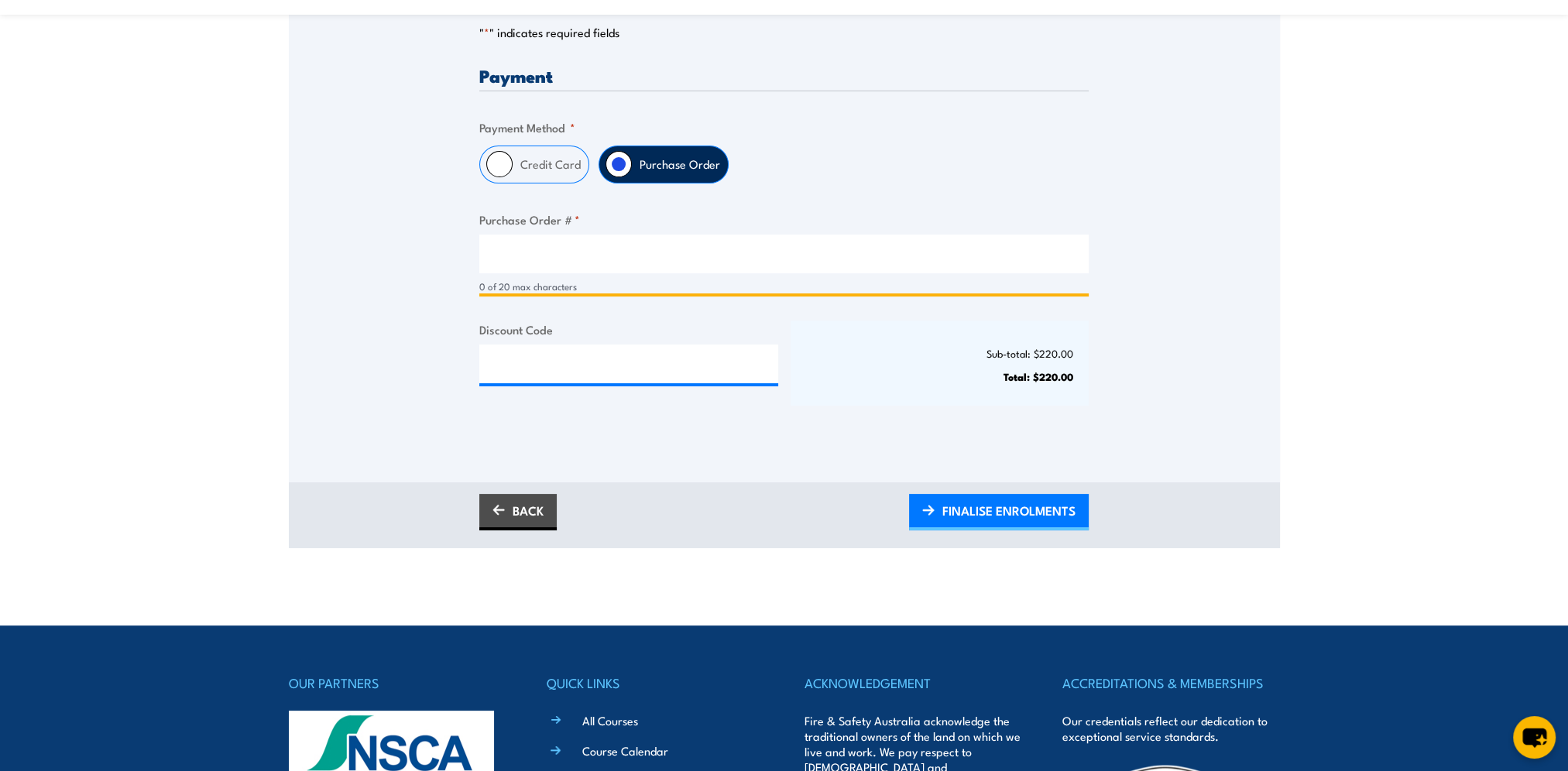
click at [508, 244] on input "Purchase Order # *" at bounding box center [784, 254] width 609 height 39
type input "656574"
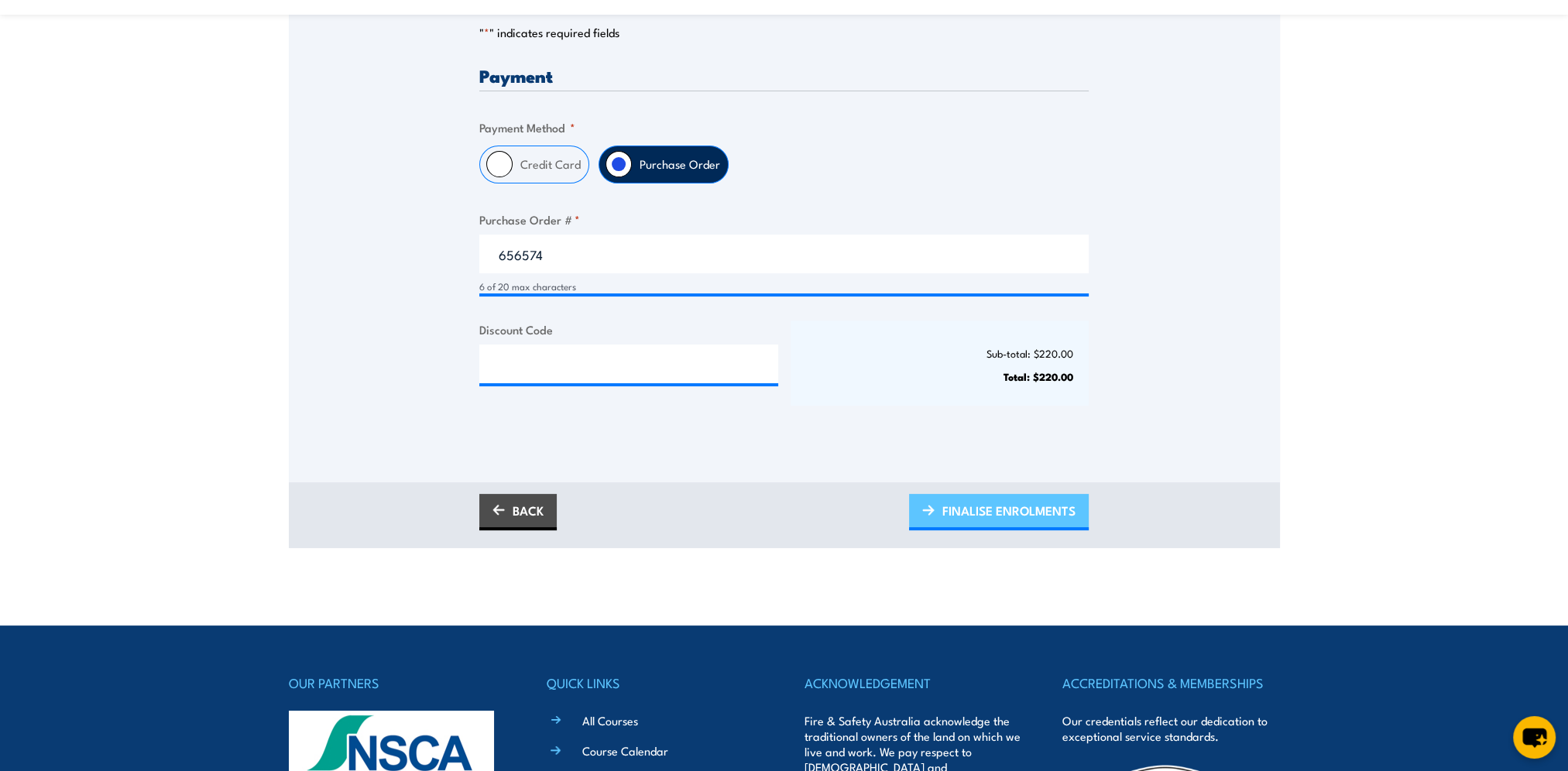
click at [988, 510] on span "FINALISE ENROLMENTS" at bounding box center [1008, 510] width 133 height 41
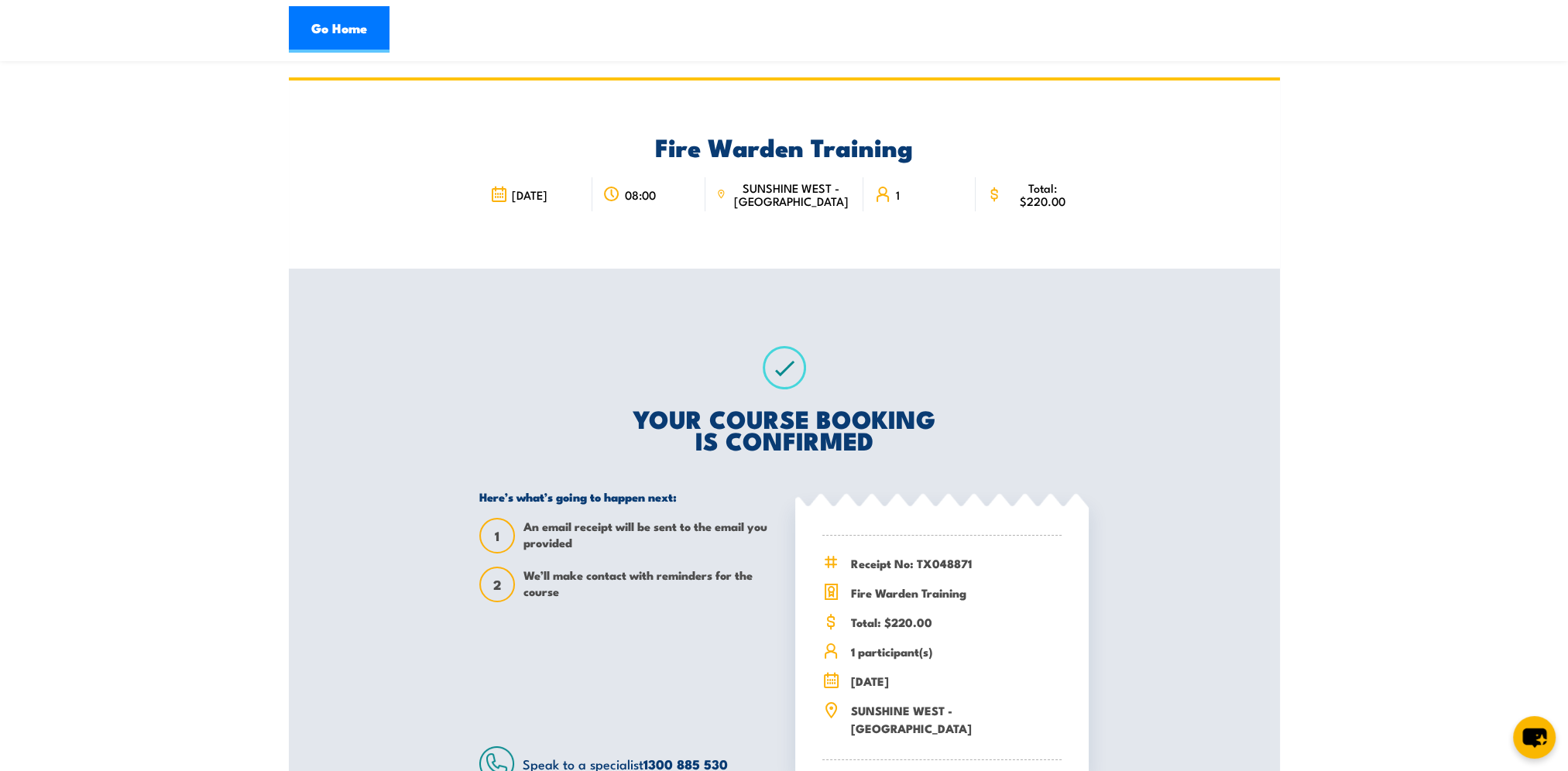
scroll to position [77, 0]
